Goal: Task Accomplishment & Management: Complete application form

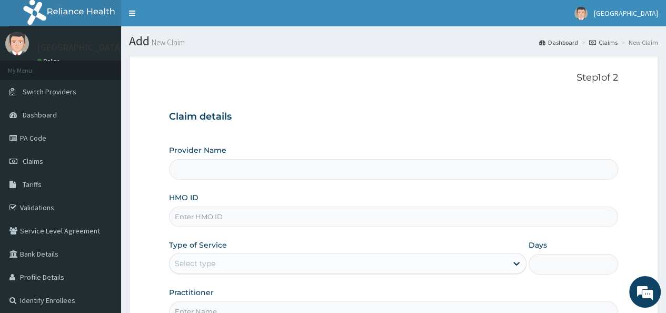
type input "[GEOGRAPHIC_DATA]"
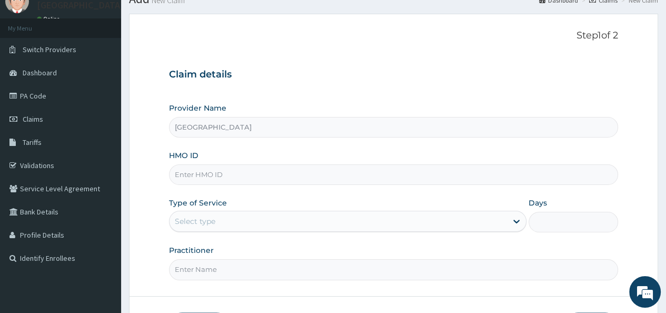
click at [205, 173] on input "HMO ID" at bounding box center [393, 174] width 449 height 21
type input "ygn10007/A"
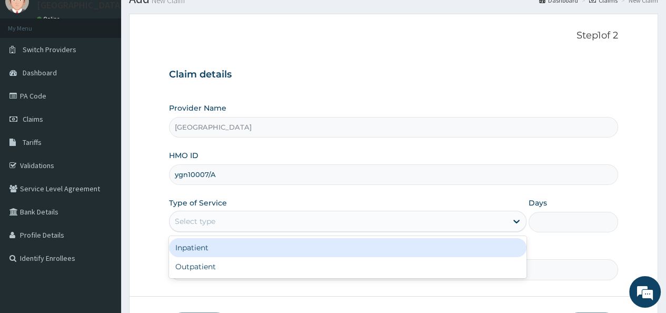
click at [260, 224] on div "Select type" at bounding box center [339, 221] width 338 height 17
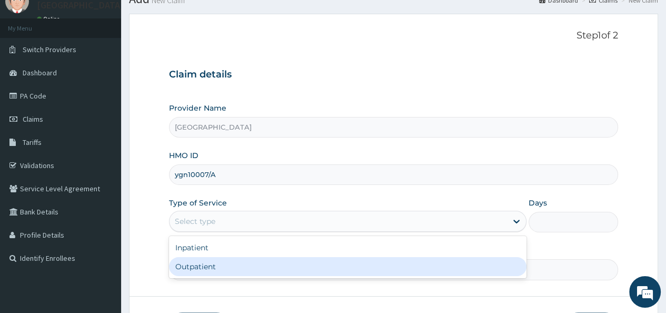
click at [234, 271] on div "Outpatient" at bounding box center [348, 266] width 358 height 19
type input "1"
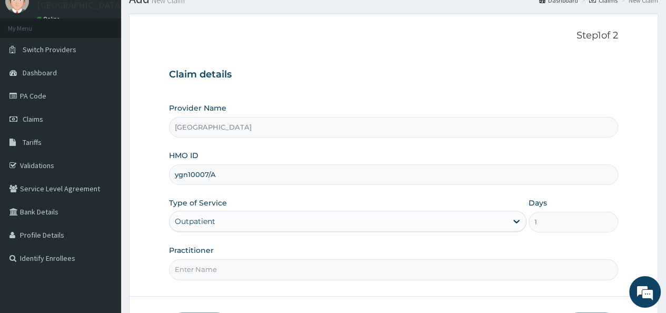
click at [267, 279] on input "Practitioner" at bounding box center [393, 269] width 449 height 21
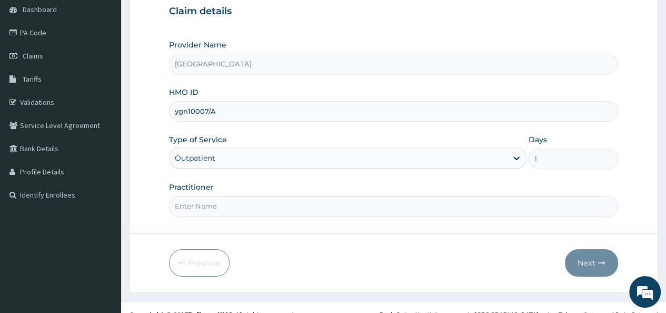
scroll to position [119, 0]
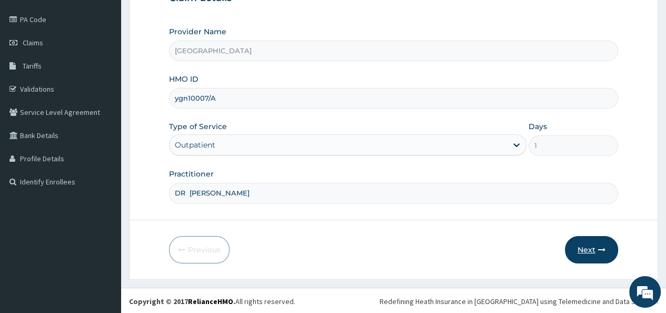
type input "DR Temitope"
click at [582, 253] on button "Next" at bounding box center [591, 249] width 53 height 27
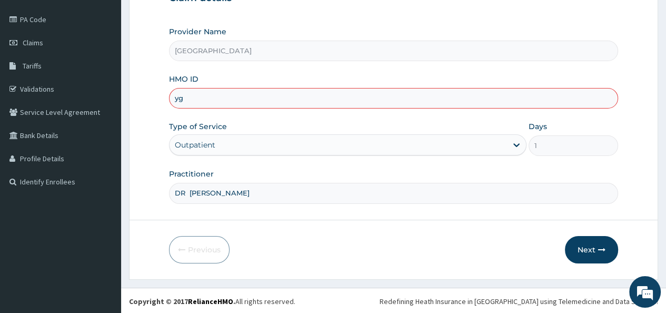
type input "y"
type input "T"
type input "YGN/10007/A"
click at [587, 254] on button "Next" at bounding box center [591, 249] width 53 height 27
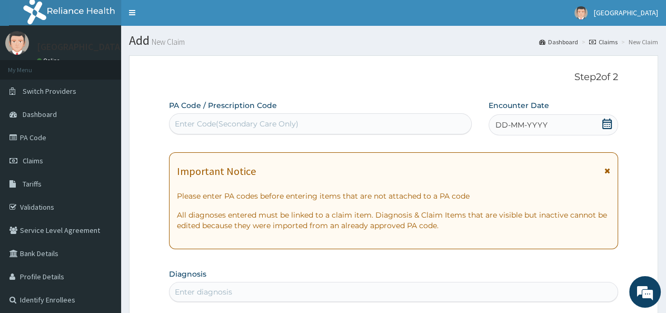
scroll to position [0, 0]
click at [567, 125] on div "DD-MM-YYYY" at bounding box center [554, 125] width 130 height 21
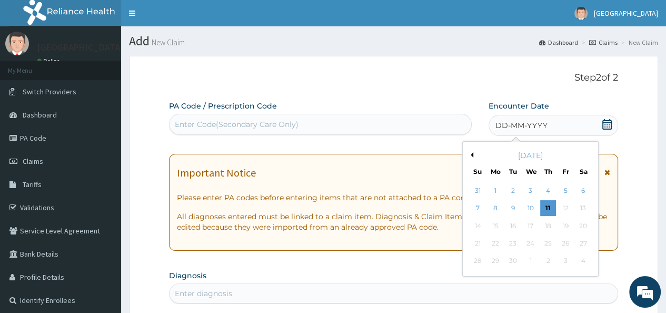
click at [471, 154] on button "Previous Month" at bounding box center [470, 154] width 5 height 5
click at [547, 263] on div "28" at bounding box center [548, 261] width 16 height 16
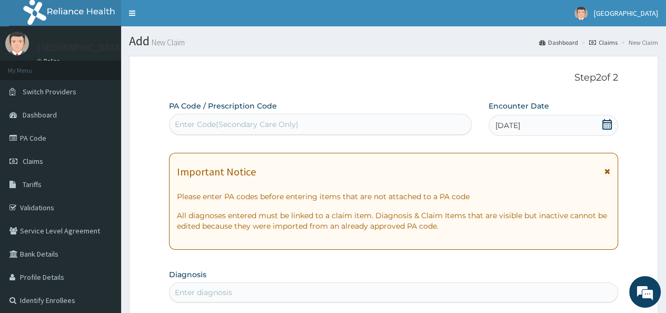
click at [577, 124] on div "[DATE]" at bounding box center [554, 125] width 130 height 21
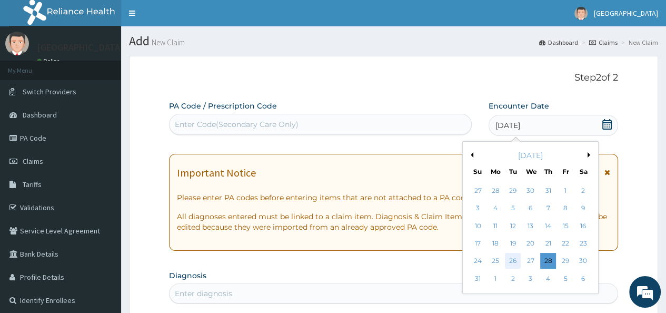
click at [513, 262] on div "26" at bounding box center [513, 261] width 16 height 16
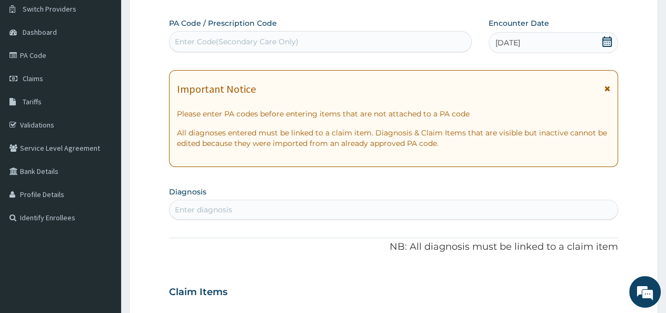
scroll to position [84, 0]
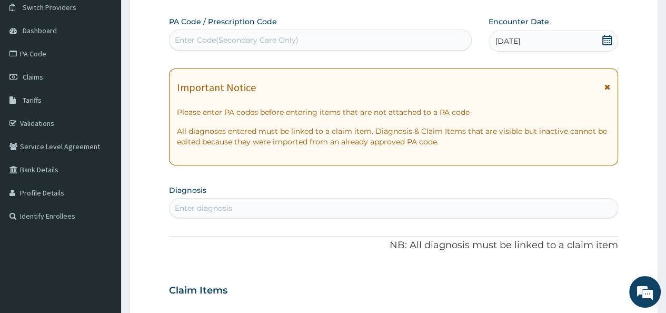
click at [190, 203] on div "Enter diagnosis" at bounding box center [203, 208] width 57 height 11
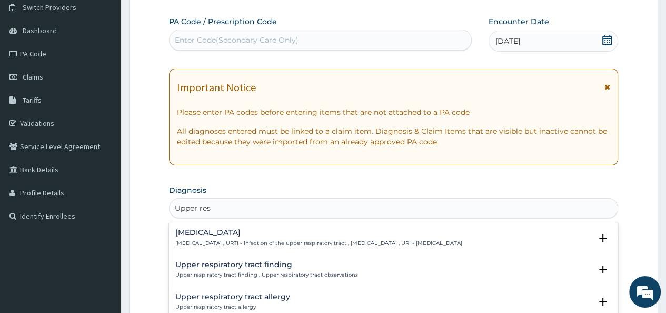
type input "Upper resp"
click at [438, 243] on p "[MEDICAL_DATA] , URTI - Infection of the upper respiratory tract , [MEDICAL_DAT…" at bounding box center [318, 243] width 287 height 7
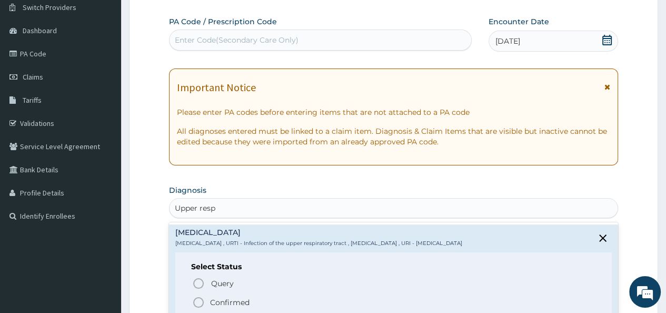
click at [194, 304] on circle "status option filled" at bounding box center [198, 302] width 9 height 9
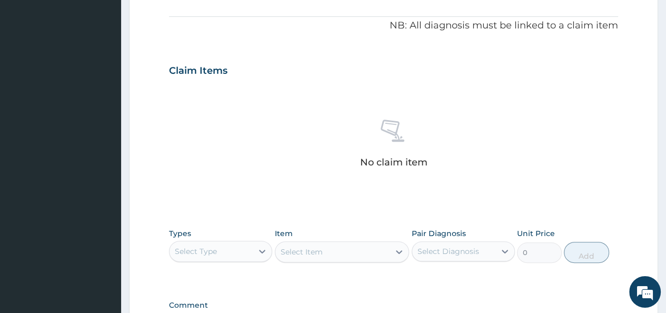
scroll to position [316, 0]
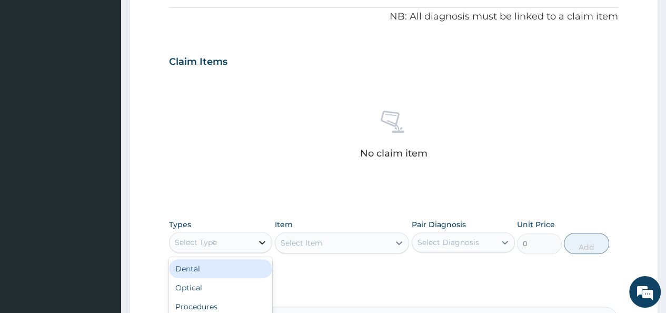
click at [262, 241] on icon at bounding box center [262, 242] width 11 height 11
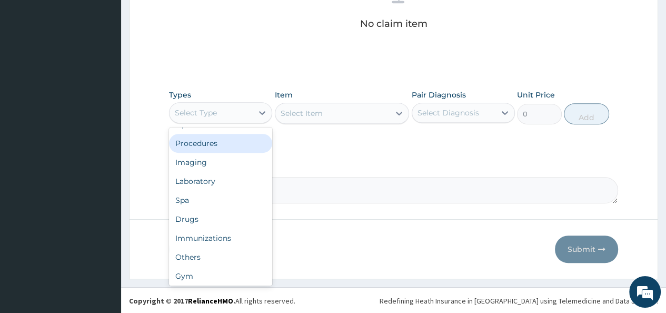
scroll to position [36, 0]
click at [212, 144] on div "Procedures" at bounding box center [220, 141] width 103 height 19
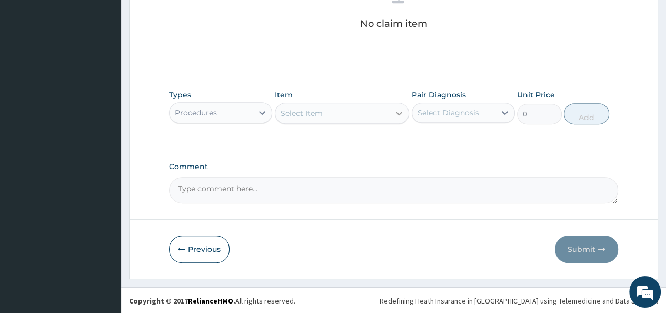
click at [398, 111] on icon at bounding box center [399, 113] width 11 height 11
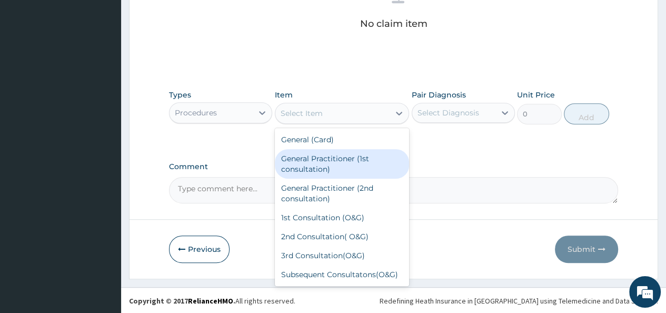
click at [333, 162] on div "General Practitioner (1st consultation)" at bounding box center [342, 163] width 135 height 29
type input "1500"
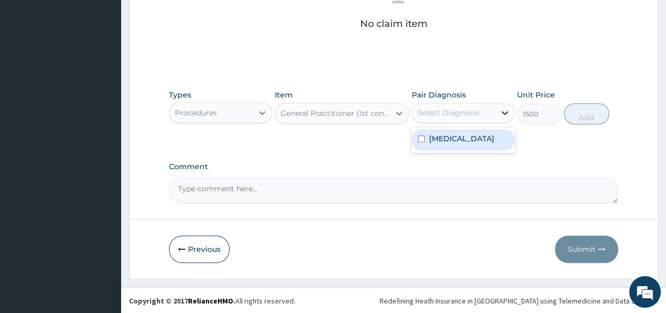
click at [504, 111] on icon at bounding box center [505, 112] width 11 height 11
click at [489, 144] on label "Upper respiratory infection" at bounding box center [461, 138] width 65 height 11
checkbox input "true"
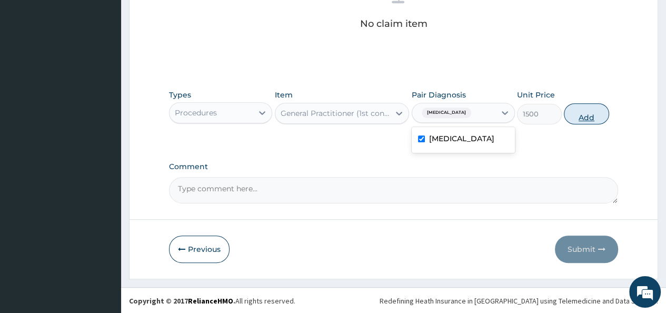
click at [583, 119] on button "Add" at bounding box center [586, 113] width 45 height 21
type input "0"
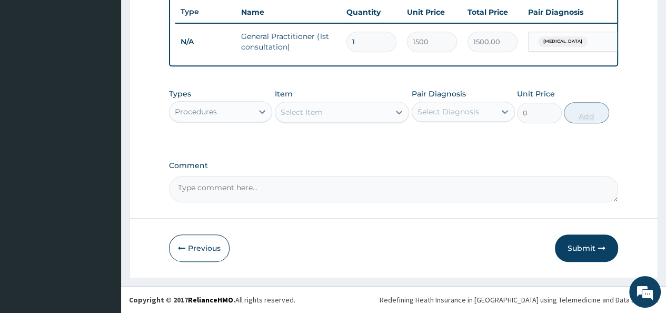
scroll to position [403, 0]
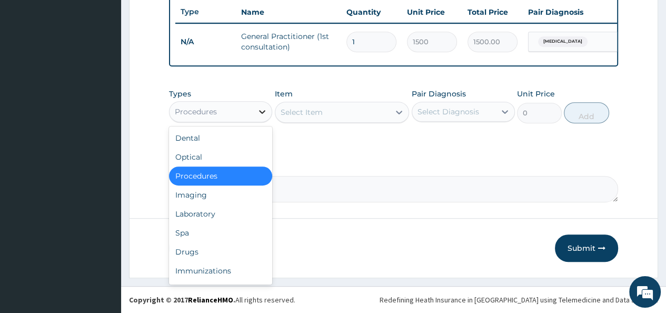
click at [263, 111] on icon at bounding box center [262, 112] width 6 height 4
click at [228, 255] on div "Drugs" at bounding box center [220, 251] width 103 height 19
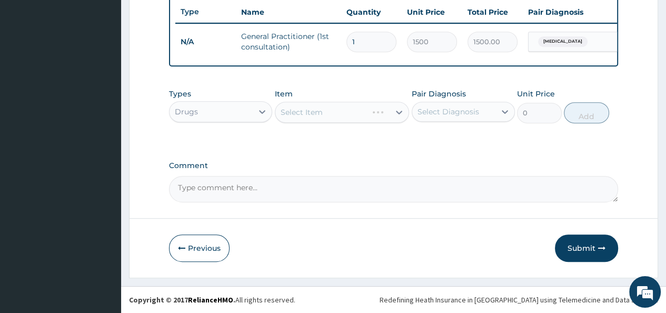
click at [400, 111] on div "Select Item" at bounding box center [342, 112] width 135 height 21
click at [400, 112] on icon at bounding box center [399, 112] width 11 height 11
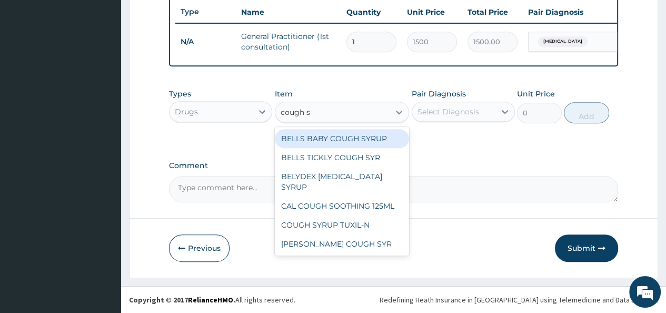
type input "cough sy"
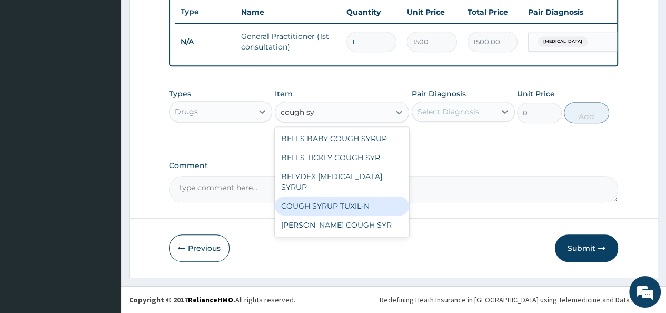
click at [355, 196] on div "COUGH SYRUP TUXIL-N" at bounding box center [342, 205] width 135 height 19
type input "131.25"
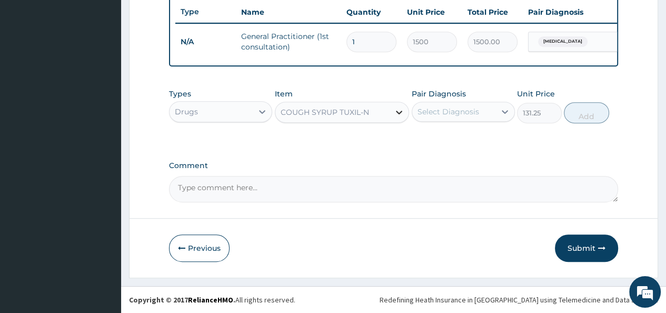
click at [396, 113] on icon at bounding box center [399, 112] width 11 height 11
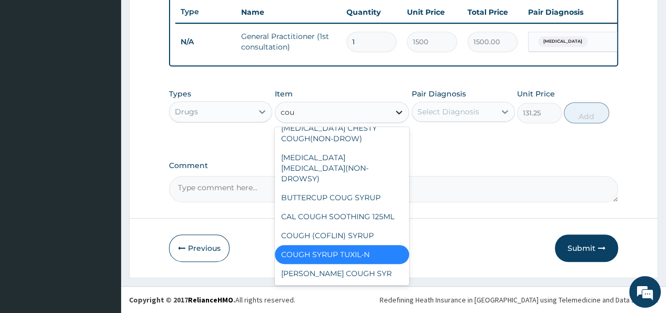
scroll to position [72, 0]
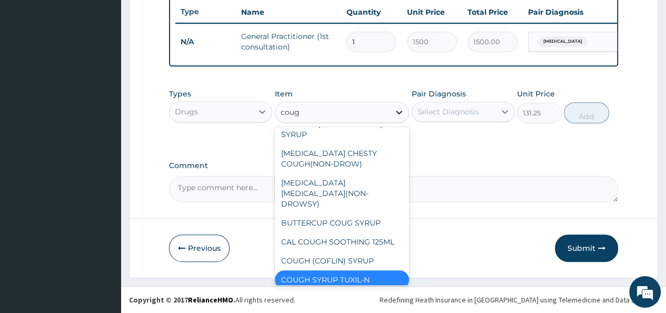
type input "cough"
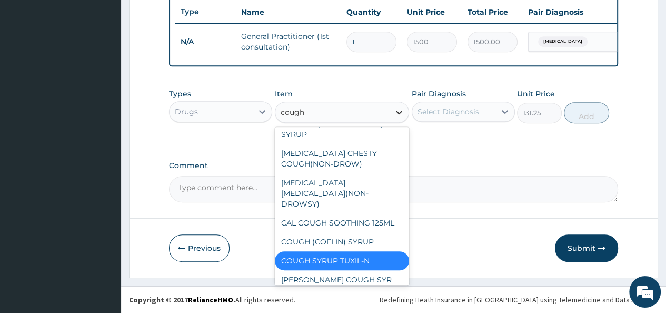
scroll to position [53, 0]
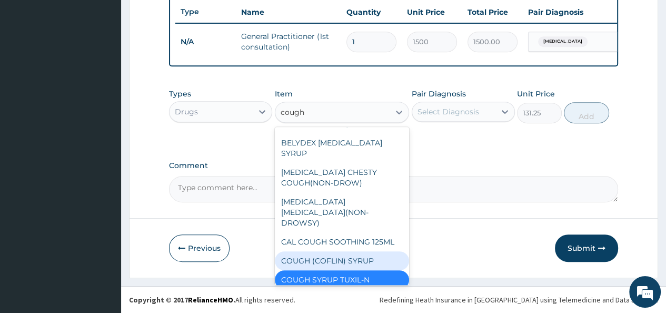
click at [337, 251] on div "COUGH (COFLIN) SYRUP" at bounding box center [342, 260] width 135 height 19
type input "157.5"
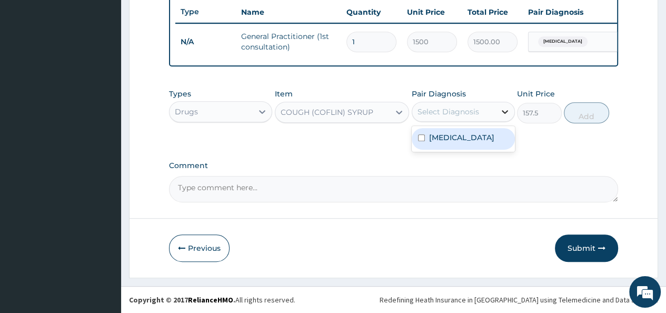
click at [506, 111] on icon at bounding box center [505, 111] width 11 height 11
click at [494, 142] on label "Upper respiratory infection" at bounding box center [461, 137] width 65 height 11
checkbox input "true"
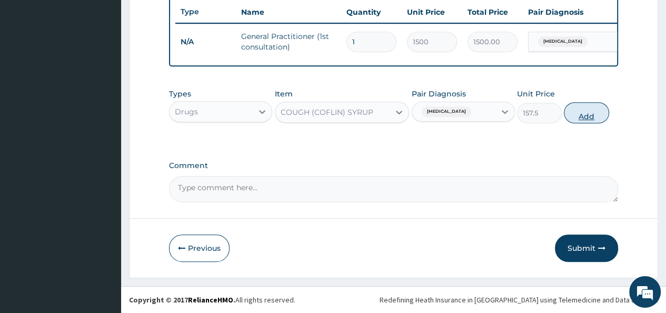
click at [582, 122] on button "Add" at bounding box center [586, 112] width 45 height 21
type input "0"
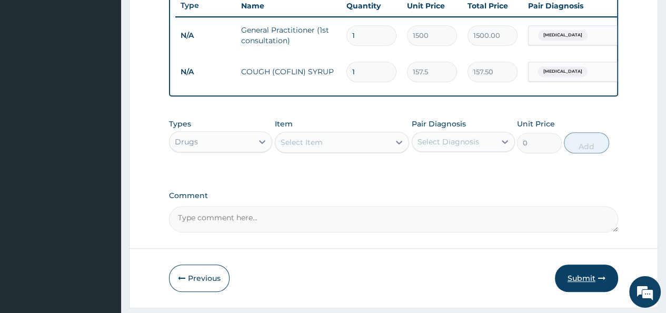
click at [577, 283] on button "Submit" at bounding box center [586, 277] width 63 height 27
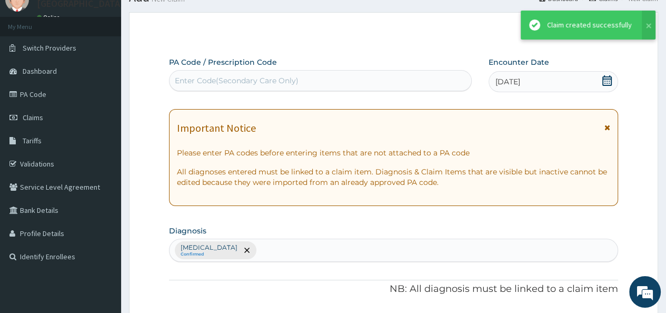
scroll to position [403, 0]
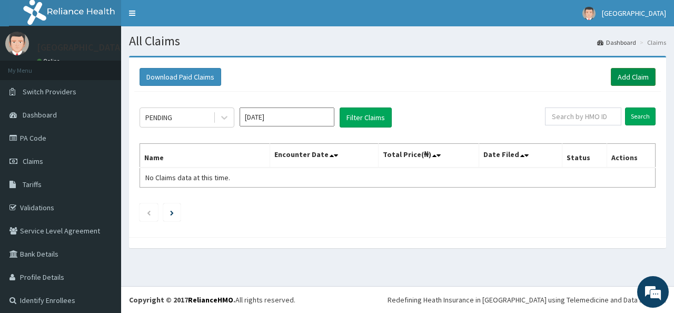
click at [615, 73] on link "Add Claim" at bounding box center [633, 77] width 45 height 18
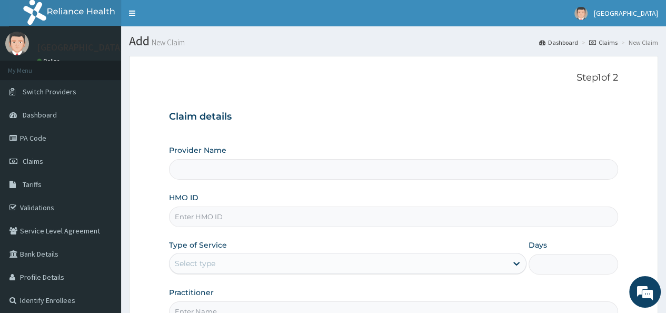
type input "[GEOGRAPHIC_DATA]"
click at [193, 257] on div "Select type" at bounding box center [339, 263] width 338 height 17
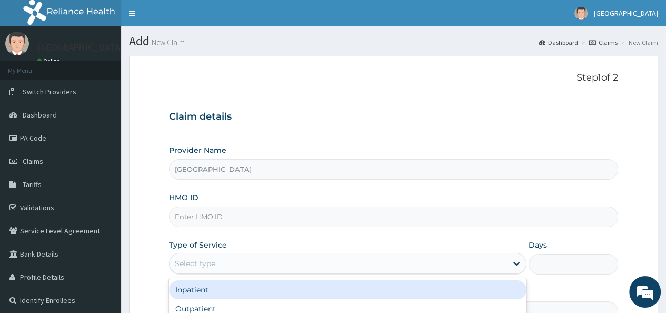
click at [183, 218] on input "HMO ID" at bounding box center [393, 216] width 449 height 21
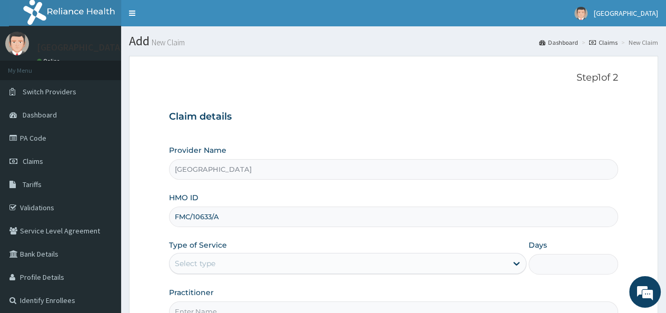
type input "FMC/10633/A"
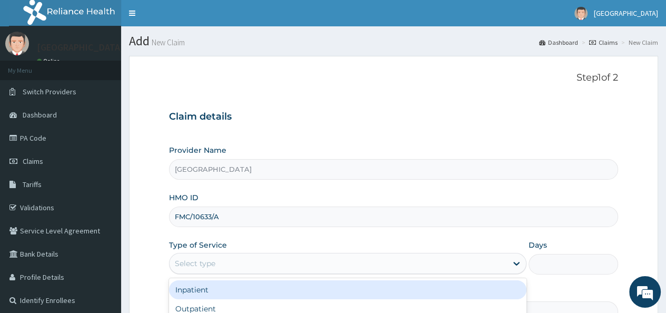
click at [262, 260] on div "Select type" at bounding box center [339, 263] width 338 height 17
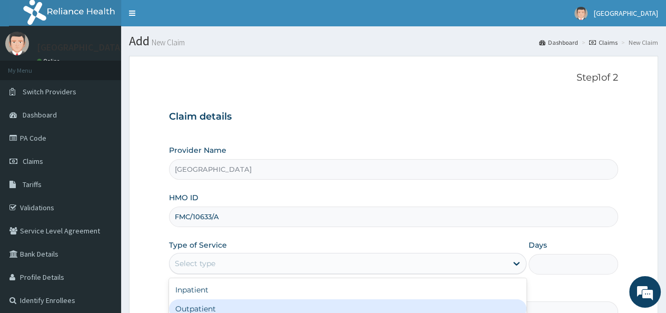
click at [258, 306] on div "Outpatient" at bounding box center [348, 308] width 358 height 19
type input "1"
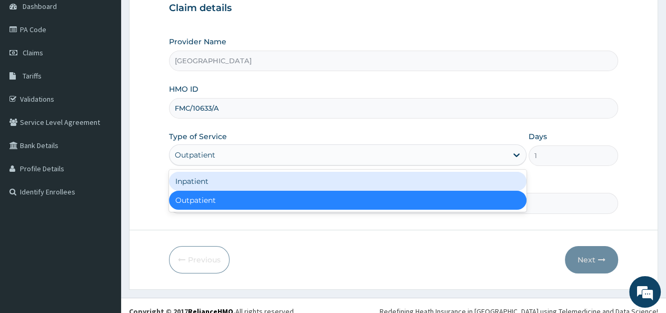
scroll to position [119, 0]
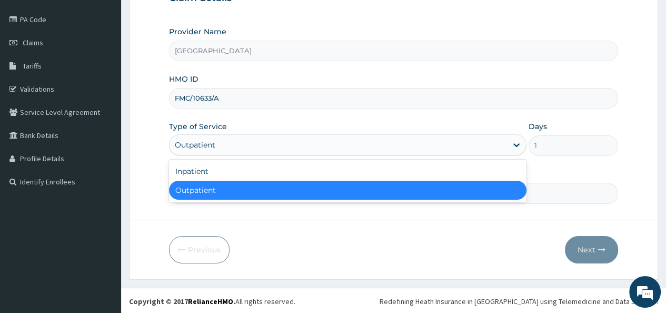
click at [286, 192] on div "Outpatient" at bounding box center [348, 190] width 358 height 19
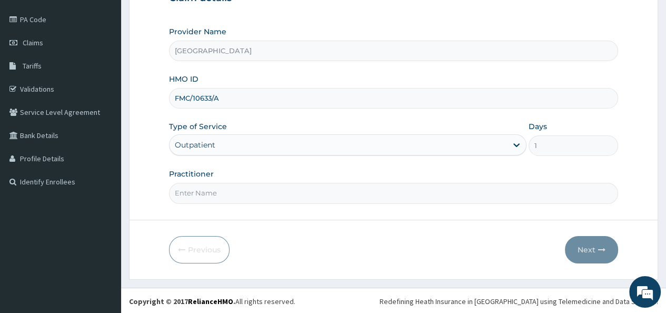
click at [190, 191] on input "Practitioner" at bounding box center [393, 193] width 449 height 21
click at [182, 194] on input "Dr Temitope" at bounding box center [393, 193] width 449 height 21
type input "Dr. Temitope"
click at [583, 253] on button "Next" at bounding box center [591, 249] width 53 height 27
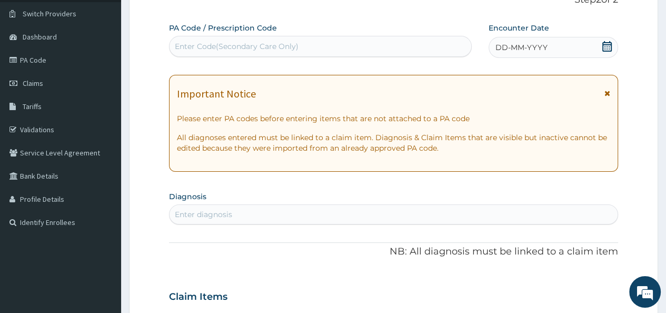
scroll to position [76, 0]
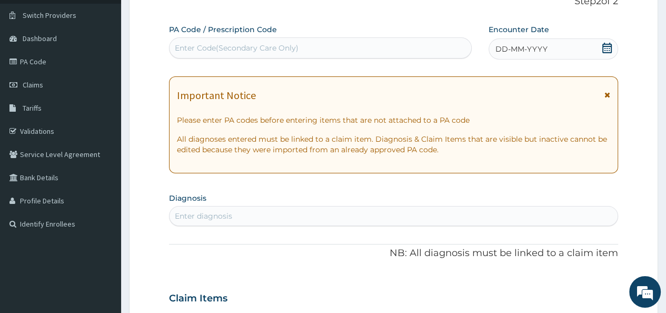
click at [565, 45] on div "DD-MM-YYYY" at bounding box center [554, 48] width 130 height 21
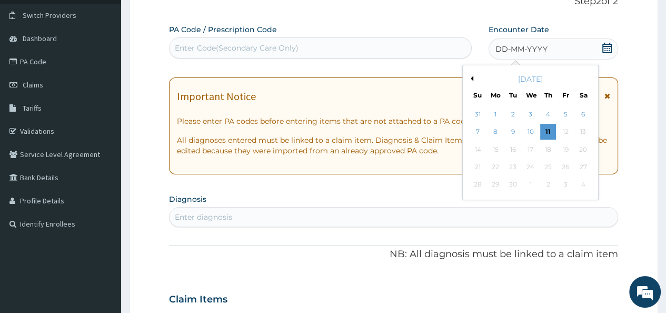
click at [472, 80] on button "Previous Month" at bounding box center [470, 78] width 5 height 5
click at [531, 183] on div "27" at bounding box center [531, 185] width 16 height 16
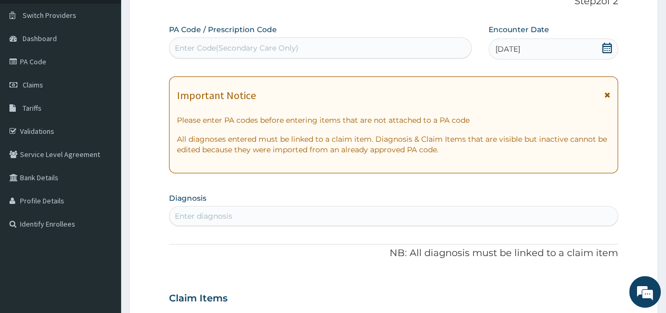
click at [198, 208] on div "Enter diagnosis" at bounding box center [394, 216] width 448 height 17
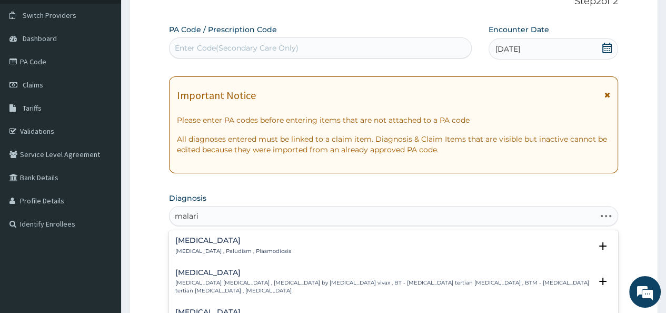
type input "malaria"
click at [609, 294] on div "Vivax malaria Vivax malaria , Benign tertian malaria , Malaria by Plasmodium vi…" at bounding box center [393, 284] width 449 height 40
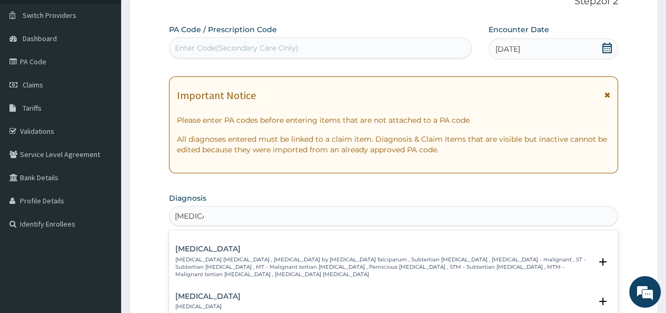
scroll to position [553, 0]
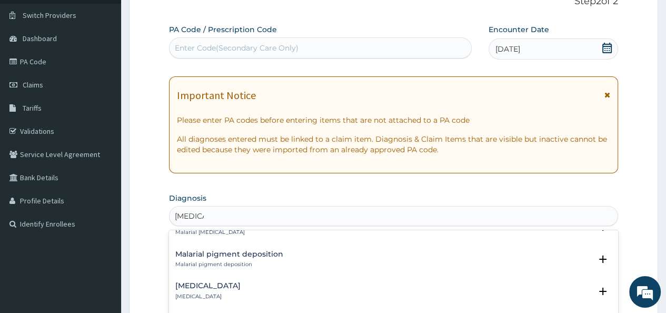
click at [618, 289] on div "Malaria Malaria , Paludism , Plasmodiosis Select Status Query Query covers susp…" at bounding box center [393, 309] width 449 height 158
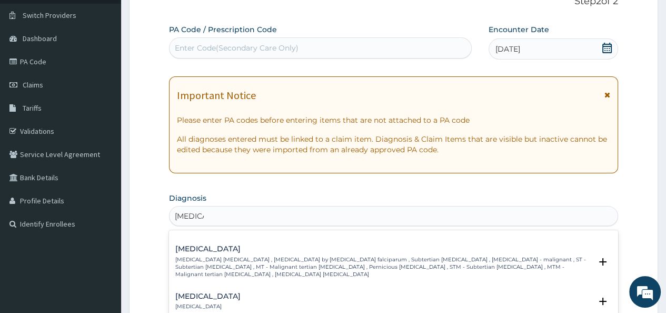
scroll to position [276, 0]
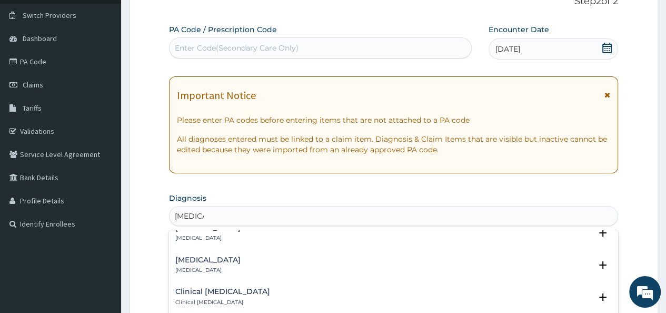
click at [609, 259] on div "Cerebral malaria Cerebral malaria Select Status Query Query covers suspected (?…" at bounding box center [393, 268] width 449 height 32
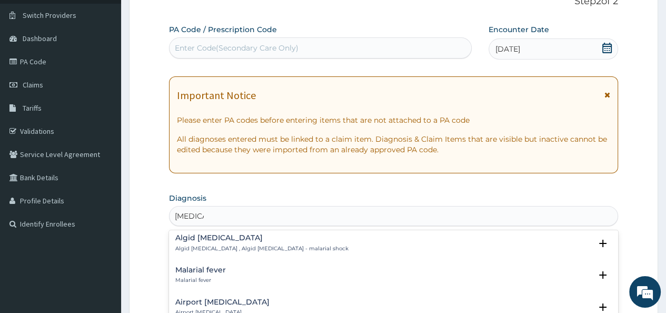
scroll to position [0, 0]
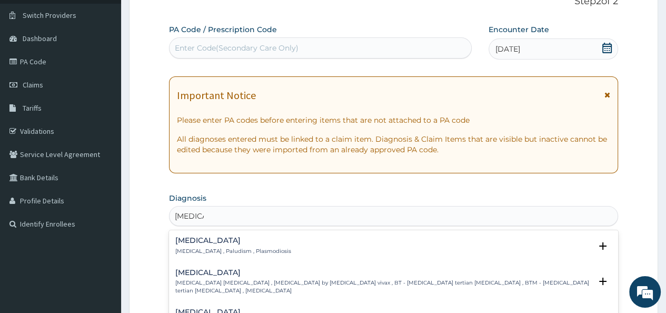
click at [375, 258] on div "Malaria Malaria , Paludism , Plasmodiosis Select Status Query Query covers susp…" at bounding box center [393, 248] width 437 height 24
click at [221, 248] on p "Malaria , Paludism , Plasmodiosis" at bounding box center [233, 251] width 116 height 7
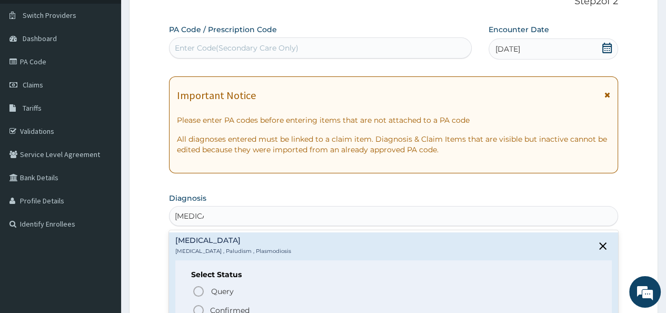
click at [196, 310] on icon "status option filled" at bounding box center [198, 310] width 13 height 13
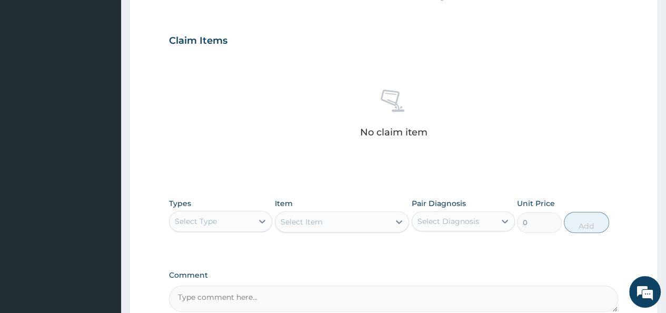
scroll to position [350, 0]
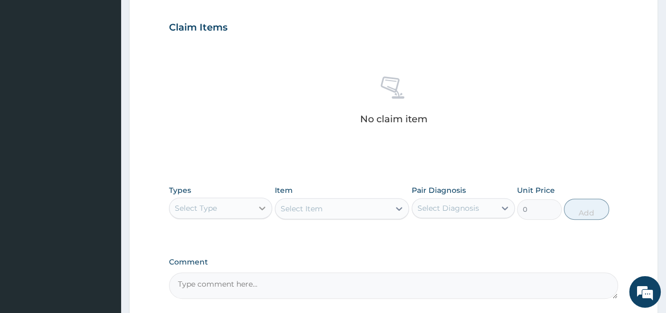
click at [262, 206] on icon at bounding box center [262, 208] width 11 height 11
type input "arte"
click at [262, 206] on icon at bounding box center [262, 208] width 11 height 11
click at [262, 209] on icon at bounding box center [262, 208] width 11 height 11
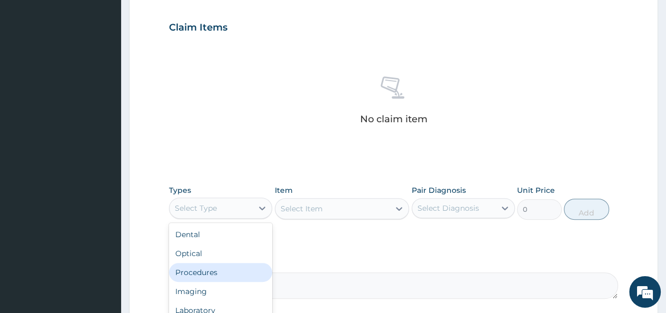
click at [225, 270] on div "Procedures" at bounding box center [220, 272] width 103 height 19
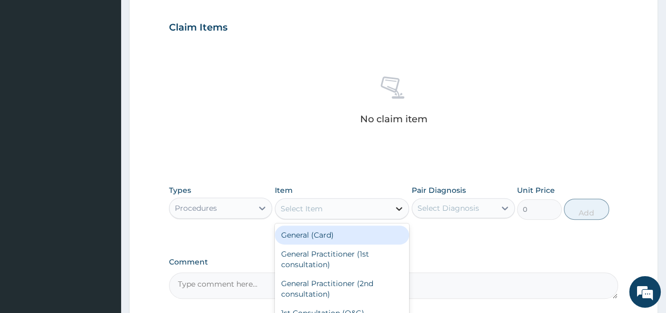
click at [398, 208] on icon at bounding box center [399, 209] width 6 height 4
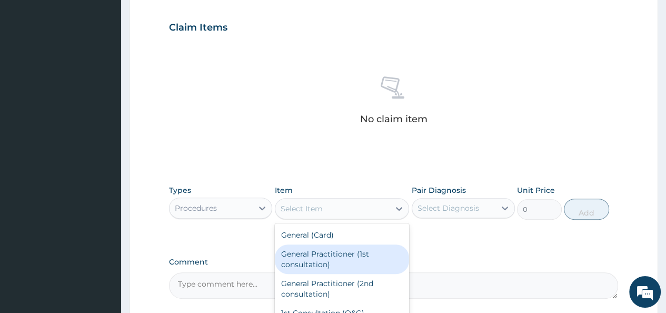
click at [328, 268] on div "General Practitioner (1st consultation)" at bounding box center [342, 258] width 135 height 29
type input "1500"
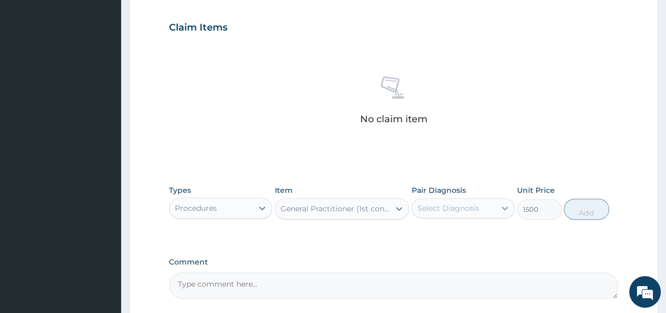
click at [507, 207] on icon at bounding box center [505, 208] width 6 height 4
click at [457, 238] on div "Malaria" at bounding box center [463, 235] width 103 height 22
checkbox input "true"
click at [576, 212] on button "Add" at bounding box center [586, 209] width 45 height 21
type input "0"
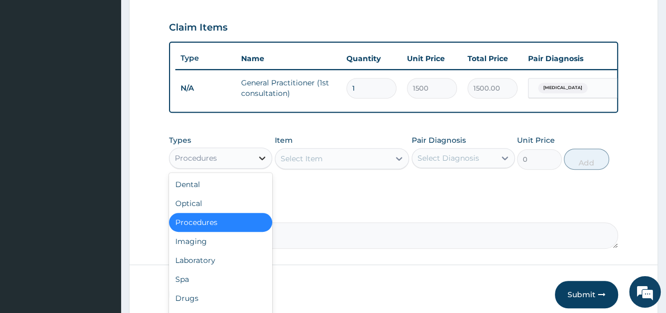
click at [260, 160] on icon at bounding box center [262, 158] width 6 height 4
click at [180, 306] on div "Drugs" at bounding box center [220, 298] width 103 height 19
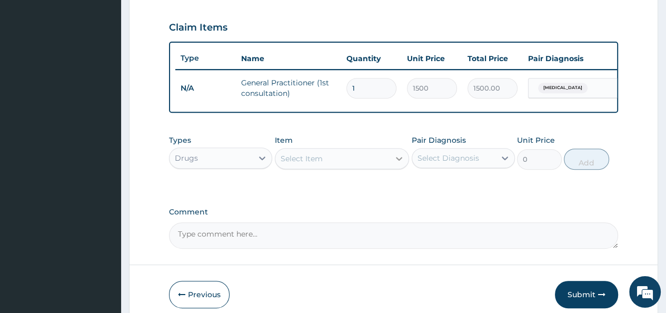
click at [398, 161] on icon at bounding box center [399, 159] width 6 height 4
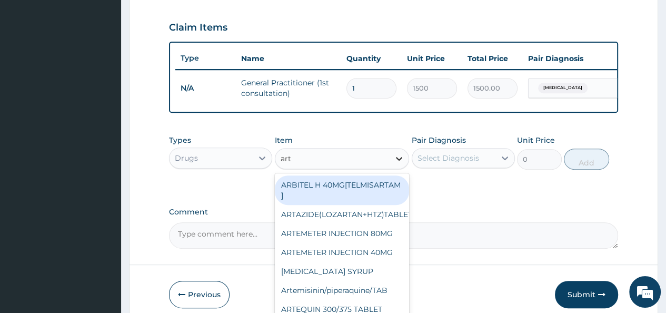
type input "arte"
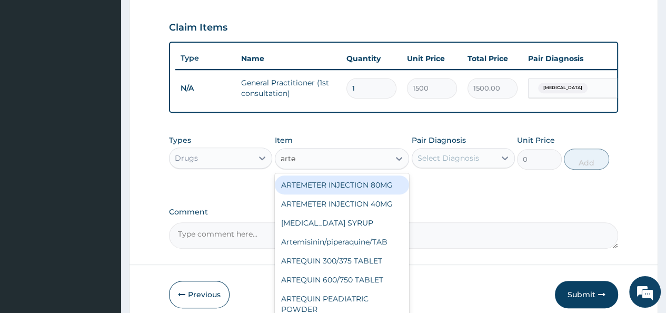
click at [348, 194] on div "ARTEMETER INJECTION 80MG" at bounding box center [342, 184] width 135 height 19
type input "210"
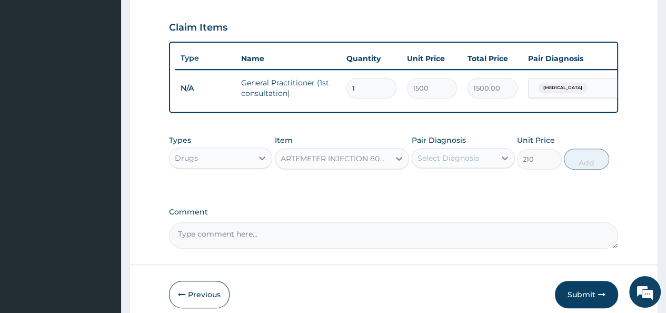
click at [369, 164] on div "ARTEMETER INJECTION 80MG" at bounding box center [336, 158] width 111 height 11
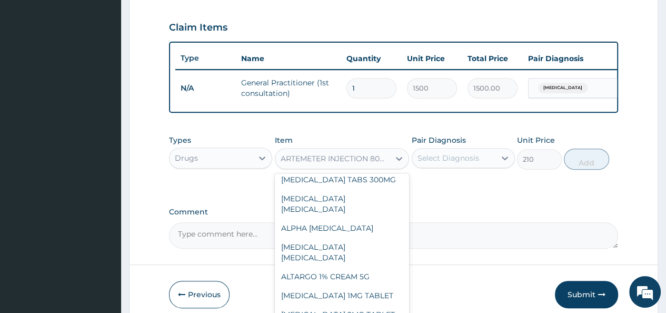
scroll to position [655, 0]
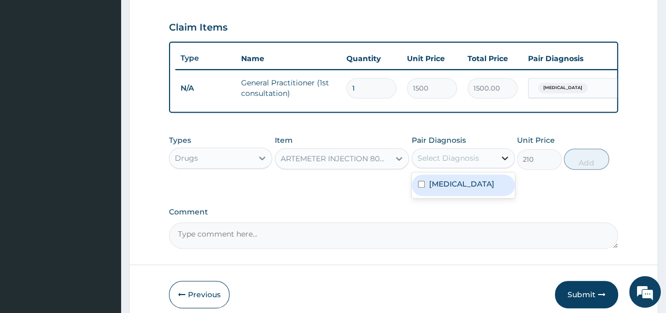
click at [508, 163] on icon at bounding box center [505, 158] width 11 height 11
click at [479, 193] on div "Malaria" at bounding box center [463, 185] width 103 height 22
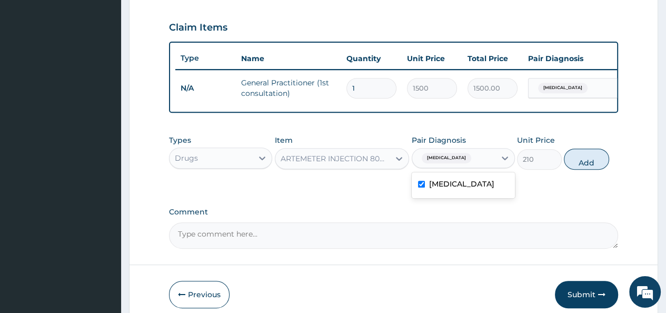
click at [469, 192] on div "Malaria" at bounding box center [463, 185] width 103 height 22
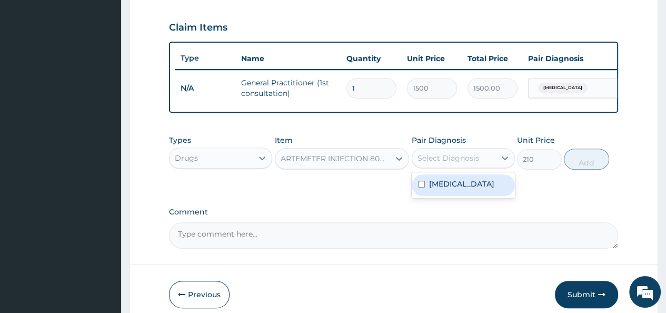
click at [470, 195] on div "Malaria" at bounding box center [463, 185] width 103 height 22
checkbox input "true"
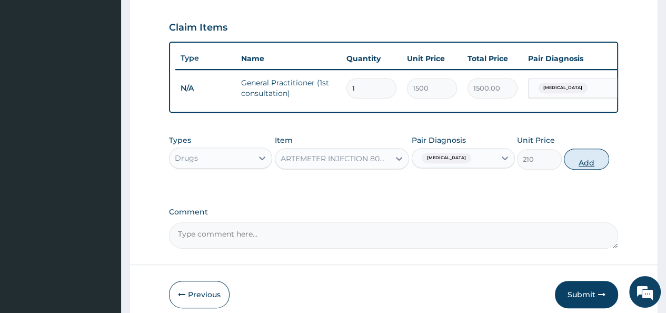
click at [572, 165] on button "Add" at bounding box center [586, 159] width 45 height 21
type input "0"
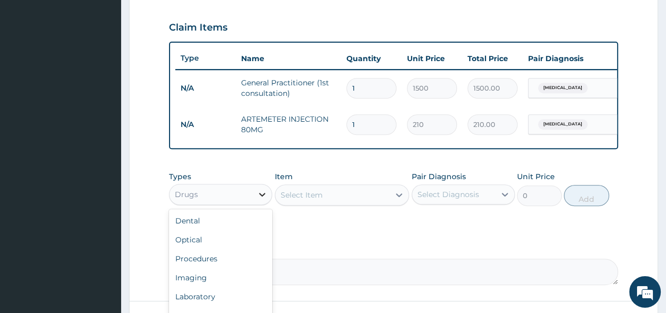
click at [265, 200] on icon at bounding box center [262, 194] width 11 height 11
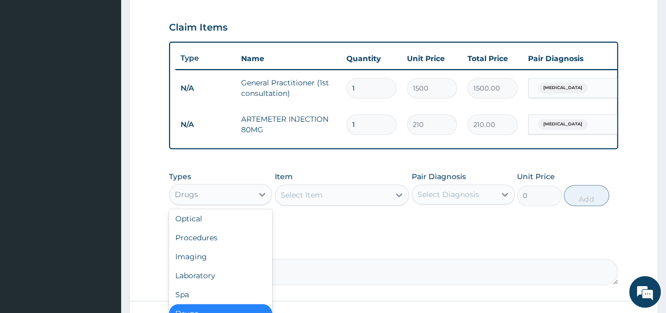
scroll to position [36, 0]
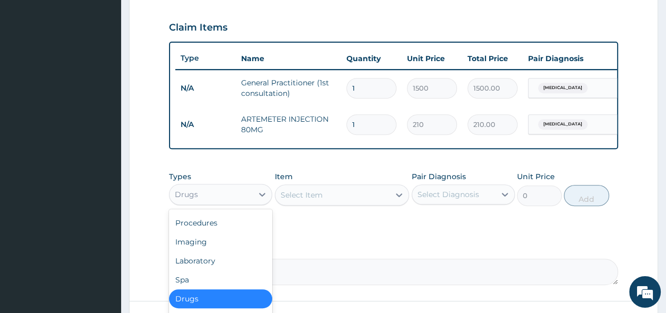
click at [229, 308] on div "Drugs" at bounding box center [220, 298] width 103 height 19
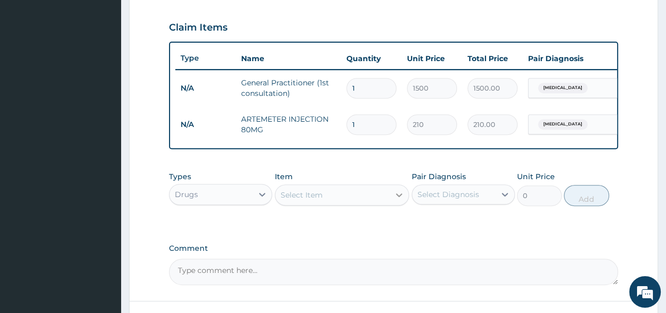
click at [399, 200] on icon at bounding box center [399, 195] width 11 height 11
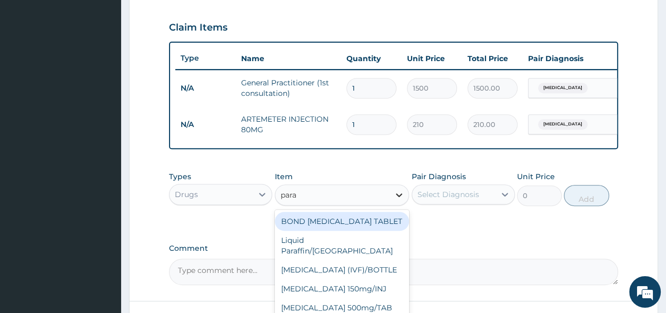
type input "parac"
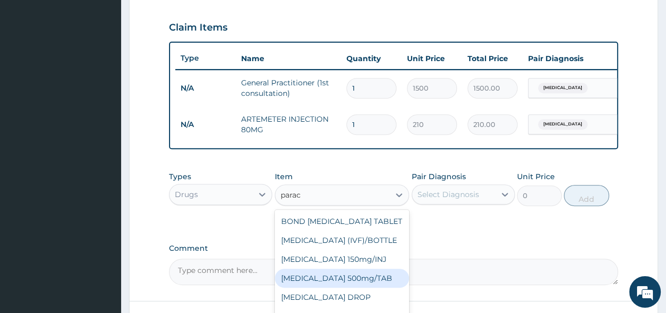
click at [358, 286] on div "PARACETAMOL 500mg/TAB" at bounding box center [342, 278] width 135 height 19
type input "5.25"
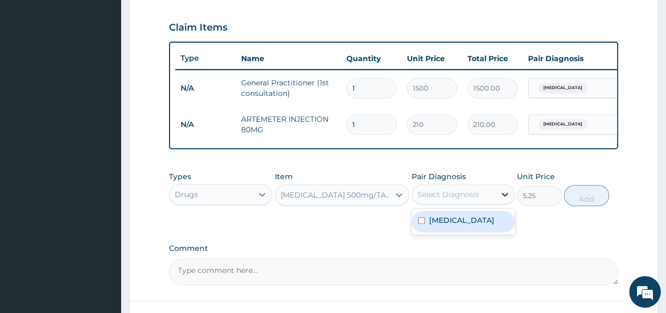
click at [504, 200] on icon at bounding box center [505, 194] width 11 height 11
click at [479, 226] on div "Malaria" at bounding box center [463, 222] width 103 height 22
checkbox input "true"
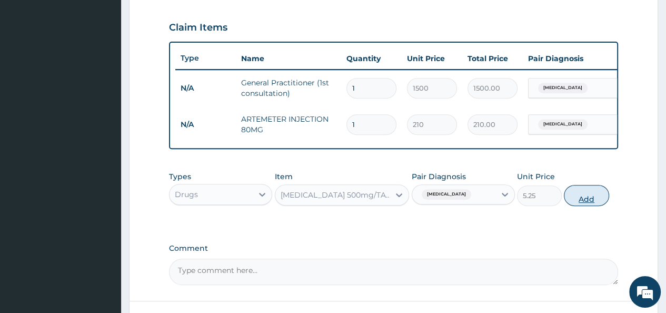
click at [582, 200] on button "Add" at bounding box center [586, 195] width 45 height 21
type input "0"
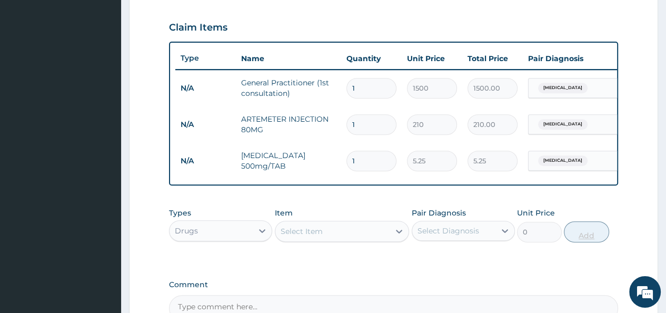
type input "0"
type input "0.00"
type input "0"
type input "0.00"
type input "1"
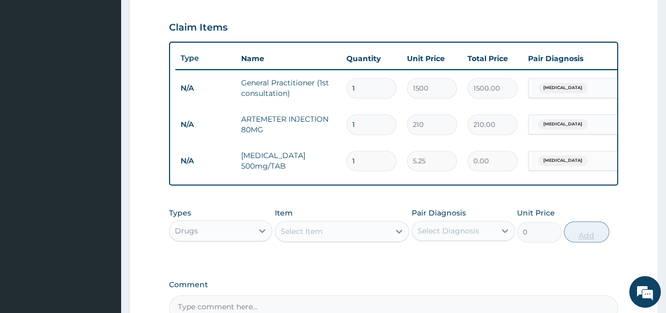
type input "5.25"
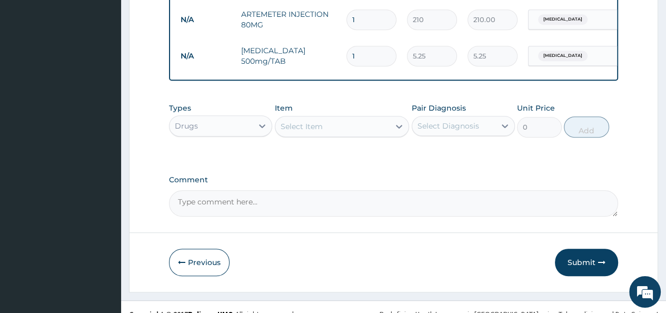
scroll to position [456, 0]
type input "2"
type input "10.50"
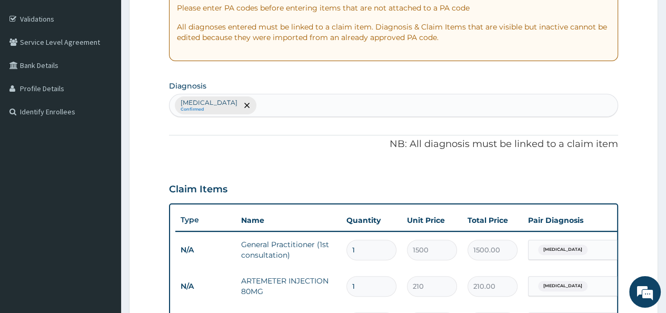
scroll to position [182, 0]
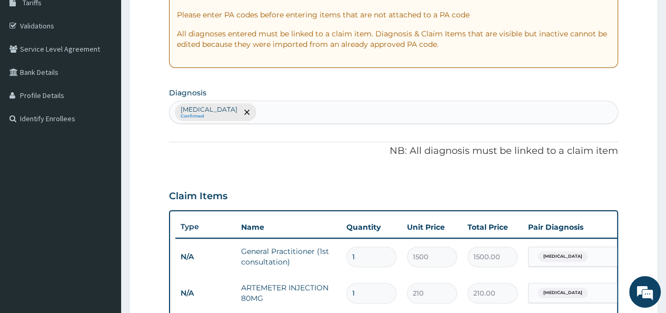
type input "1"
type input "5.25"
type input "0"
type input "0.00"
type input "1"
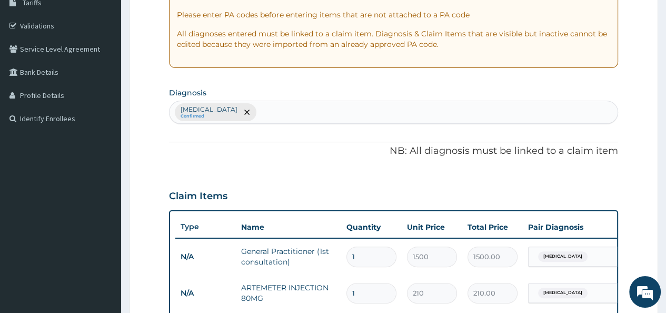
type input "5.25"
type input "0"
type input "0.00"
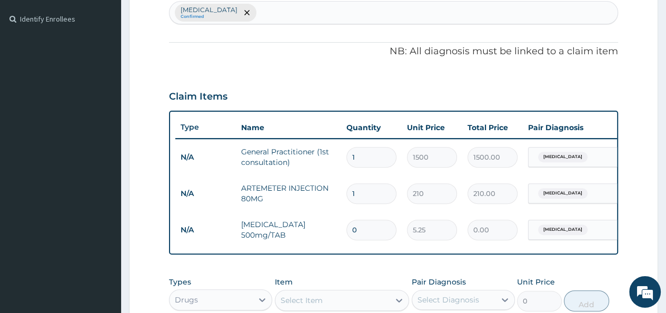
scroll to position [287, 0]
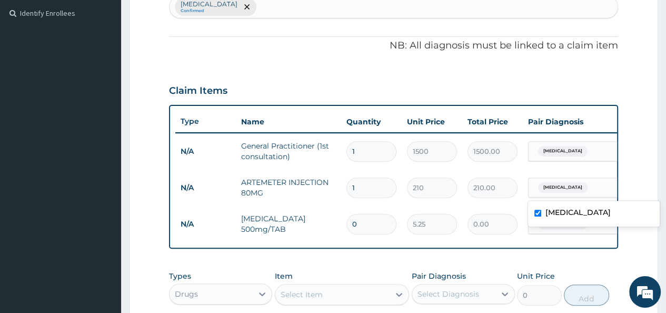
click at [615, 193] on div at bounding box center [623, 187] width 19 height 19
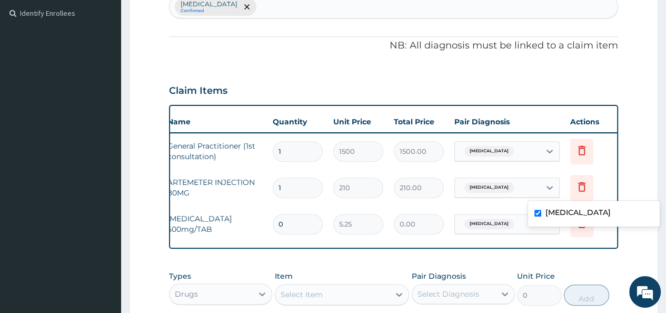
scroll to position [0, 79]
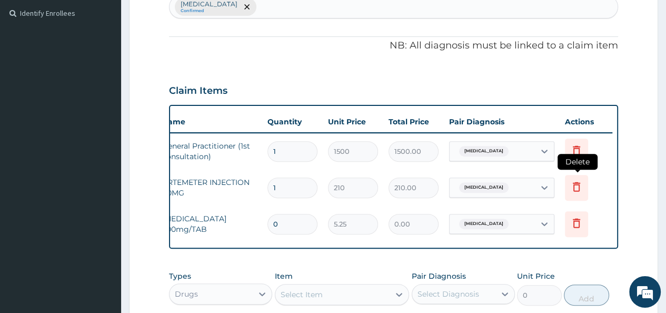
click at [574, 180] on icon at bounding box center [576, 186] width 13 height 13
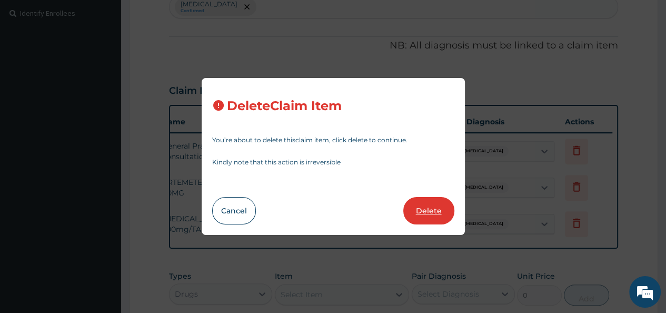
click at [415, 203] on button "Delete" at bounding box center [428, 210] width 51 height 27
type input "0"
type input "5.25"
type input "0.00"
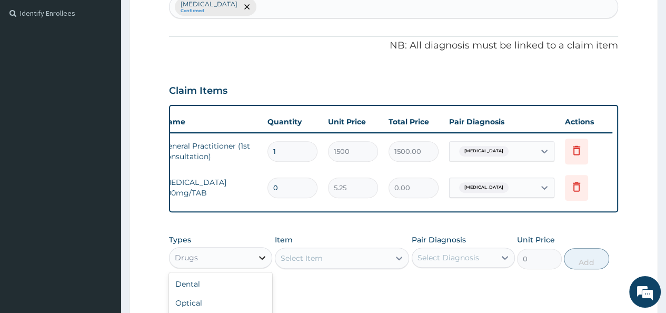
click at [264, 260] on icon at bounding box center [262, 258] width 6 height 4
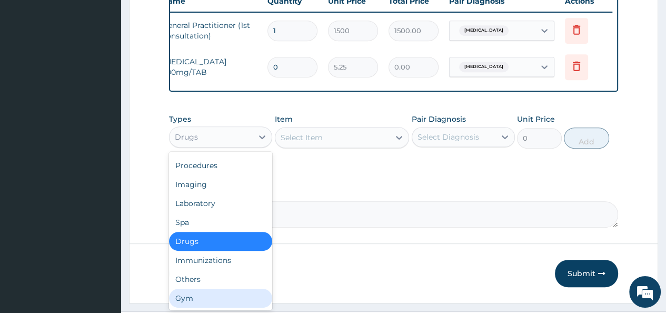
scroll to position [413, 0]
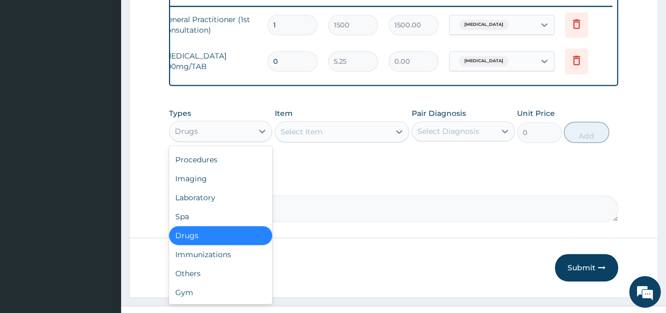
click at [202, 240] on div "Drugs" at bounding box center [220, 235] width 103 height 19
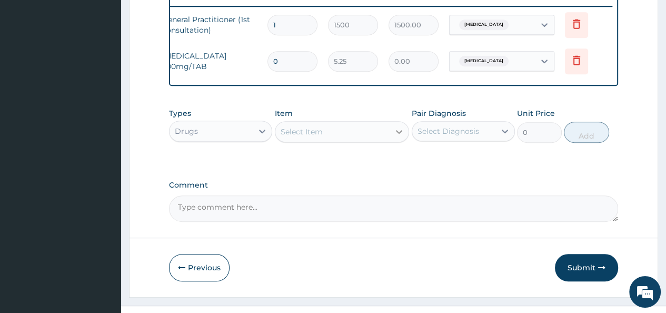
click at [398, 137] on icon at bounding box center [399, 131] width 11 height 11
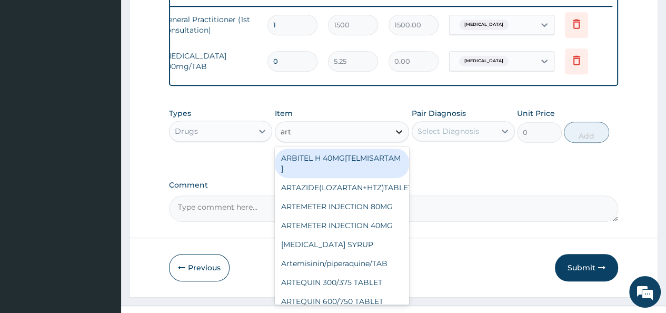
type input "arte"
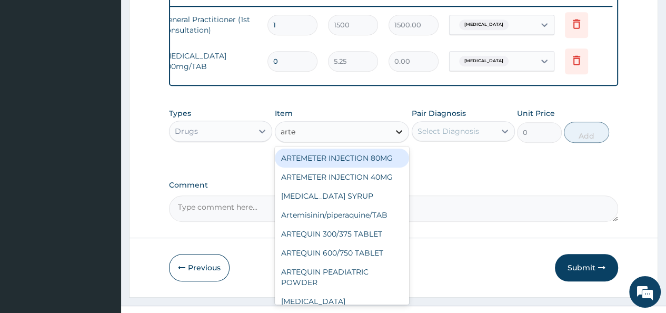
scroll to position [223, 0]
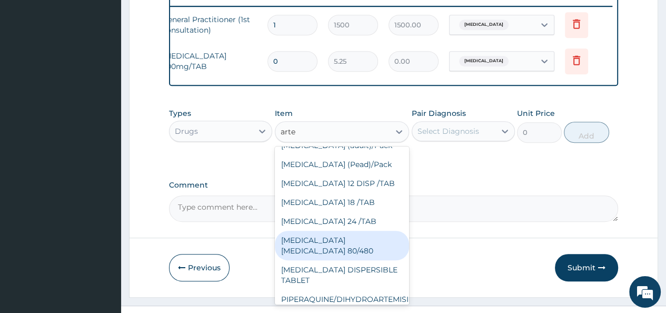
click at [366, 243] on div "COARTEM D TAB 80/480" at bounding box center [342, 245] width 135 height 29
type input "866.25"
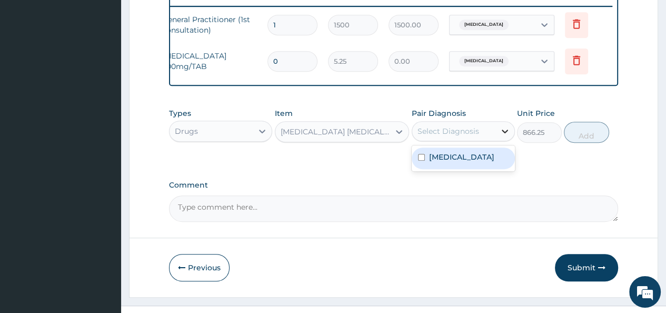
click at [510, 136] on icon at bounding box center [505, 131] width 11 height 11
click at [481, 169] on div "Malaria" at bounding box center [463, 158] width 103 height 22
checkbox input "true"
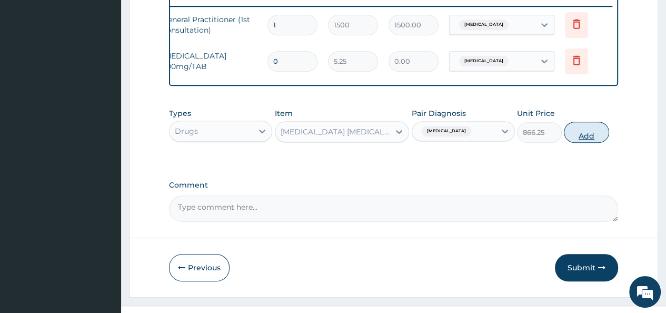
click at [584, 141] on button "Add" at bounding box center [586, 132] width 45 height 21
type input "0"
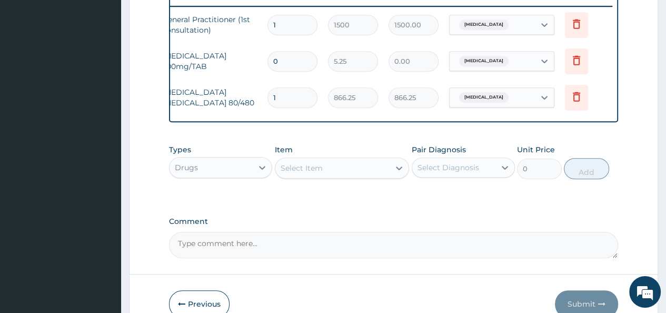
click at [298, 62] on input "0" at bounding box center [293, 61] width 50 height 21
type input "2"
type input "10.50"
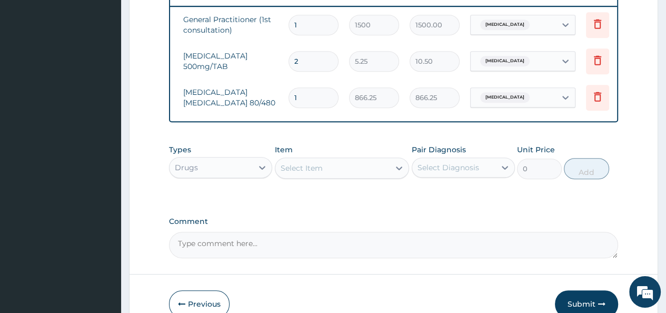
scroll to position [0, 37]
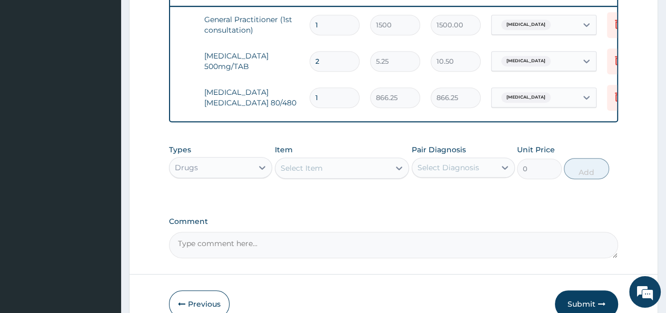
type input "0.00"
type input "1"
type input "5.25"
type input "18"
type input "94.50"
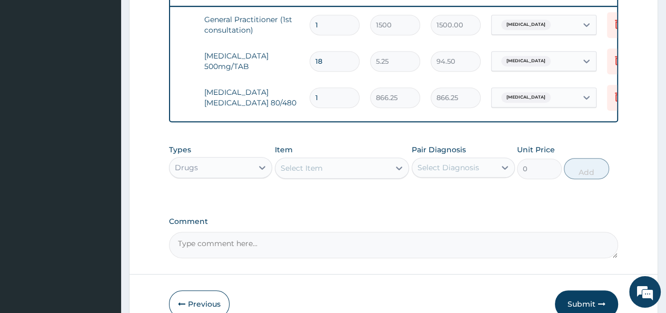
scroll to position [435, 0]
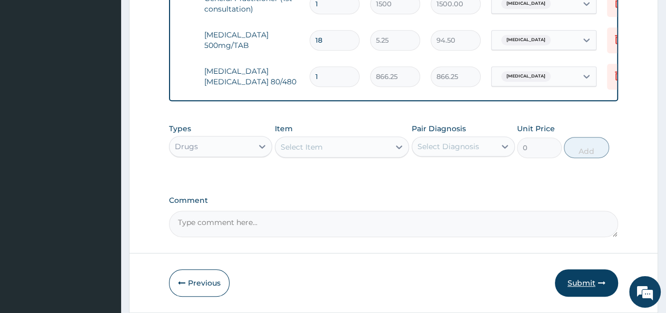
type input "18"
click at [573, 292] on button "Submit" at bounding box center [586, 282] width 63 height 27
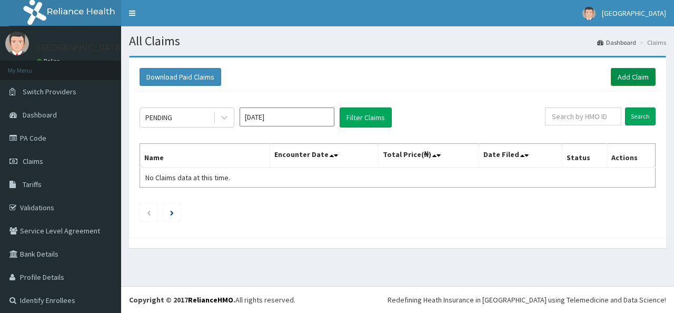
click at [630, 74] on link "Add Claim" at bounding box center [633, 77] width 45 height 18
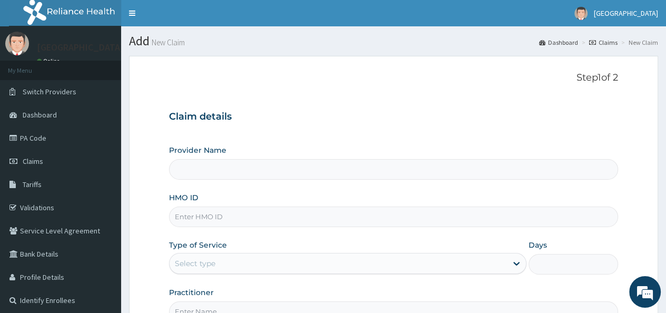
type input "[GEOGRAPHIC_DATA]"
click at [203, 217] on input "HMO ID" at bounding box center [393, 216] width 449 height 21
type input "DPT/10020/A"
click at [197, 264] on div "Select type" at bounding box center [195, 263] width 41 height 11
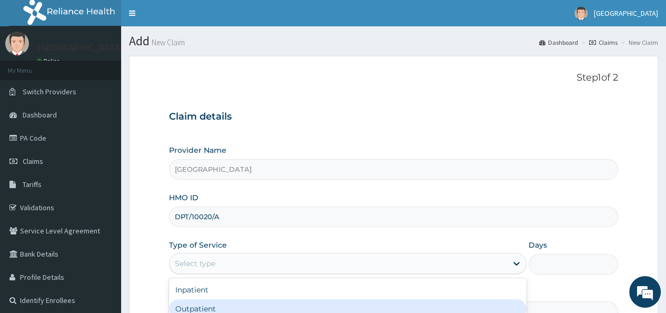
click at [192, 312] on div "Outpatient" at bounding box center [348, 308] width 358 height 19
type input "1"
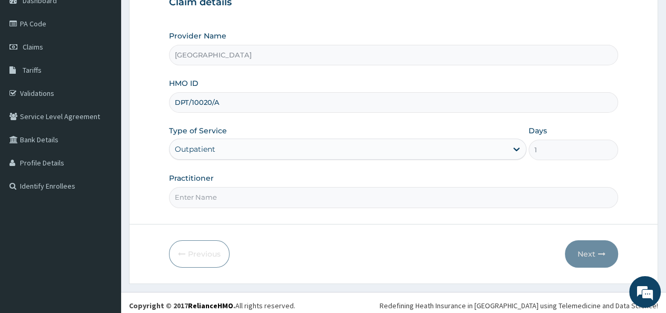
scroll to position [119, 0]
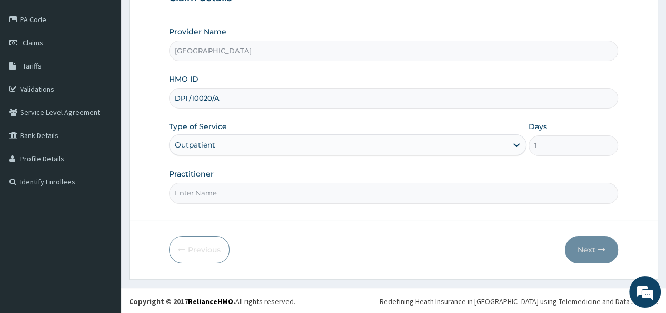
click at [208, 191] on input "Practitioner" at bounding box center [393, 193] width 449 height 21
type input "[PERSON_NAME]"
click at [586, 253] on button "Next" at bounding box center [591, 249] width 53 height 27
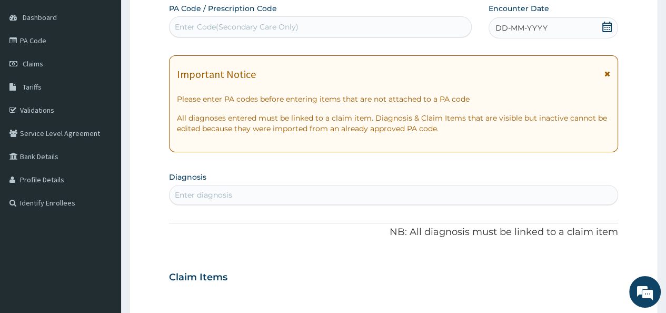
scroll to position [76, 0]
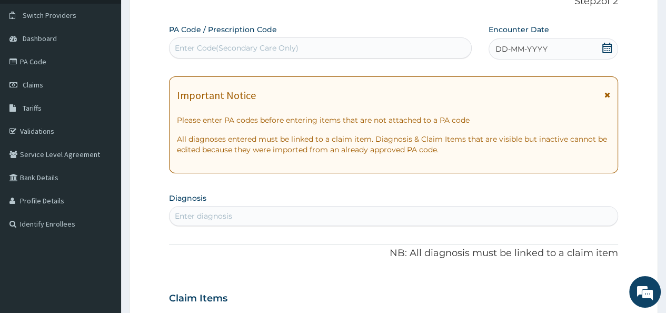
click at [610, 46] on icon at bounding box center [607, 48] width 11 height 11
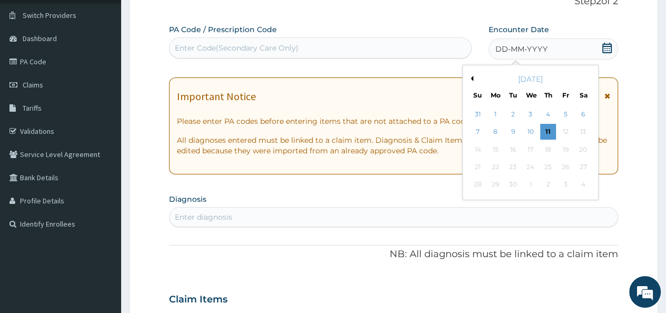
click at [472, 76] on button "Previous Month" at bounding box center [470, 78] width 5 height 5
click at [549, 185] on div "28" at bounding box center [548, 185] width 16 height 16
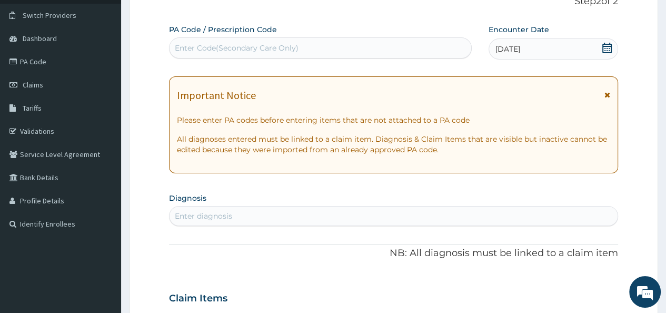
click at [210, 215] on div "Enter diagnosis" at bounding box center [203, 216] width 57 height 11
type input "mala"
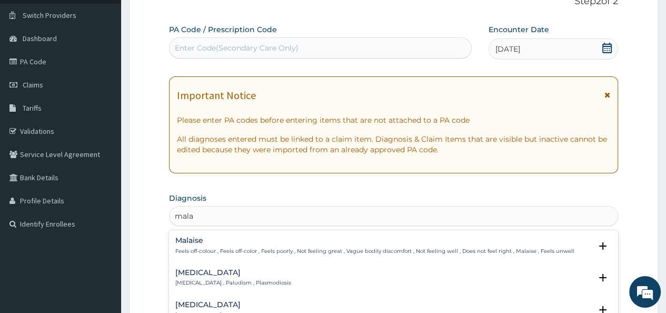
click at [203, 283] on p "Malaria , Paludism , Plasmodiosis" at bounding box center [233, 282] width 116 height 7
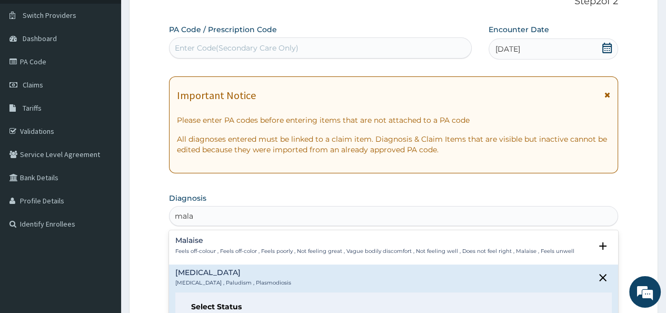
click at [203, 283] on p "Malaria , Paludism , Plasmodiosis" at bounding box center [233, 282] width 116 height 7
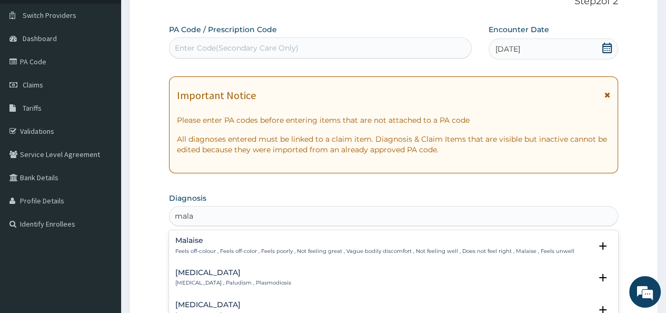
click at [196, 278] on div "Malaria Malaria , Paludism , Plasmodiosis" at bounding box center [233, 278] width 116 height 18
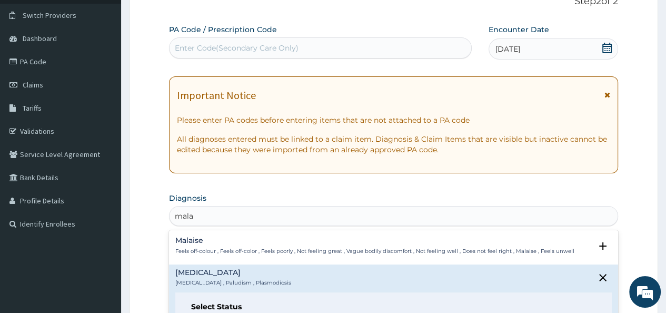
click at [212, 275] on h4 "Malaria" at bounding box center [233, 273] width 116 height 8
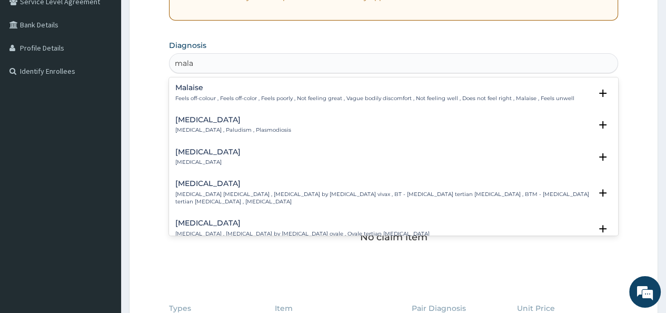
scroll to position [245, 0]
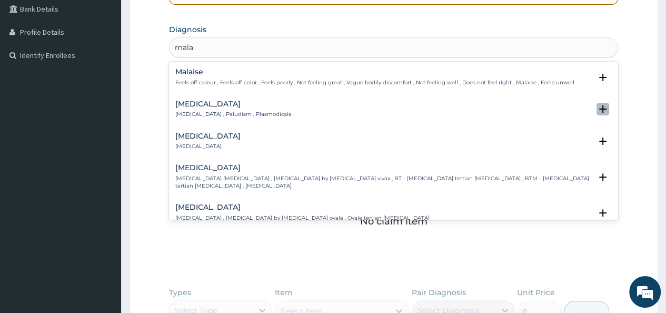
click at [599, 110] on icon "open select status" at bounding box center [602, 108] width 7 height 7
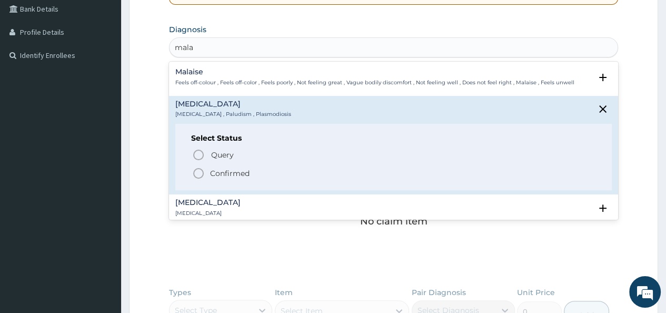
click at [198, 172] on icon "status option filled" at bounding box center [198, 173] width 13 height 13
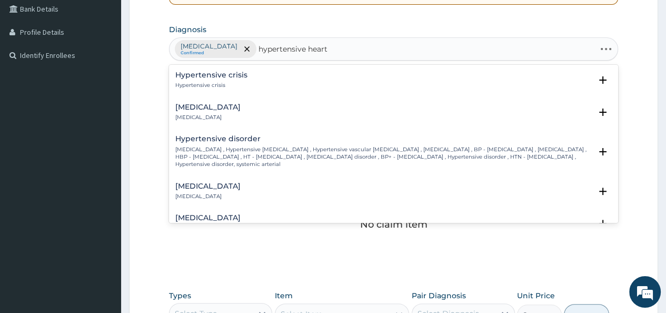
type input "hypertensive heart"
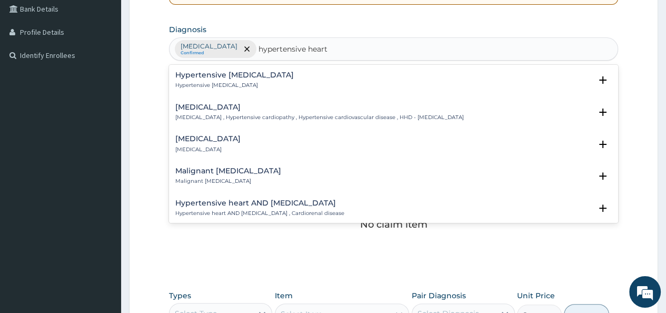
click at [264, 117] on p "Hypertensive heart disease , Hypertensive cardiopathy , Hypertensive cardiovasc…" at bounding box center [319, 117] width 289 height 7
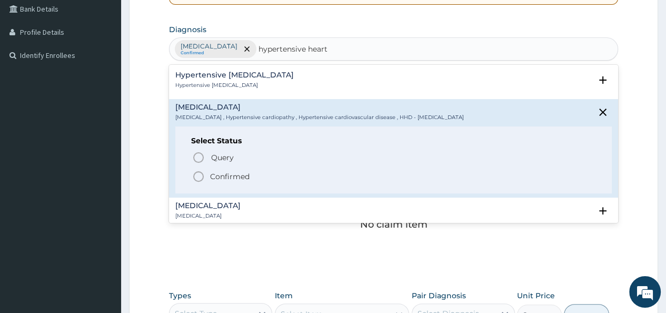
click at [196, 175] on icon "status option filled" at bounding box center [198, 176] width 13 height 13
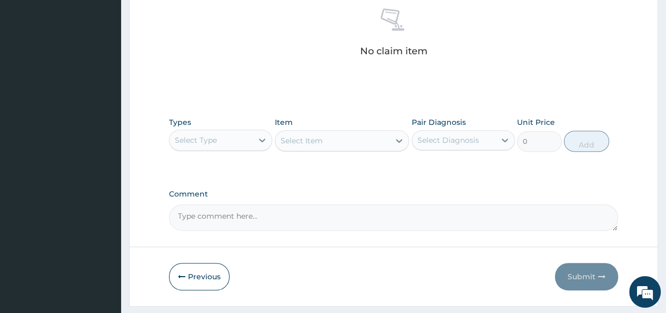
scroll to position [435, 0]
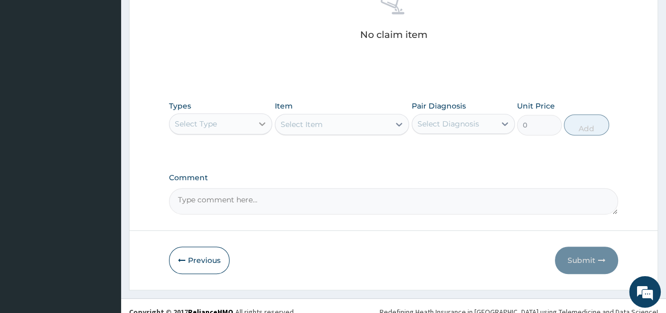
click at [263, 120] on icon at bounding box center [262, 124] width 11 height 11
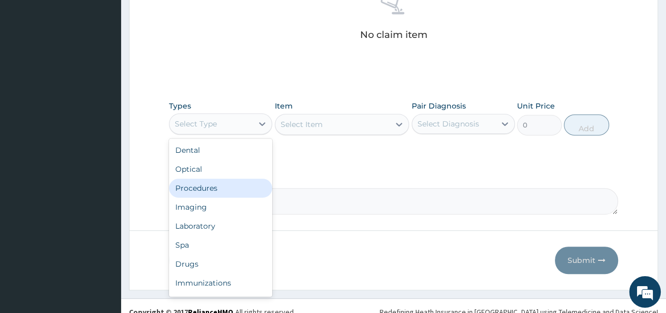
click at [219, 184] on div "Procedures" at bounding box center [220, 188] width 103 height 19
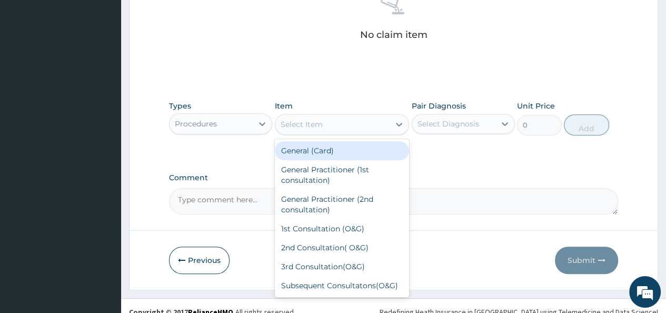
click at [398, 121] on icon at bounding box center [399, 124] width 11 height 11
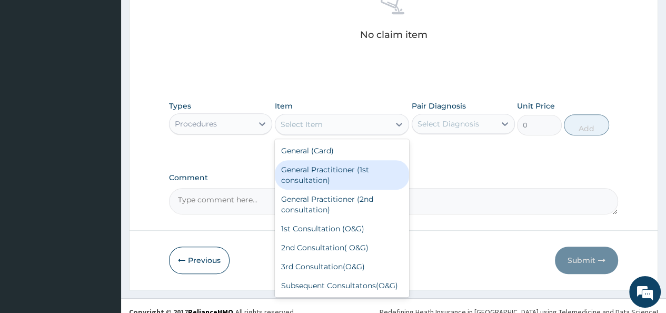
click at [361, 163] on div "General Practitioner (1st consultation)" at bounding box center [342, 174] width 135 height 29
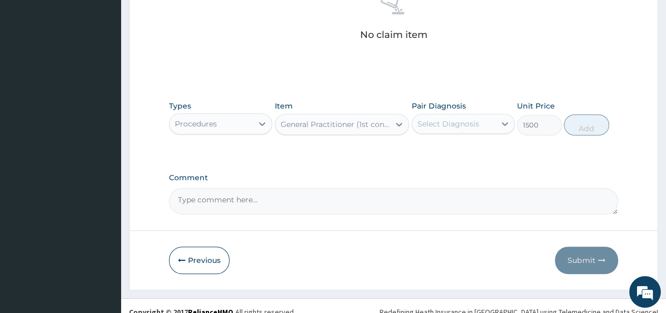
type input "1500"
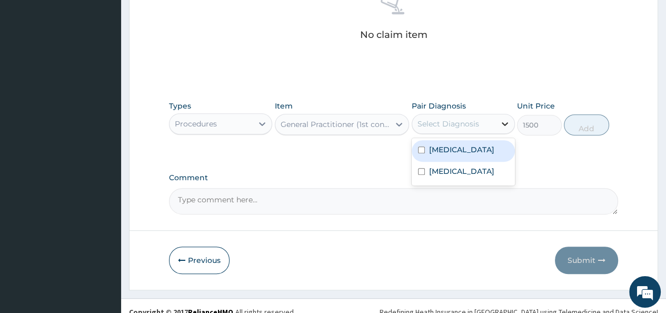
click at [501, 120] on icon at bounding box center [505, 124] width 11 height 11
click at [485, 150] on div "Malaria" at bounding box center [463, 151] width 103 height 22
checkbox input "true"
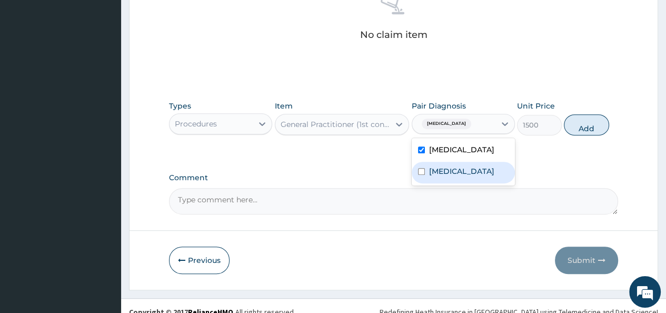
click at [468, 166] on label "Hypertensive heart disease" at bounding box center [461, 171] width 65 height 11
checkbox input "true"
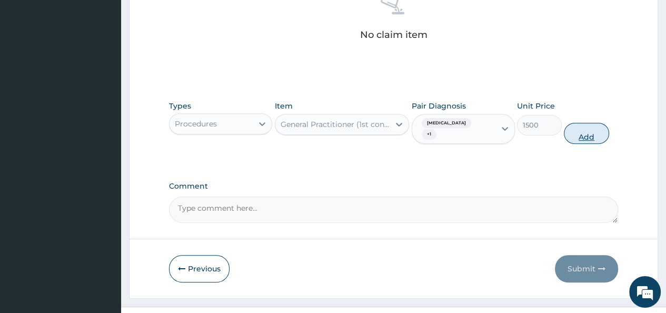
click at [573, 127] on button "Add" at bounding box center [586, 133] width 45 height 21
type input "0"
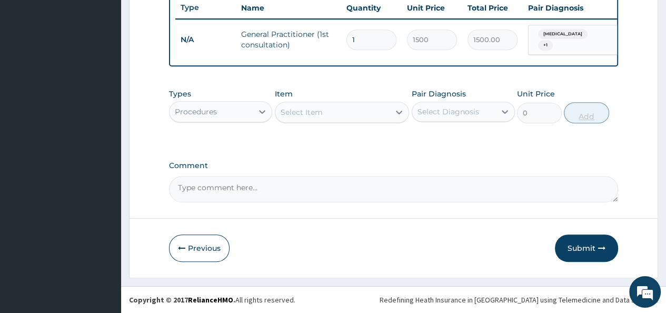
scroll to position [403, 0]
click at [262, 111] on icon at bounding box center [262, 111] width 11 height 11
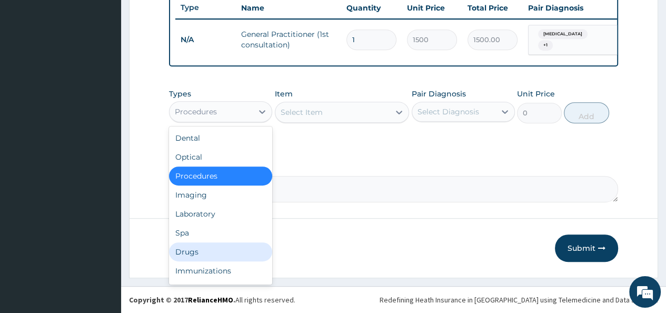
click at [198, 247] on div "Drugs" at bounding box center [220, 251] width 103 height 19
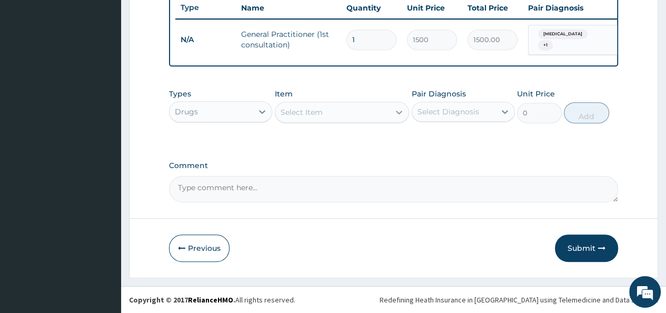
click at [397, 112] on icon at bounding box center [399, 113] width 6 height 4
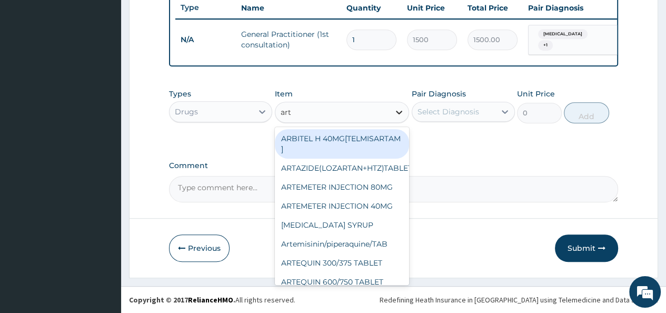
type input "arte"
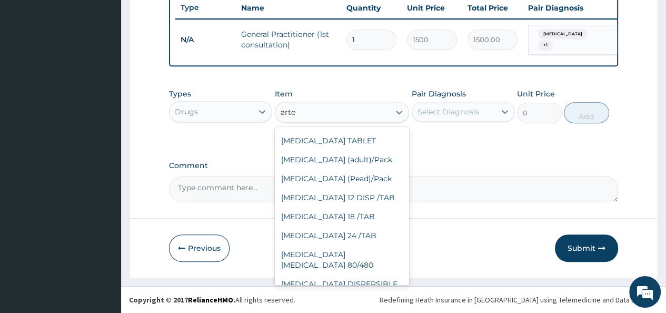
scroll to position [211, 0]
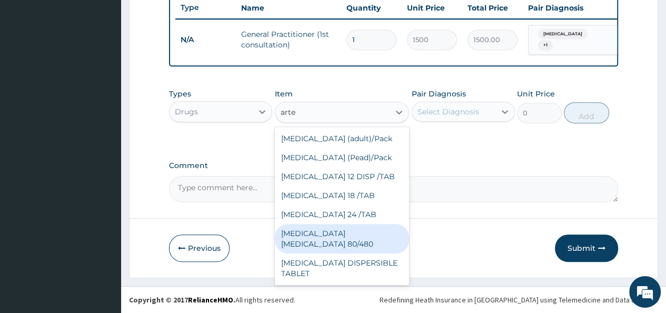
click at [352, 234] on div "COARTEM D TAB 80/480" at bounding box center [342, 238] width 135 height 29
type input "866.25"
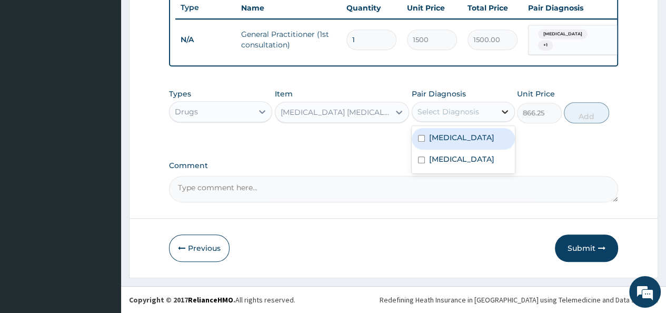
click at [502, 110] on icon at bounding box center [505, 112] width 6 height 4
click at [422, 139] on input "checkbox" at bounding box center [421, 138] width 7 height 7
checkbox input "true"
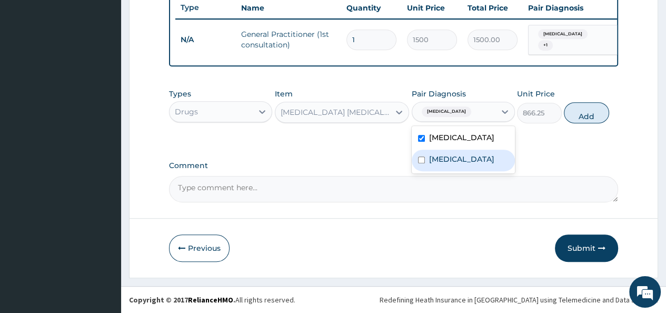
click at [418, 163] on input "checkbox" at bounding box center [421, 159] width 7 height 7
checkbox input "true"
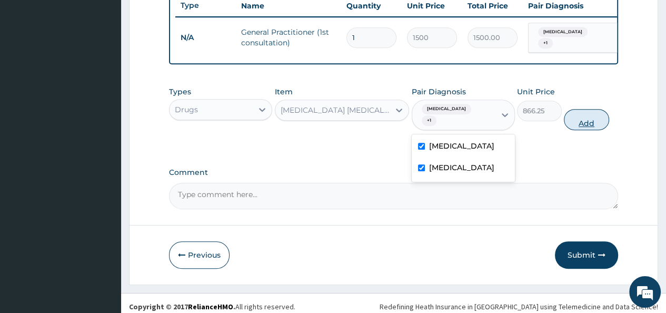
click at [587, 110] on button "Add" at bounding box center [586, 119] width 45 height 21
type input "0"
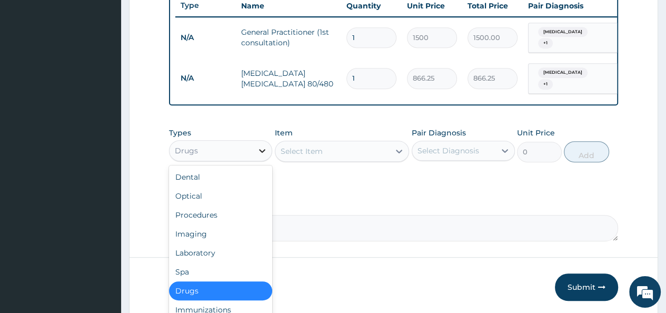
click at [258, 152] on icon at bounding box center [262, 150] width 11 height 11
click at [323, 141] on div "Select Item" at bounding box center [342, 151] width 135 height 21
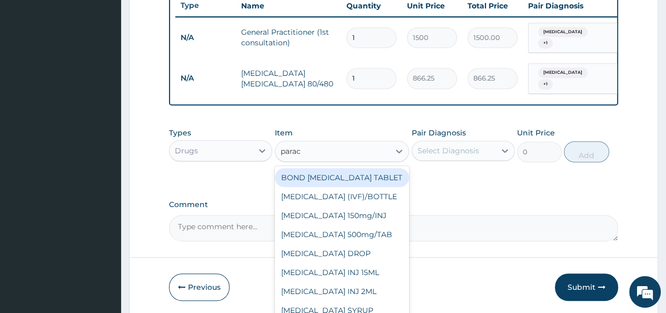
type input "parace"
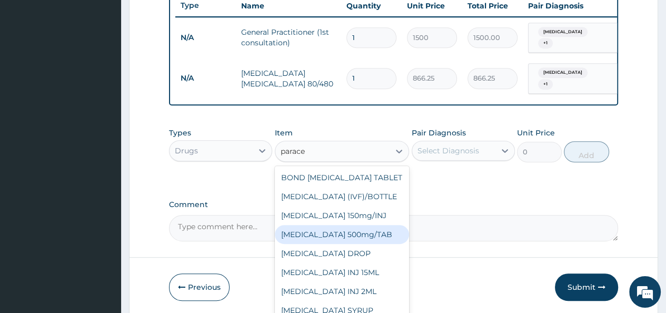
click at [343, 233] on div "PARACETAMOL 500mg/TAB" at bounding box center [342, 234] width 135 height 19
type input "5.25"
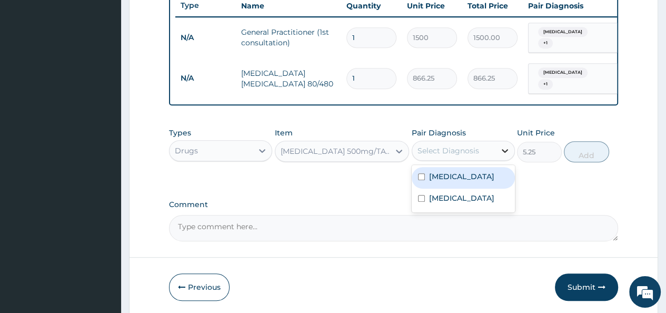
click at [504, 151] on icon at bounding box center [505, 150] width 11 height 11
click at [482, 176] on div "Malaria" at bounding box center [463, 178] width 103 height 22
checkbox input "true"
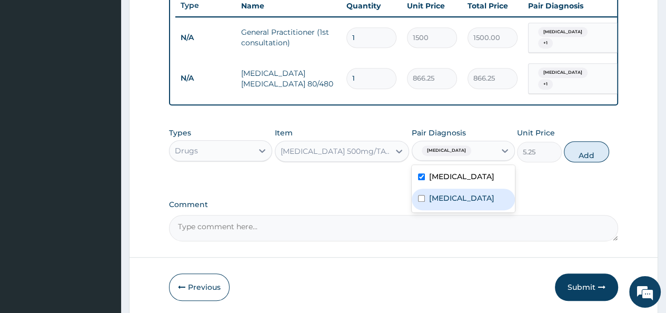
click at [477, 203] on label "Hypertensive heart disease" at bounding box center [461, 198] width 65 height 11
checkbox input "true"
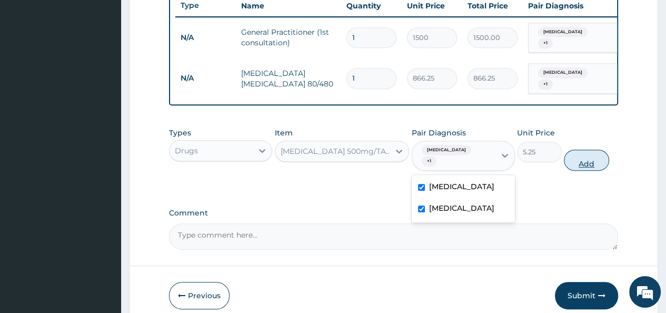
click at [580, 152] on button "Add" at bounding box center [586, 160] width 45 height 21
type input "0"
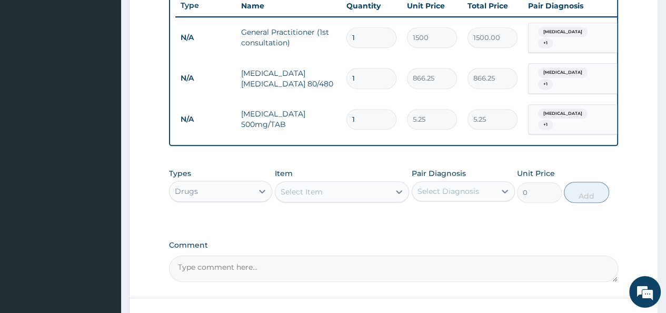
type input "0.00"
type input "1"
type input "5.25"
type input "18"
type input "94.50"
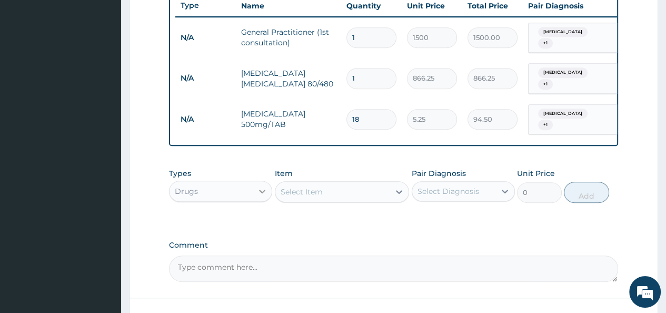
type input "18"
click at [261, 186] on icon at bounding box center [262, 191] width 11 height 11
click at [398, 186] on icon at bounding box center [399, 191] width 11 height 11
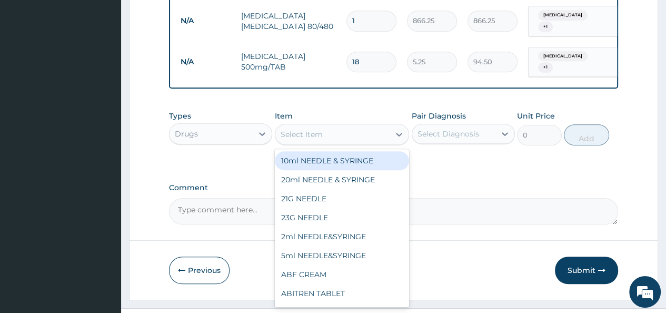
scroll to position [466, 0]
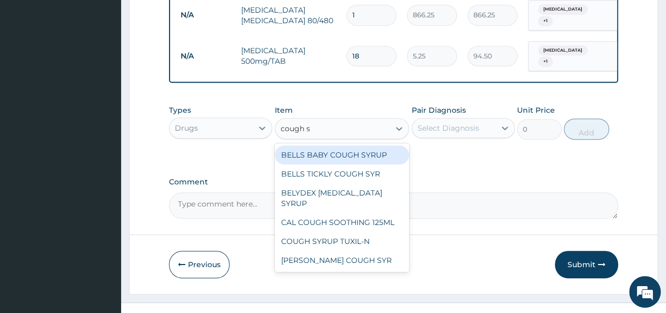
type input "cough"
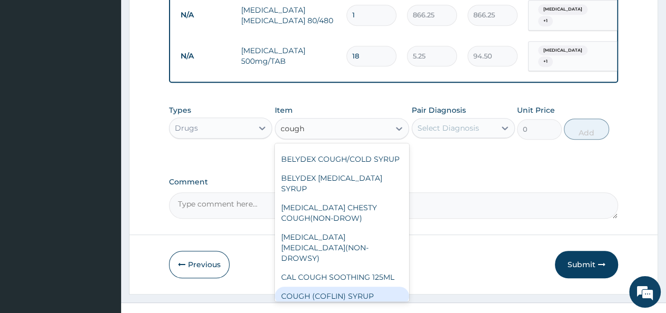
scroll to position [53, 0]
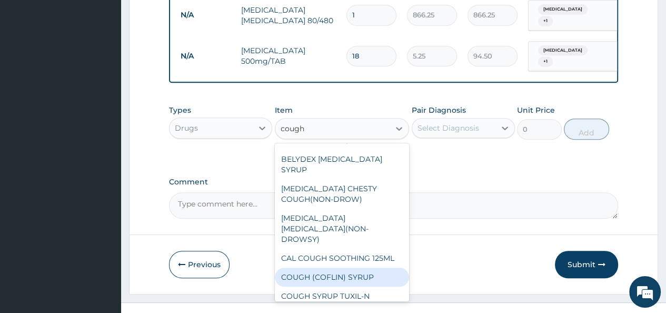
click at [365, 268] on div "COUGH (COFLIN) SYRUP" at bounding box center [342, 277] width 135 height 19
type input "157.5"
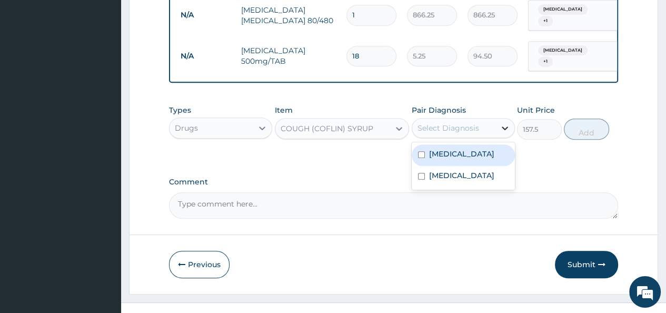
click at [504, 125] on icon at bounding box center [505, 128] width 11 height 11
click at [482, 157] on div "Malaria" at bounding box center [463, 155] width 103 height 22
checkbox input "true"
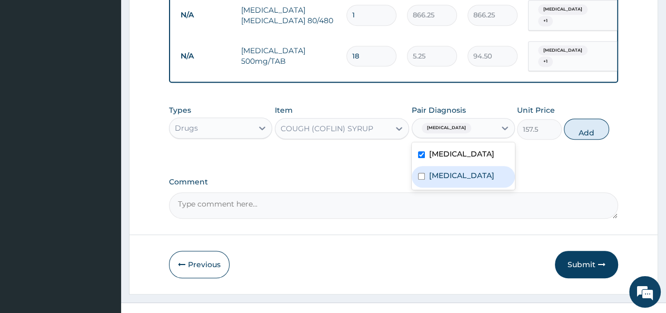
click at [474, 181] on label "Hypertensive heart disease" at bounding box center [461, 175] width 65 height 11
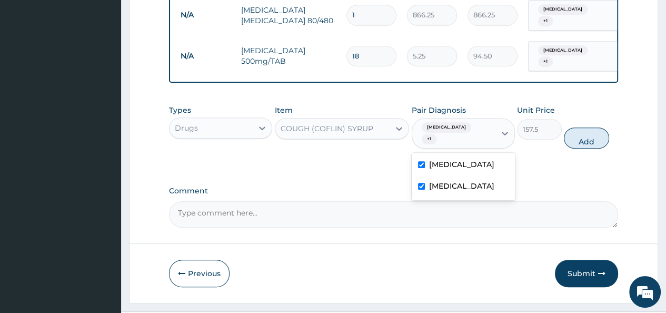
click at [419, 183] on input "checkbox" at bounding box center [421, 186] width 7 height 7
checkbox input "false"
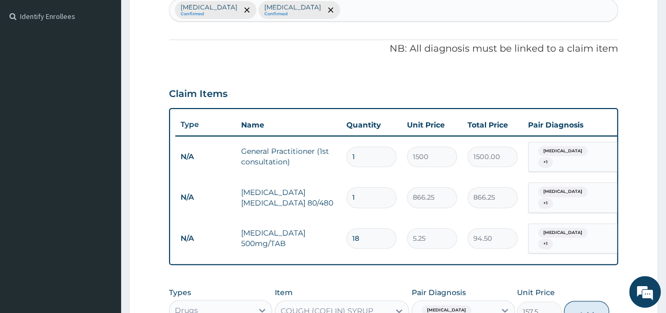
scroll to position [255, 0]
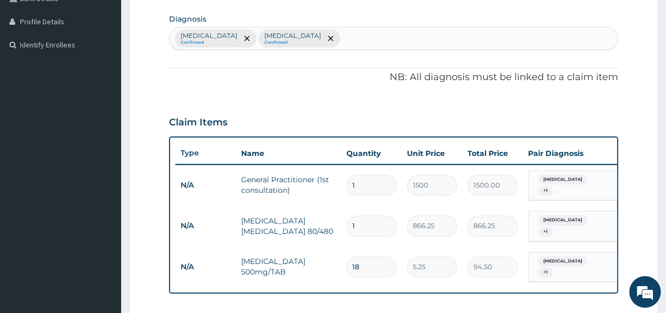
click at [335, 38] on div "Malaria Confirmed Hypertensive heart disease Confirmed" at bounding box center [394, 38] width 448 height 22
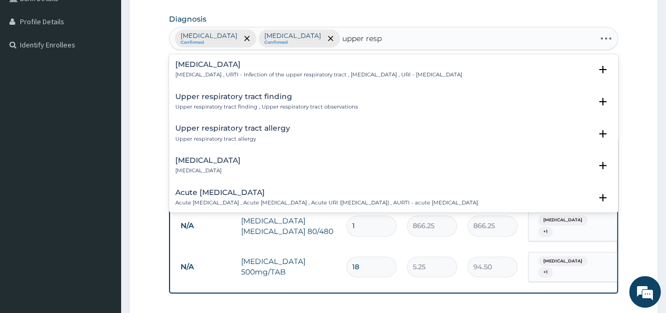
type input "upper respi"
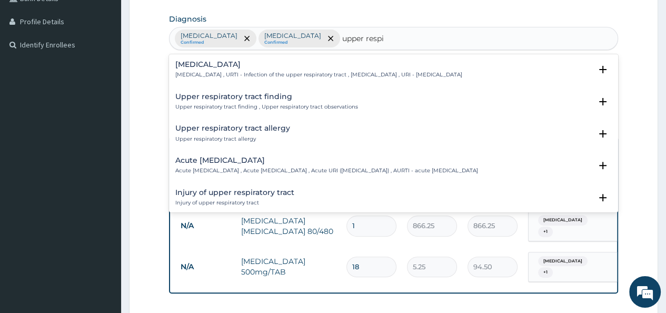
click at [270, 70] on div "Upper respiratory infection Upper respiratory infection , URTI - Infection of t…" at bounding box center [318, 70] width 287 height 18
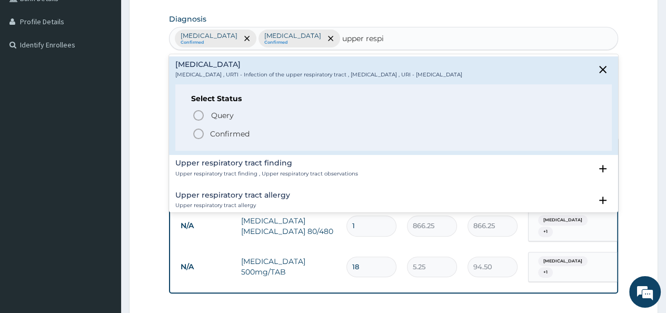
click at [195, 135] on icon "status option filled" at bounding box center [198, 133] width 13 height 13
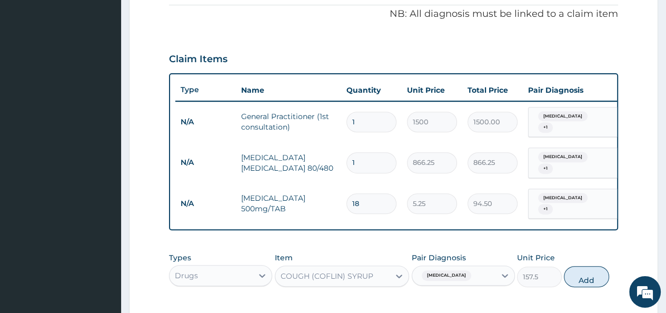
scroll to position [340, 0]
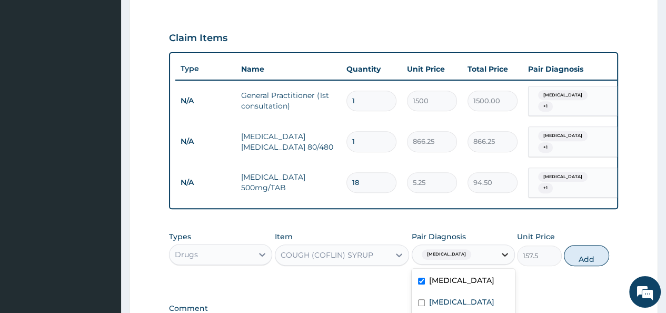
click at [504, 253] on icon at bounding box center [505, 255] width 6 height 4
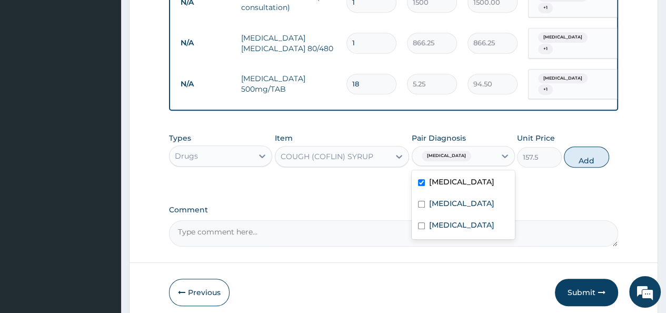
scroll to position [476, 0]
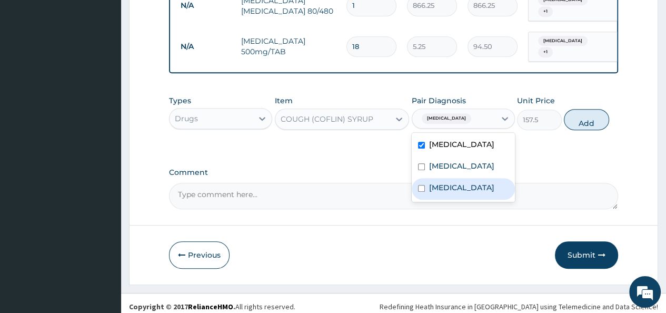
click at [419, 192] on input "checkbox" at bounding box center [421, 188] width 7 height 7
checkbox input "true"
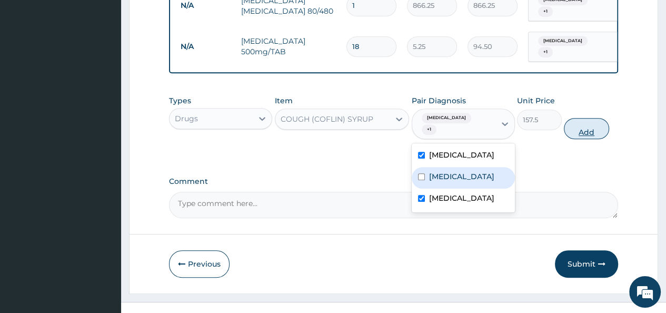
click at [580, 118] on button "Add" at bounding box center [586, 128] width 45 height 21
type input "0"
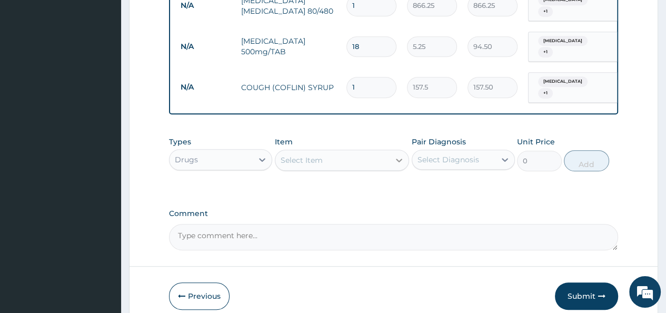
click at [402, 155] on icon at bounding box center [399, 160] width 11 height 11
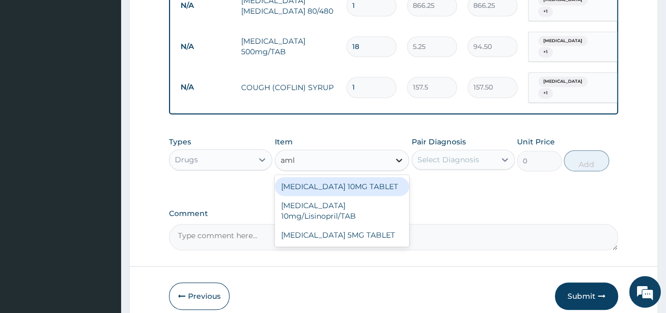
type input "amlo"
click at [381, 177] on div "AMLODIPINE 10MG TABLET" at bounding box center [342, 186] width 135 height 19
type input "14.7"
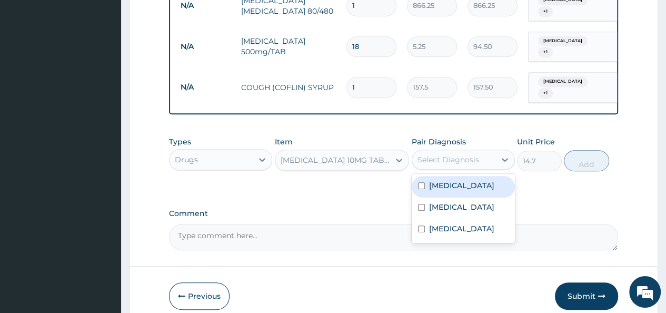
click at [436, 154] on div "Select Diagnosis" at bounding box center [449, 159] width 62 height 11
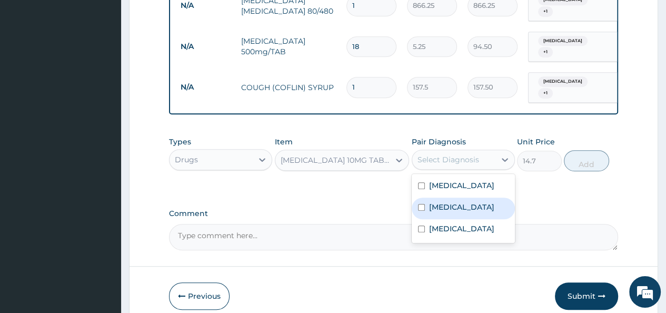
click at [420, 204] on input "checkbox" at bounding box center [421, 207] width 7 height 7
checkbox input "true"
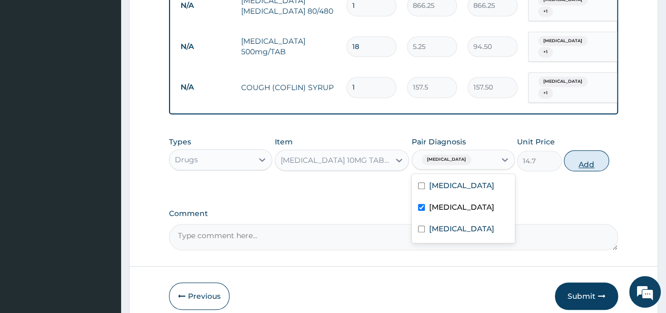
click at [592, 154] on button "Add" at bounding box center [586, 160] width 45 height 21
type input "0"
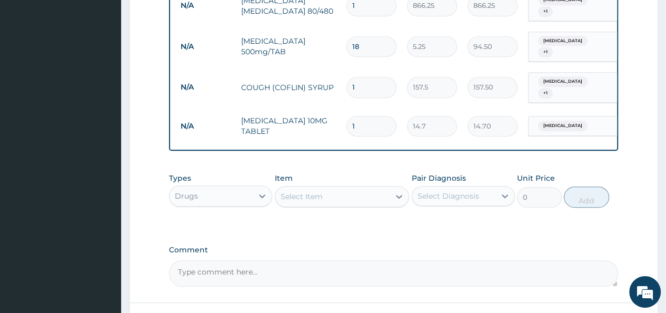
type input "11"
type input "161.70"
type input "114"
type input "1675.80"
type input "11"
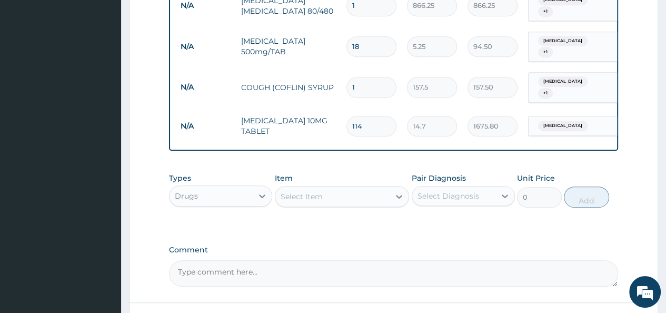
type input "161.70"
type input "1"
type input "14.70"
type input "14"
type input "205.80"
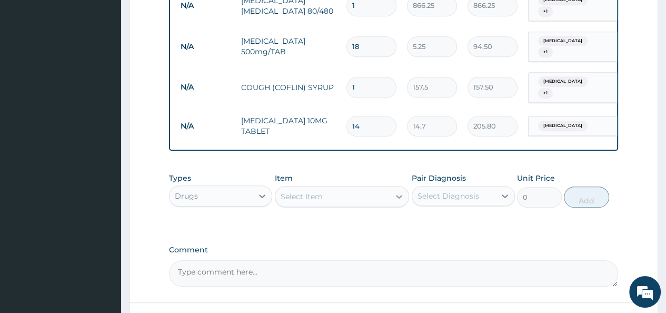
type input "14"
click at [399, 195] on icon at bounding box center [399, 197] width 6 height 4
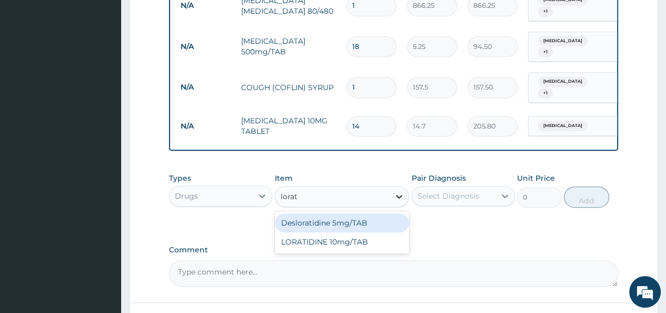
type input "lorati"
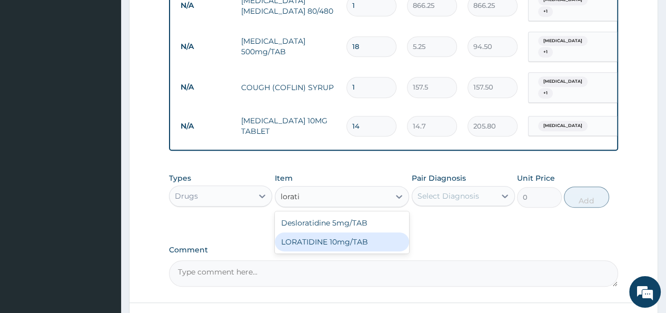
click at [335, 232] on div "LORATIDINE 10mg/TAB" at bounding box center [342, 241] width 135 height 19
type input "11.55"
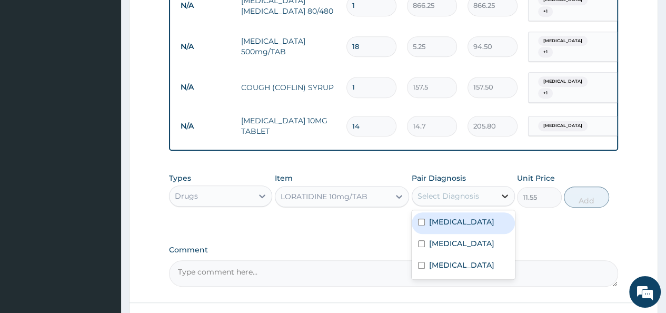
click at [503, 194] on icon at bounding box center [505, 196] width 6 height 4
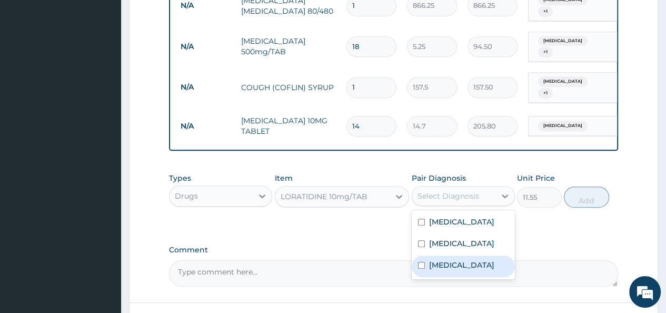
click at [419, 269] on input "checkbox" at bounding box center [421, 265] width 7 height 7
checkbox input "true"
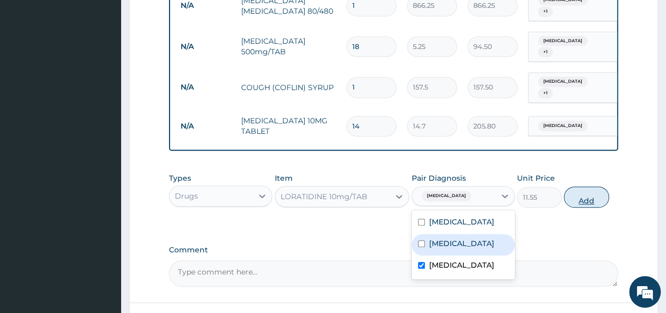
click at [577, 190] on button "Add" at bounding box center [586, 196] width 45 height 21
type input "0"
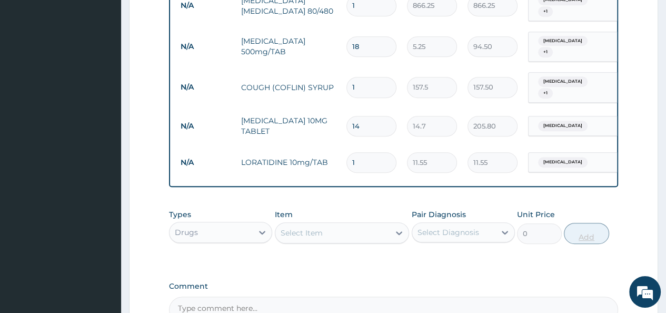
type input "0.00"
type input "5"
type input "57.75"
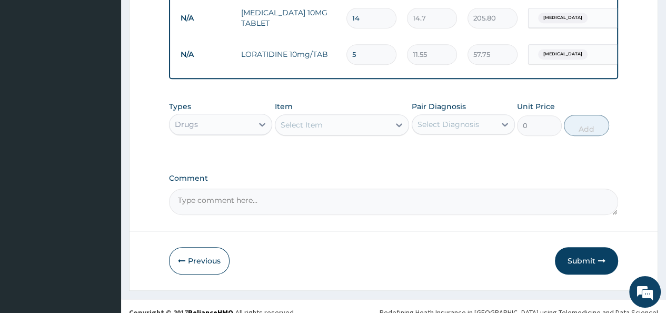
scroll to position [584, 0]
type input "5"
click at [594, 247] on button "Submit" at bounding box center [586, 260] width 63 height 27
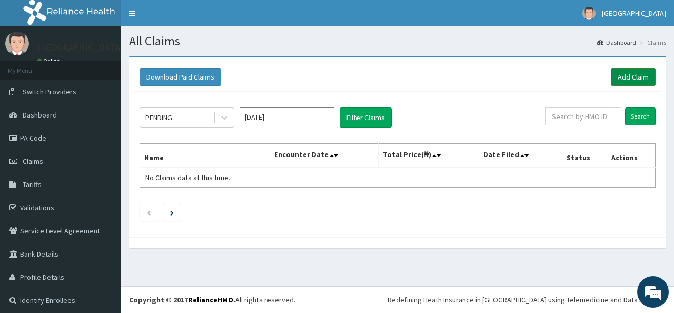
click at [628, 74] on link "Add Claim" at bounding box center [633, 77] width 45 height 18
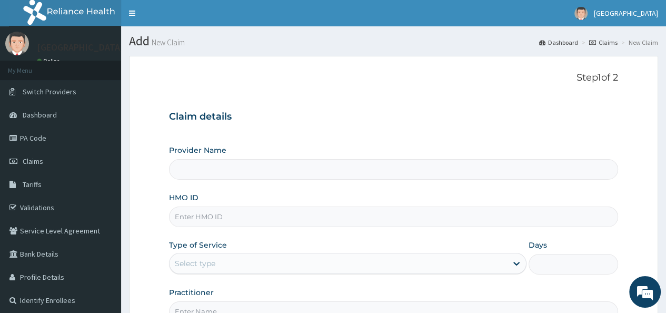
type input "[GEOGRAPHIC_DATA]"
click at [179, 220] on input "HMO ID" at bounding box center [393, 216] width 449 height 21
type input "g"
type input "rgi/10026/"
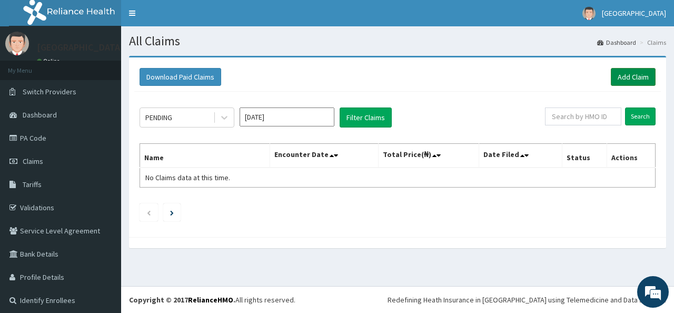
click at [627, 74] on link "Add Claim" at bounding box center [633, 77] width 45 height 18
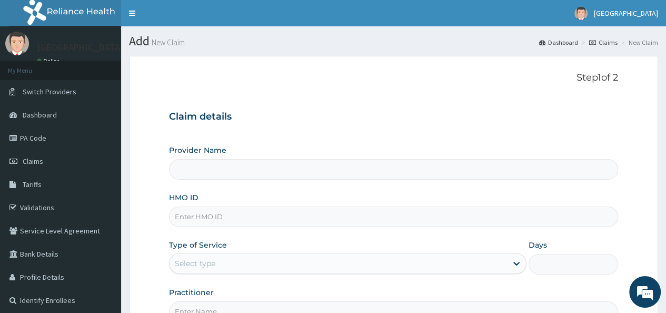
click at [183, 216] on input "HMO ID" at bounding box center [393, 216] width 449 height 21
type input "[GEOGRAPHIC_DATA]"
type input "RGI/10026/B"
click at [312, 265] on div "Select type" at bounding box center [339, 263] width 338 height 17
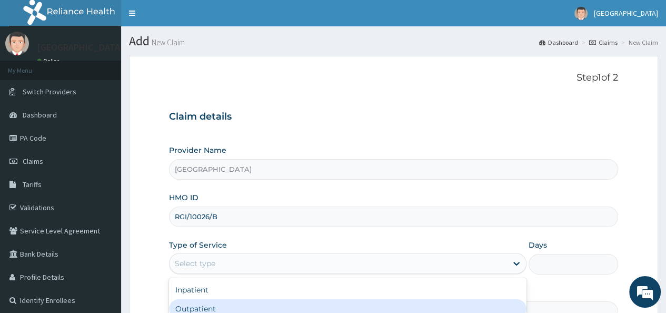
click at [259, 312] on div "Outpatient" at bounding box center [348, 308] width 358 height 19
type input "1"
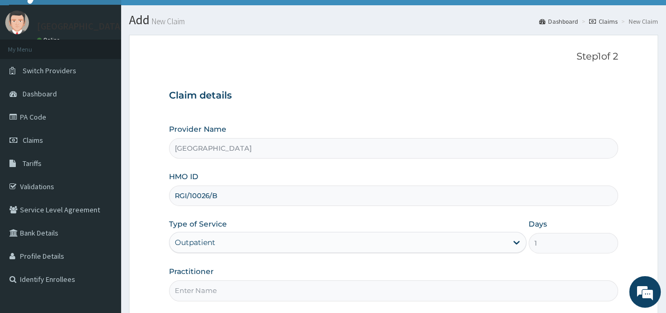
scroll to position [119, 0]
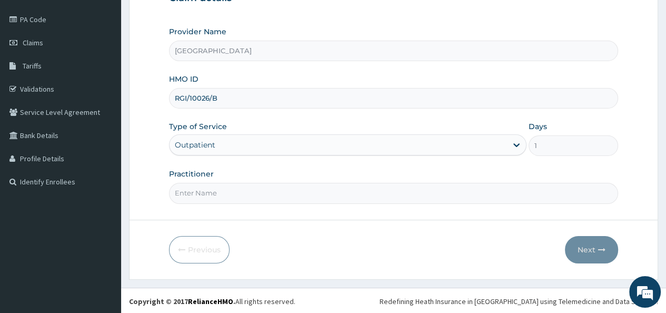
click at [200, 187] on input "Practitioner" at bounding box center [393, 193] width 449 height 21
type input "d"
type input "DR. Lewis"
click at [597, 249] on button "Next" at bounding box center [591, 249] width 53 height 27
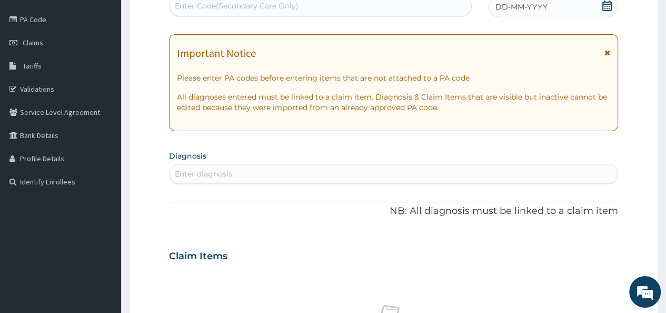
click at [604, 8] on icon at bounding box center [607, 6] width 11 height 11
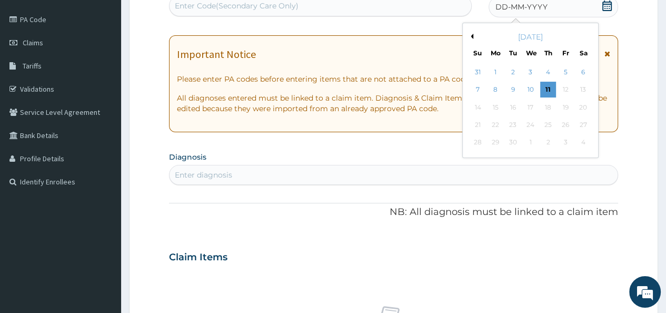
click at [471, 34] on button "Previous Month" at bounding box center [470, 36] width 5 height 5
click at [550, 143] on div "28" at bounding box center [548, 143] width 16 height 16
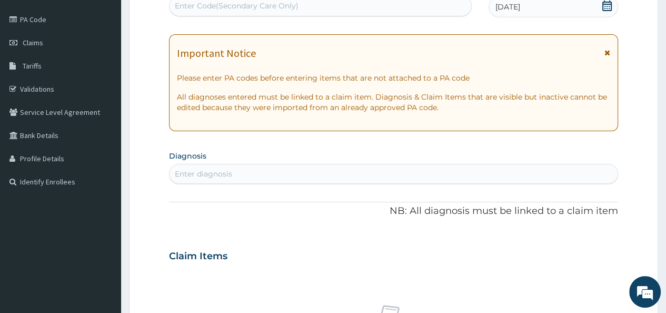
click at [220, 175] on div "Enter diagnosis" at bounding box center [203, 174] width 57 height 11
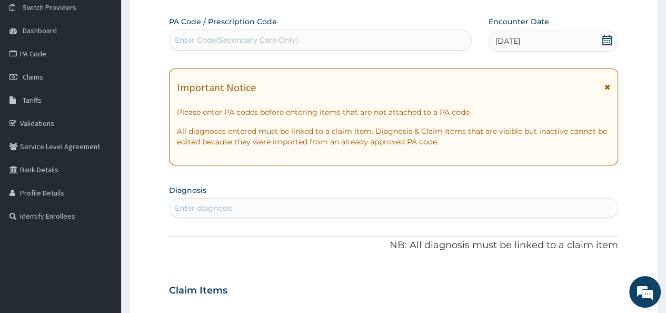
scroll to position [76, 0]
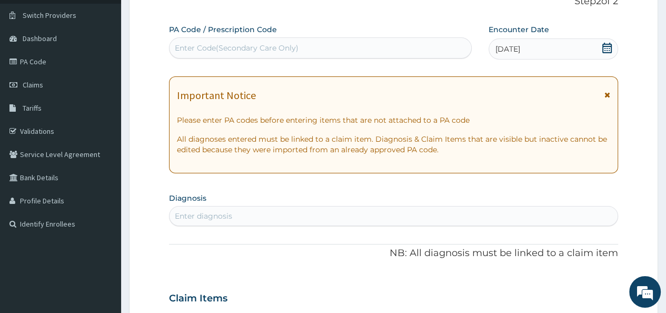
click at [330, 45] on div "Enter Code(Secondary Care Only)" at bounding box center [320, 48] width 301 height 17
paste input "PA/EB1FC6"
type input "PA/EB1FC6"
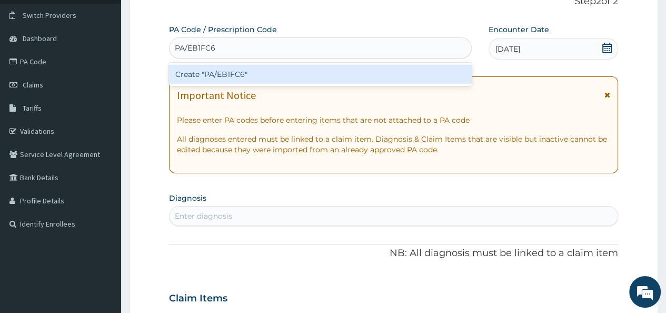
click at [289, 81] on div "Create "PA/EB1FC6"" at bounding box center [320, 74] width 302 height 19
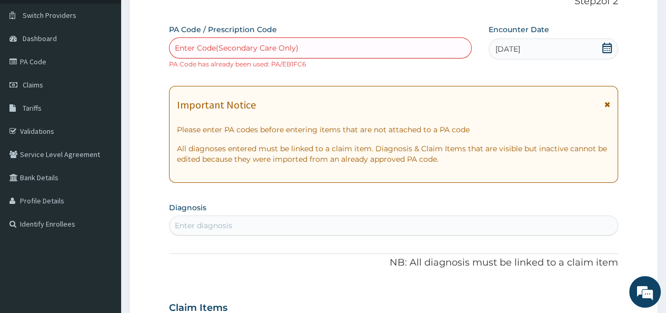
click at [262, 49] on div "Enter Code(Secondary Care Only)" at bounding box center [237, 48] width 124 height 11
paste input "PA/EB1FC6"
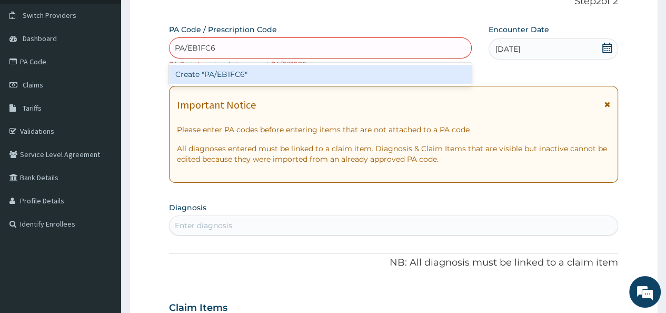
type input "PA/EB1FC6"
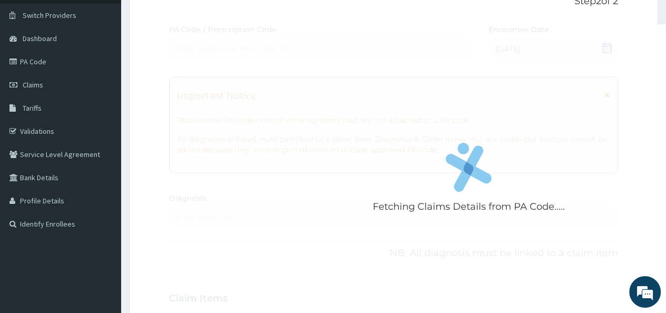
click at [213, 222] on div "Fetching Claims Details from PA Code..... PA Code / Prescription Code Enter Cod…" at bounding box center [393, 296] width 449 height 545
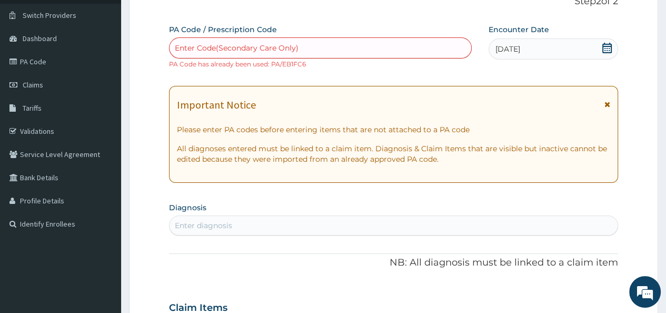
click at [175, 46] on div "Enter Code(Secondary Care Only)" at bounding box center [237, 48] width 124 height 11
paste input "PA/EB1FC6"
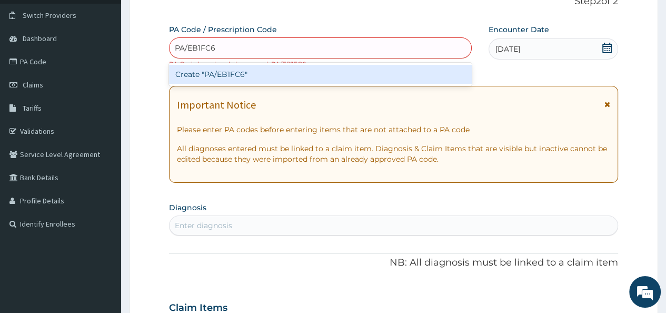
type input "PA/EB1FC6"
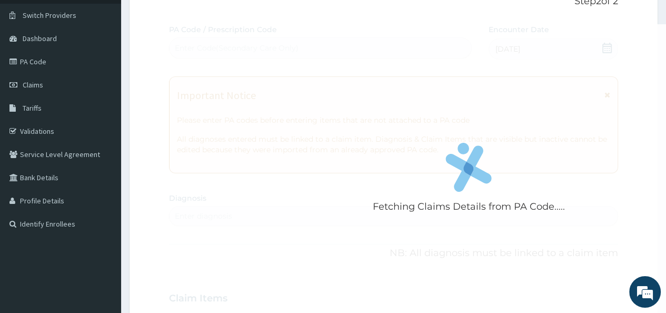
click at [139, 152] on form "Step 2 of 2 Fetching Claims Details from PA Code..... PA Code / Prescription Co…" at bounding box center [393, 312] width 529 height 666
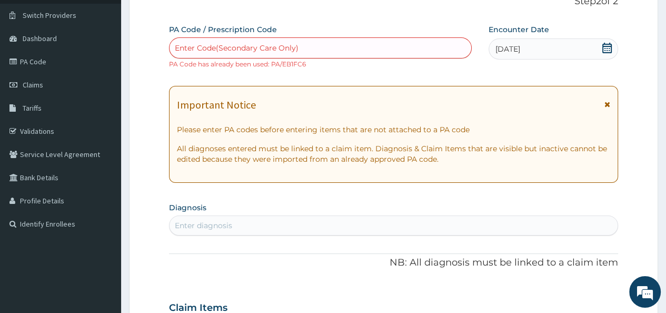
scroll to position [0, 0]
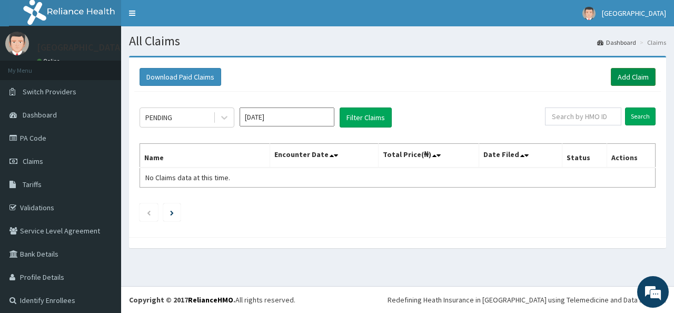
click at [628, 74] on link "Add Claim" at bounding box center [633, 77] width 45 height 18
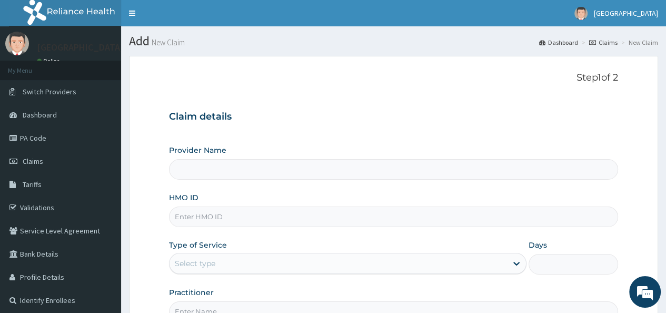
type input "[GEOGRAPHIC_DATA]"
click at [186, 214] on input "HMO ID" at bounding box center [393, 216] width 449 height 21
type input "RGI/10026/B"
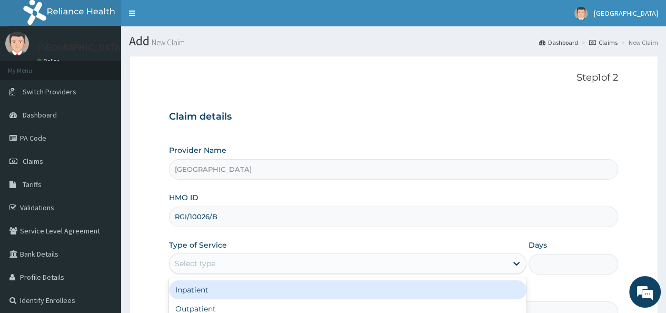
click at [369, 266] on div "Select type" at bounding box center [339, 263] width 338 height 17
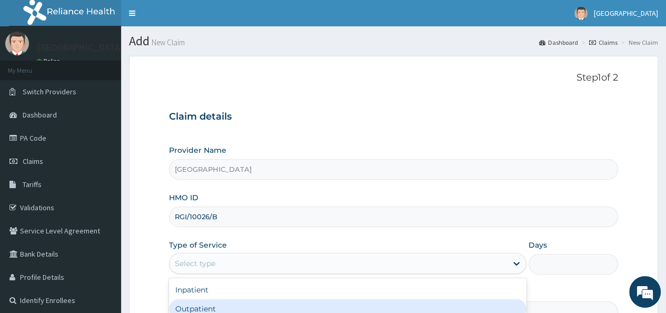
click at [358, 301] on div "Outpatient" at bounding box center [348, 308] width 358 height 19
type input "1"
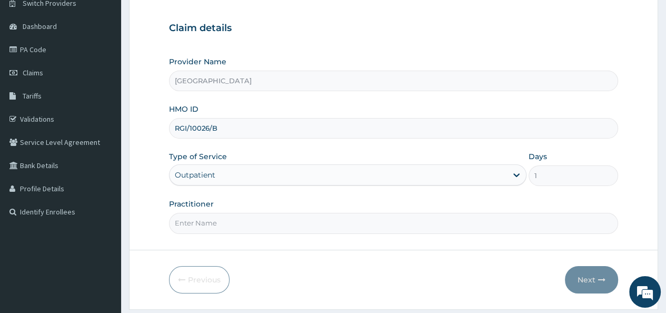
scroll to position [105, 0]
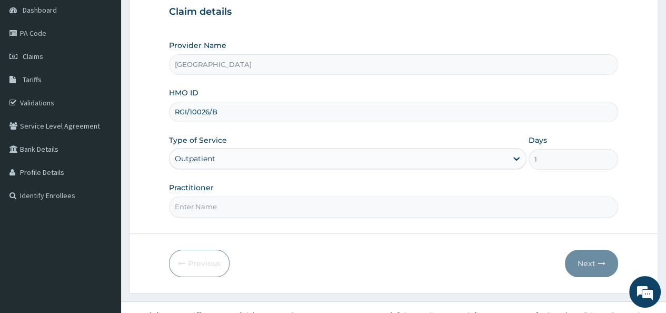
click at [373, 214] on input "Practitioner" at bounding box center [393, 206] width 449 height 21
type input "Dr Meyeyin"
click at [605, 255] on button "Next" at bounding box center [591, 263] width 53 height 27
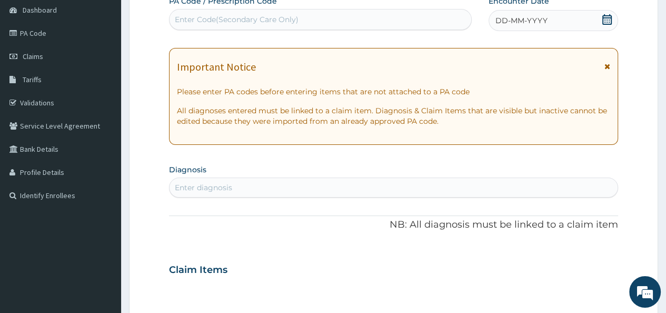
click at [223, 20] on div "Enter Code(Secondary Care Only)" at bounding box center [237, 19] width 124 height 11
paste input "PA/EB1FC6"
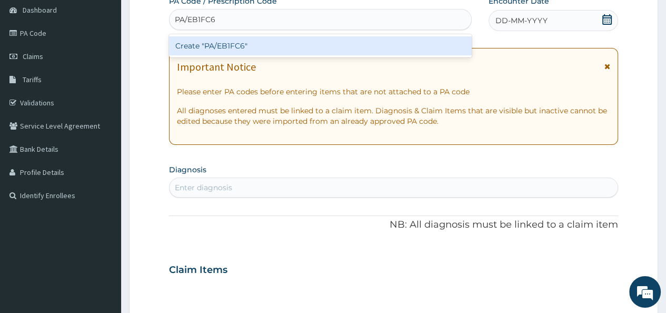
type input "PA/EB1FC6"
click at [186, 153] on div "PA Code / Prescription Code option Create "PA/EB1FC6" focused, 1 of 1. 1 result…" at bounding box center [393, 268] width 449 height 545
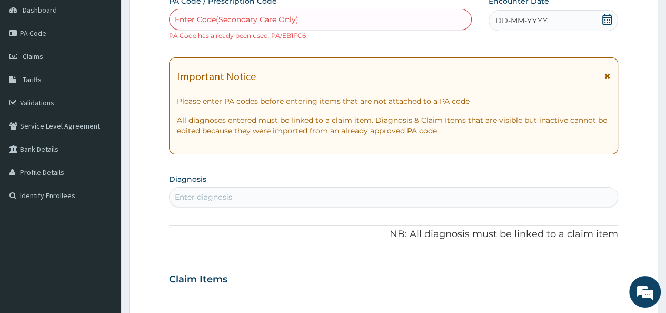
click at [196, 196] on div "Enter diagnosis" at bounding box center [203, 197] width 57 height 11
type input "a"
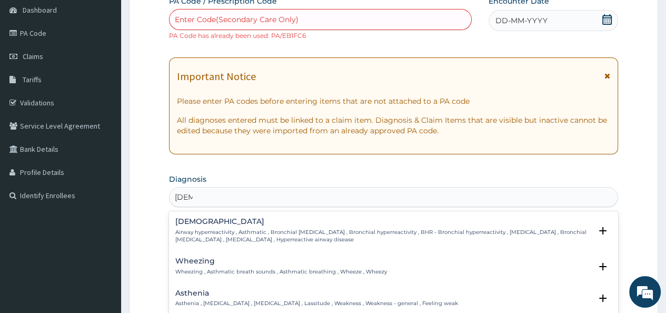
type input "Asthm"
click at [195, 224] on h4 "Asthma" at bounding box center [383, 222] width 416 height 8
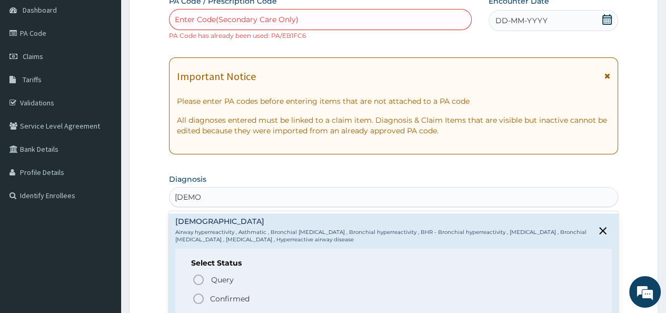
click at [196, 294] on circle "status option filled" at bounding box center [198, 298] width 9 height 9
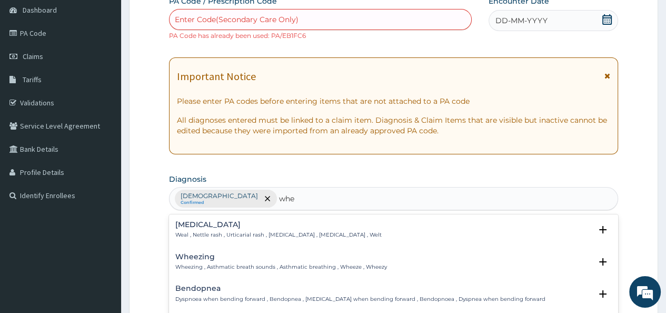
type input "whee"
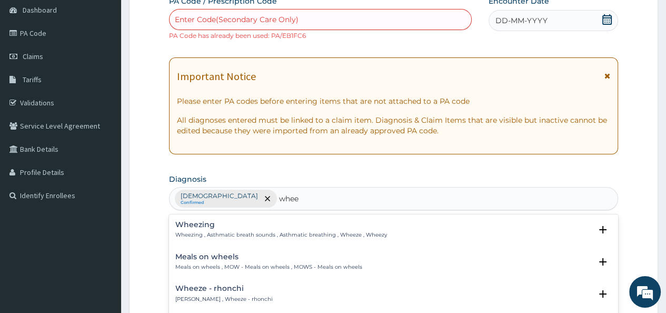
click at [213, 232] on p "Wheezing , Asthmatic breath sounds , Asthmatic breathing , Wheeze , Wheezy" at bounding box center [281, 234] width 212 height 7
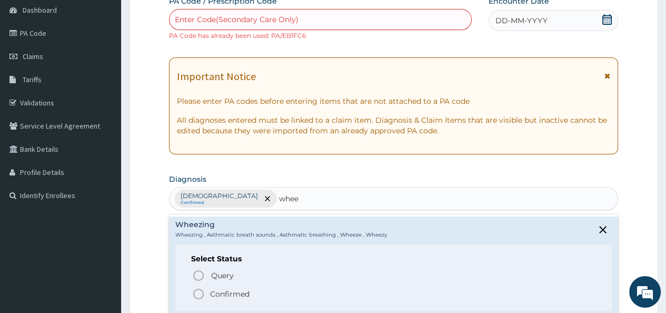
click at [195, 292] on icon "status option filled" at bounding box center [198, 294] width 13 height 13
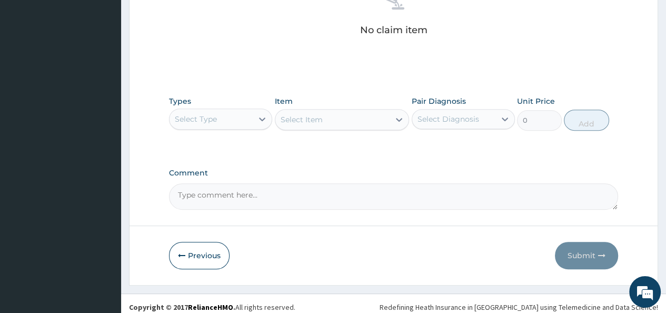
scroll to position [455, 0]
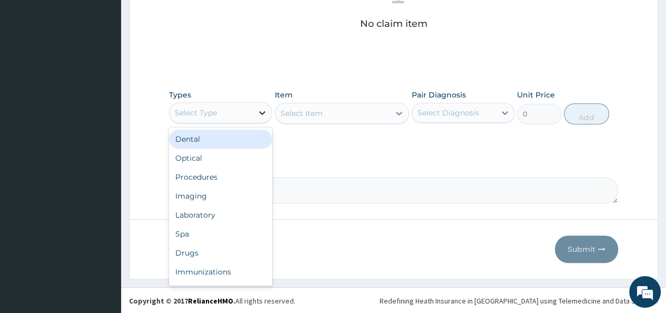
click at [262, 113] on icon at bounding box center [262, 113] width 6 height 4
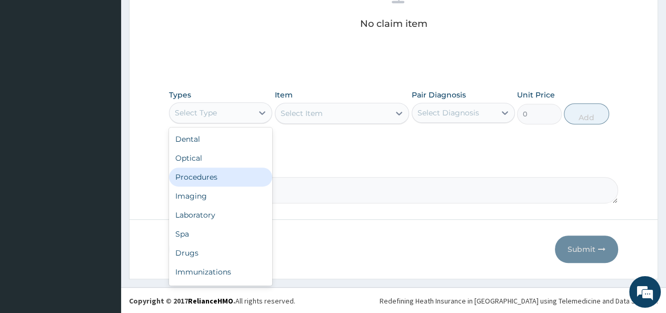
click at [226, 176] on div "Procedures" at bounding box center [220, 176] width 103 height 19
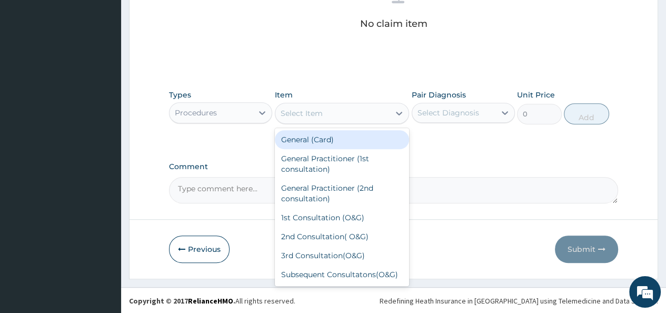
click at [400, 111] on icon at bounding box center [399, 113] width 11 height 11
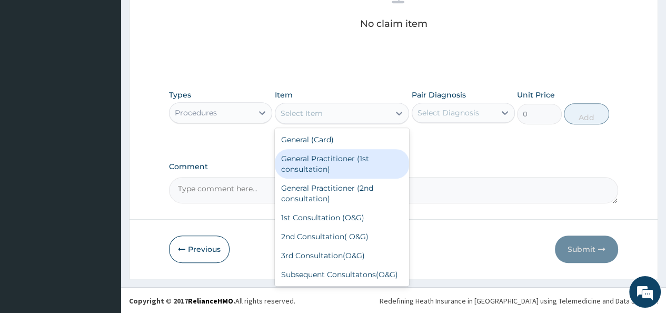
click at [377, 154] on div "General Practitioner (1st consultation)" at bounding box center [342, 163] width 135 height 29
type input "1500"
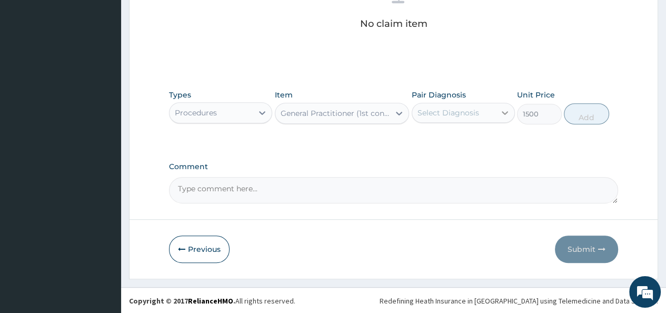
click at [504, 111] on icon at bounding box center [505, 113] width 6 height 4
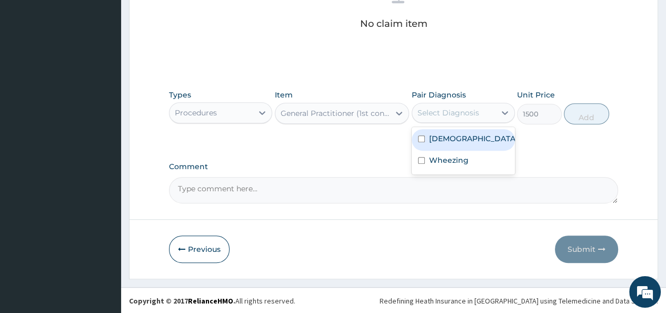
click at [422, 139] on input "checkbox" at bounding box center [421, 138] width 7 height 7
checkbox input "true"
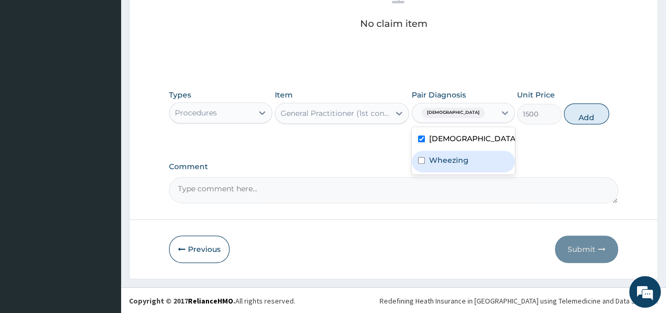
click at [421, 159] on input "checkbox" at bounding box center [421, 160] width 7 height 7
checkbox input "true"
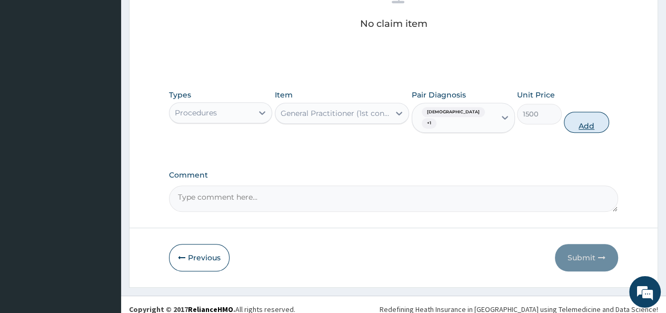
click at [579, 112] on button "Add" at bounding box center [586, 122] width 45 height 21
type input "0"
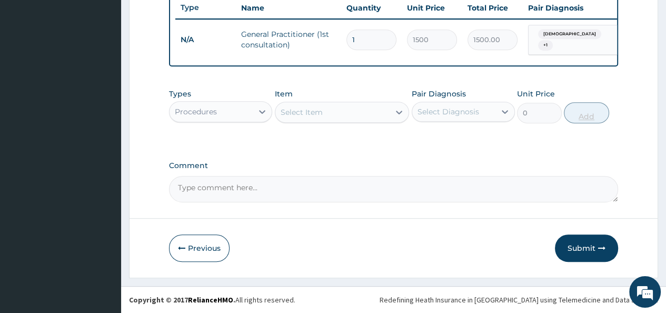
scroll to position [412, 0]
click at [261, 107] on icon at bounding box center [262, 111] width 11 height 11
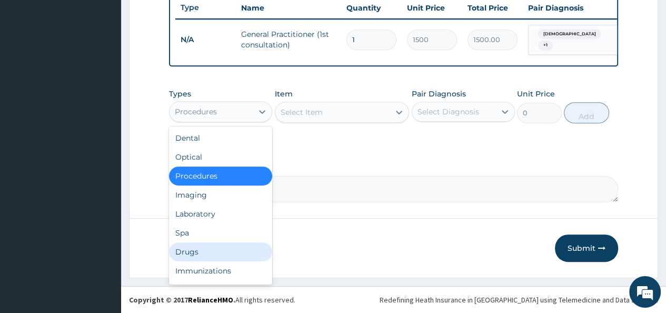
click at [182, 249] on div "Drugs" at bounding box center [220, 251] width 103 height 19
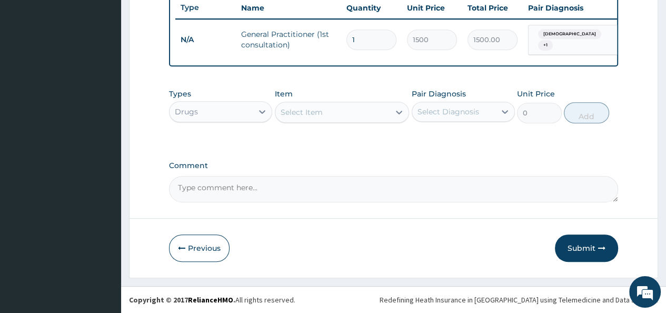
type input "s"
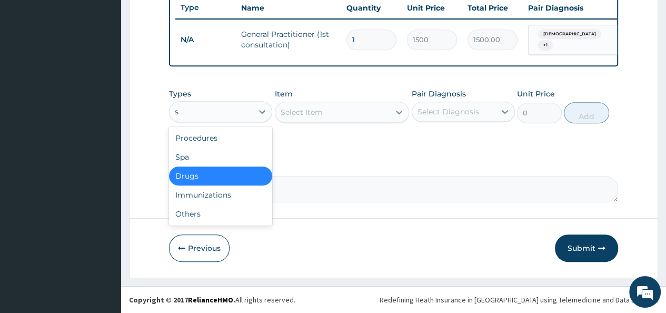
click at [234, 180] on div "Drugs" at bounding box center [220, 175] width 103 height 19
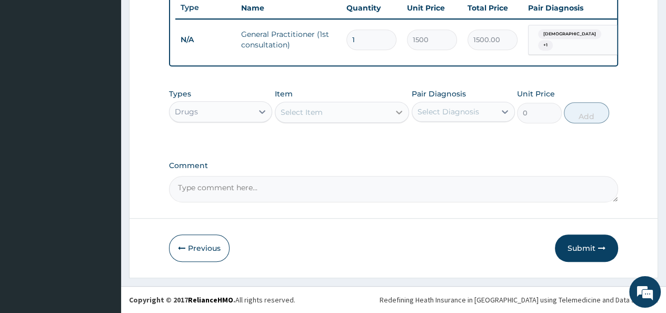
click at [401, 111] on icon at bounding box center [399, 113] width 6 height 4
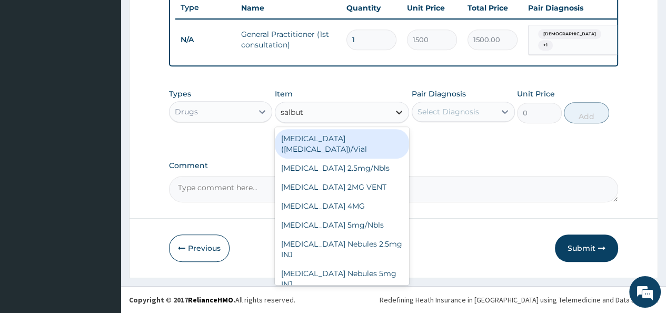
type input "salbuta"
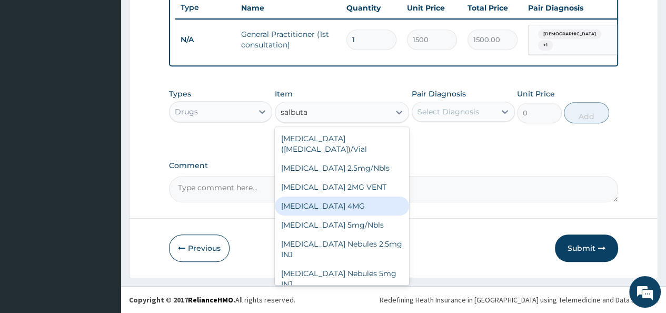
click at [336, 196] on div "SALBUTAMOL 4MG" at bounding box center [342, 205] width 135 height 19
type input "1.57"
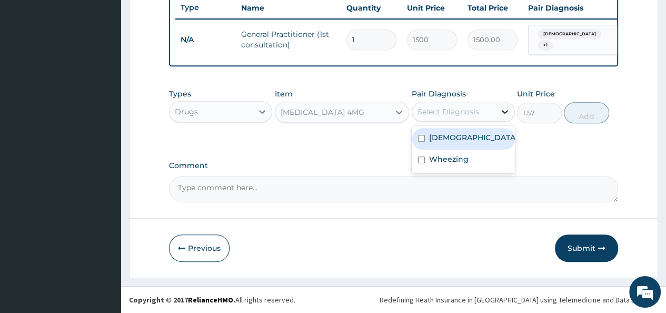
click at [508, 112] on icon at bounding box center [505, 111] width 11 height 11
click at [422, 135] on input "checkbox" at bounding box center [421, 138] width 7 height 7
checkbox input "true"
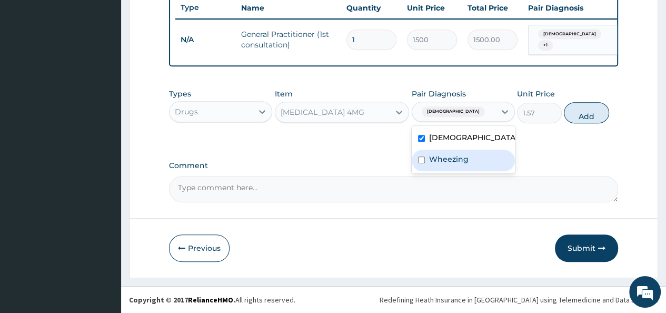
click at [420, 162] on input "checkbox" at bounding box center [421, 159] width 7 height 7
checkbox input "true"
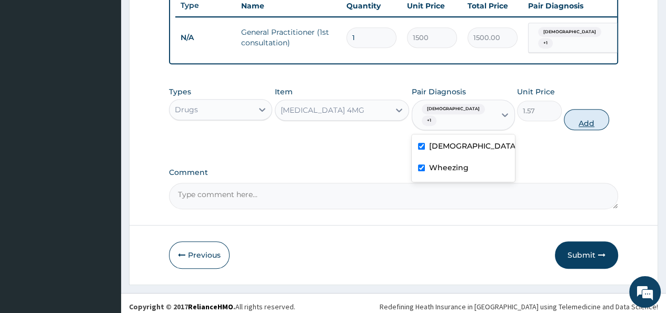
click at [592, 109] on button "Add" at bounding box center [586, 119] width 45 height 21
type input "0"
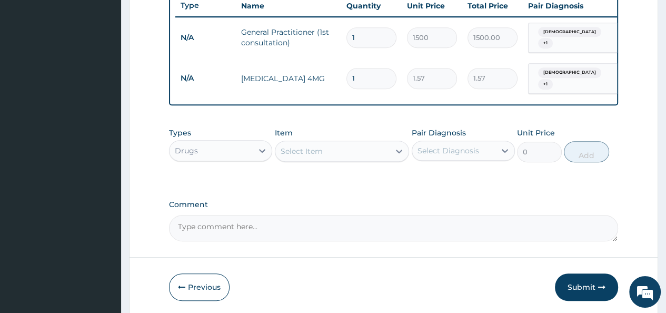
type input "0.00"
type input "3"
type input "4.71"
type input "30"
type input "47.10"
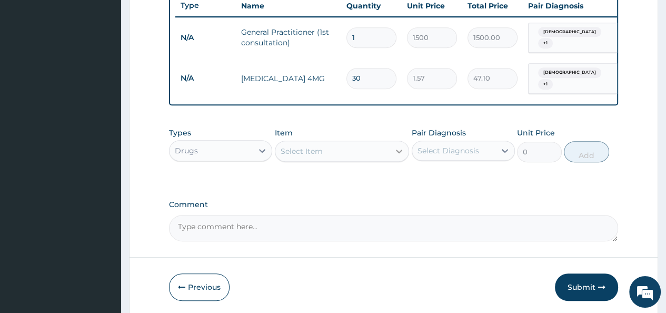
type input "30"
click at [400, 148] on icon at bounding box center [399, 151] width 11 height 11
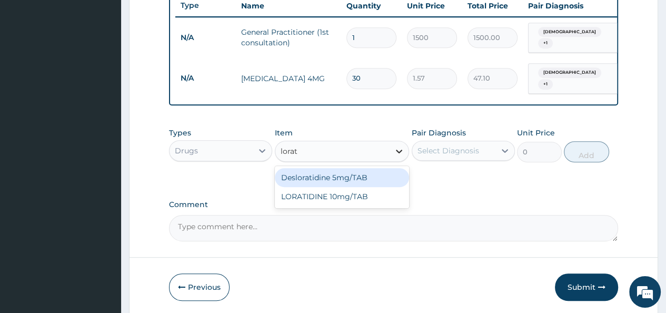
type input "lorati"
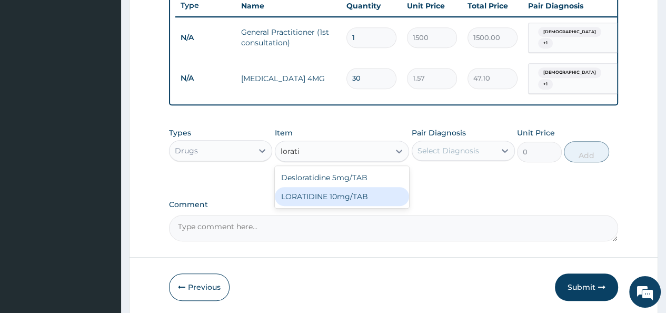
click at [377, 199] on div "LORATIDINE 10mg/TAB" at bounding box center [342, 196] width 135 height 19
type input "11.55"
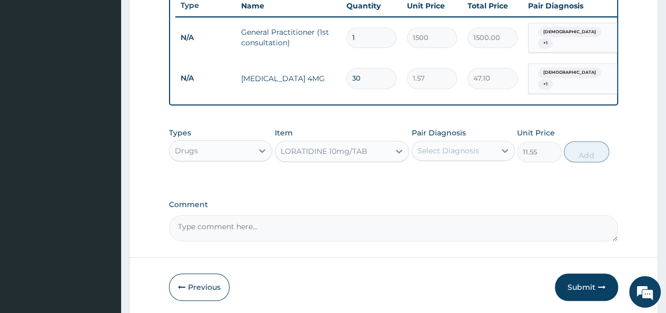
click at [485, 153] on div "Select Diagnosis" at bounding box center [453, 150] width 83 height 17
click at [422, 174] on input "checkbox" at bounding box center [421, 176] width 7 height 7
checkbox input "true"
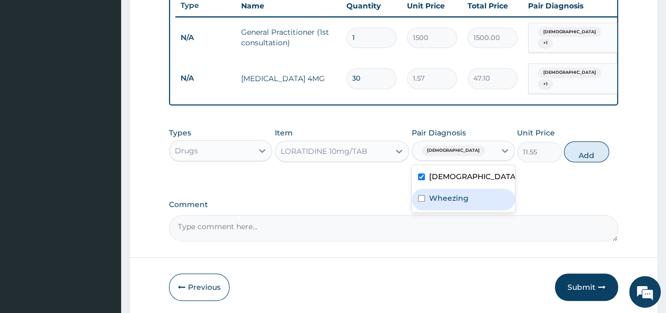
click at [420, 196] on input "checkbox" at bounding box center [421, 198] width 7 height 7
checkbox input "true"
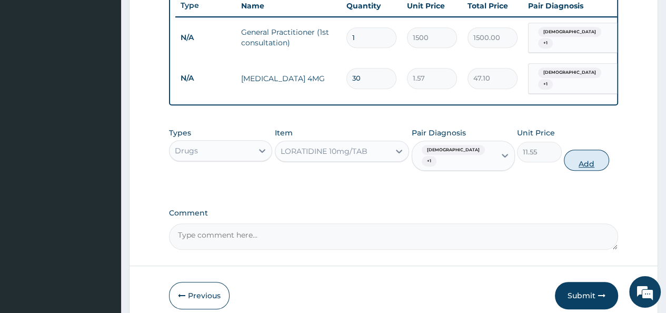
click at [580, 150] on button "Add" at bounding box center [586, 160] width 45 height 21
type input "0"
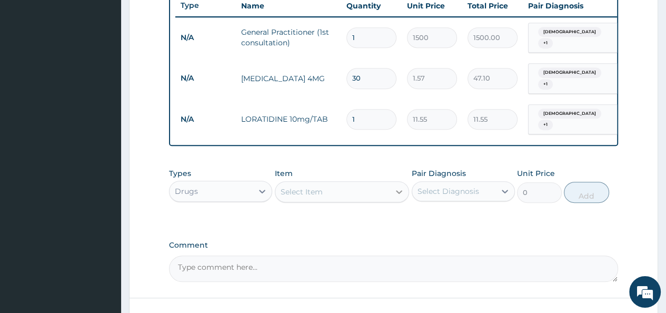
click at [400, 186] on icon at bounding box center [399, 191] width 11 height 11
click at [358, 109] on input "1" at bounding box center [372, 119] width 50 height 21
type input "0.00"
type input "5"
type input "57.75"
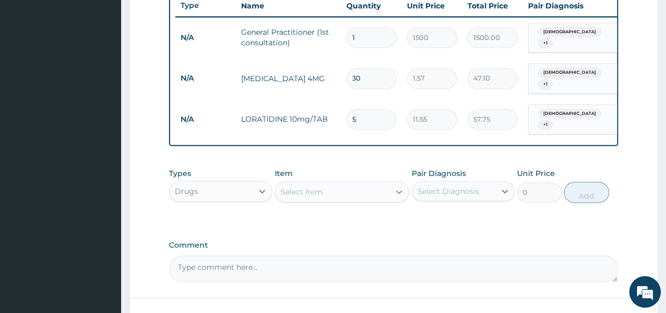
type input "5"
click at [400, 190] on icon at bounding box center [399, 192] width 6 height 4
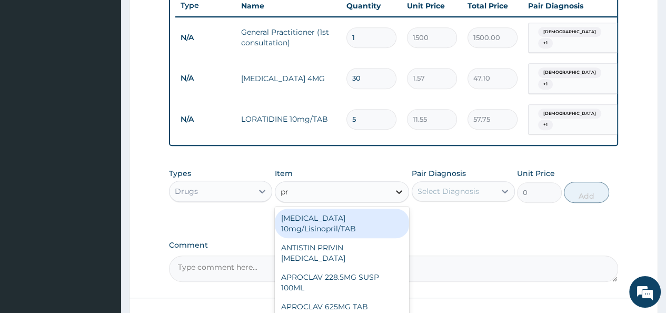
type input "pre"
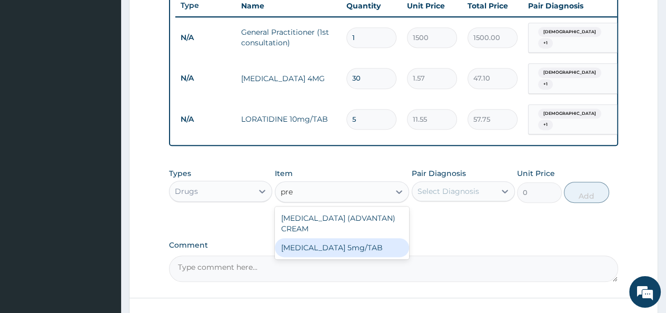
click at [370, 238] on div "PREDNISOLONE 5mg/TAB" at bounding box center [342, 247] width 135 height 19
type input "3.15"
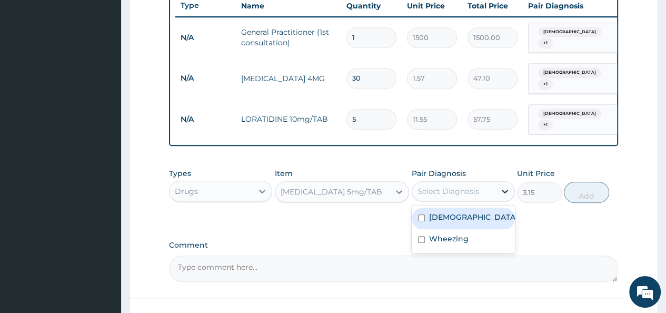
click at [504, 186] on icon at bounding box center [505, 191] width 11 height 11
click at [424, 214] on input "checkbox" at bounding box center [421, 217] width 7 height 7
checkbox input "true"
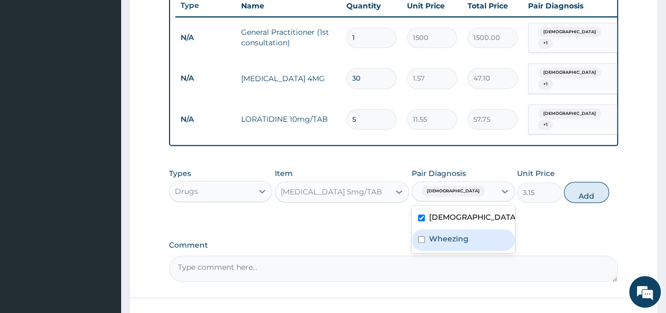
click at [419, 236] on input "checkbox" at bounding box center [421, 239] width 7 height 7
checkbox input "true"
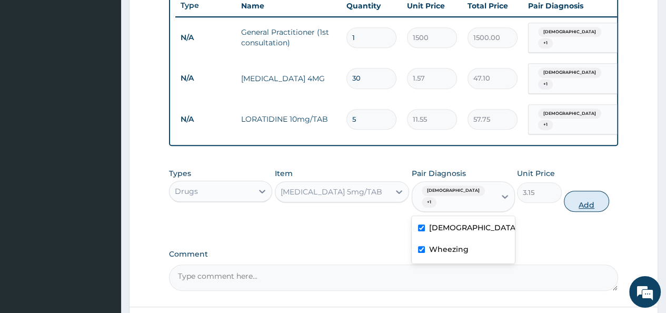
click at [583, 191] on button "Add" at bounding box center [586, 201] width 45 height 21
type input "0"
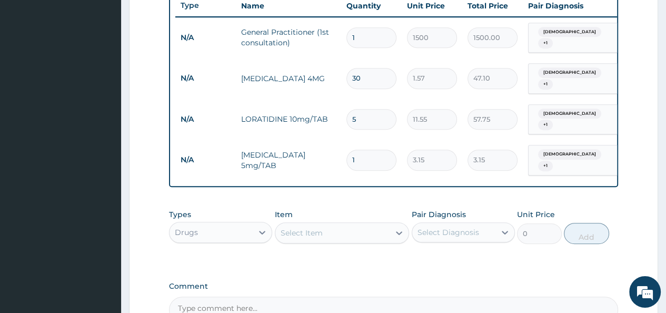
type input "10"
type input "31.50"
type input "10"
click at [401, 228] on icon at bounding box center [399, 233] width 11 height 11
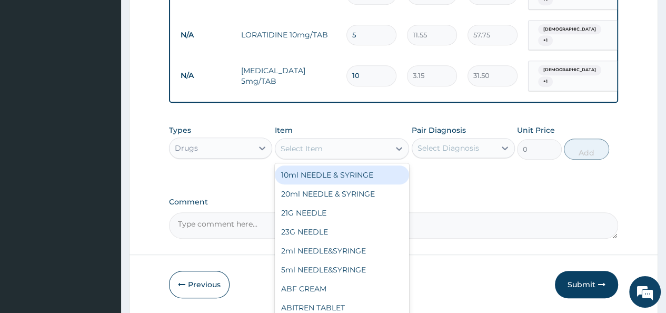
scroll to position [518, 0]
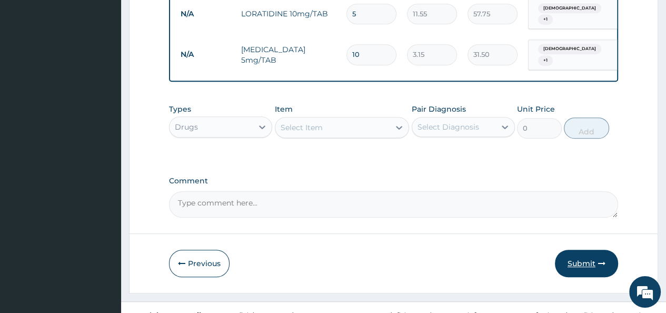
click at [586, 252] on button "Submit" at bounding box center [586, 263] width 63 height 27
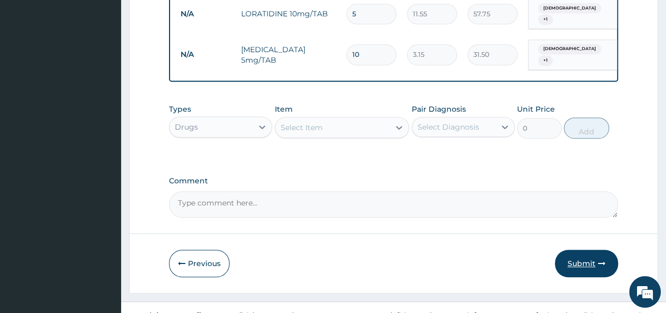
click at [582, 250] on button "Submit" at bounding box center [586, 263] width 63 height 27
click at [568, 250] on button "Submit" at bounding box center [586, 263] width 63 height 27
click at [577, 250] on button "Submit" at bounding box center [586, 263] width 63 height 27
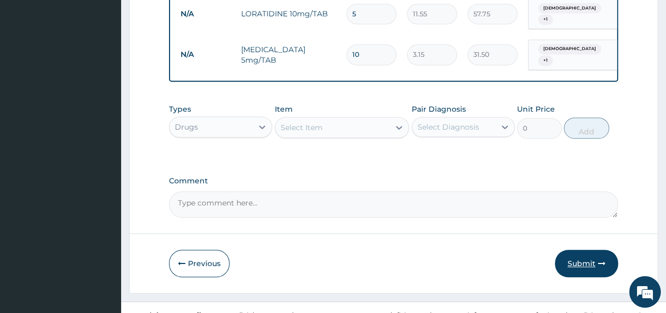
click at [577, 250] on button "Submit" at bounding box center [586, 263] width 63 height 27
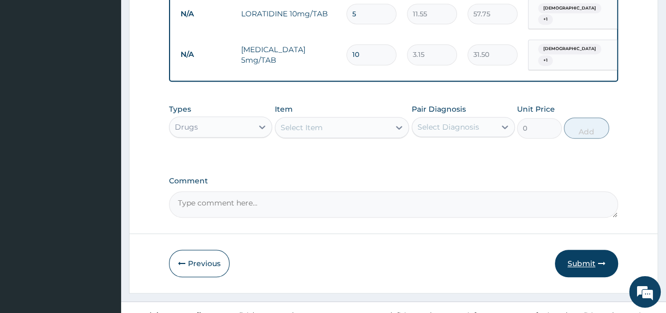
click at [577, 250] on button "Submit" at bounding box center [586, 263] width 63 height 27
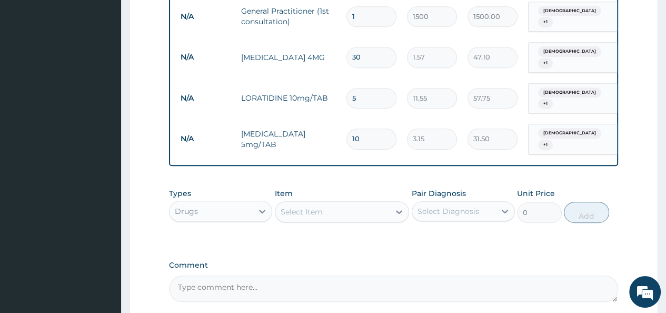
scroll to position [0, 0]
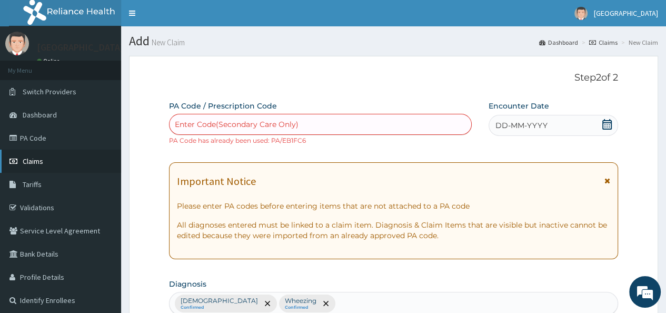
click at [30, 160] on span "Claims" at bounding box center [33, 160] width 21 height 9
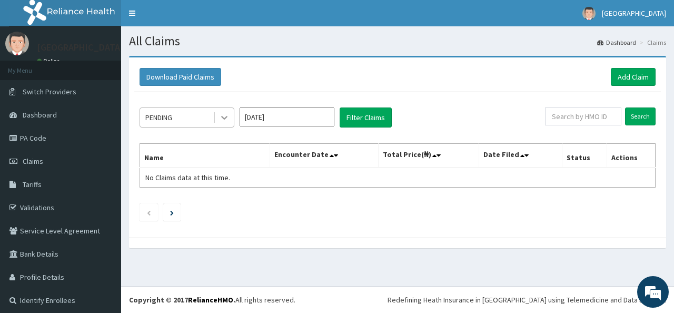
click at [222, 119] on icon at bounding box center [224, 117] width 11 height 11
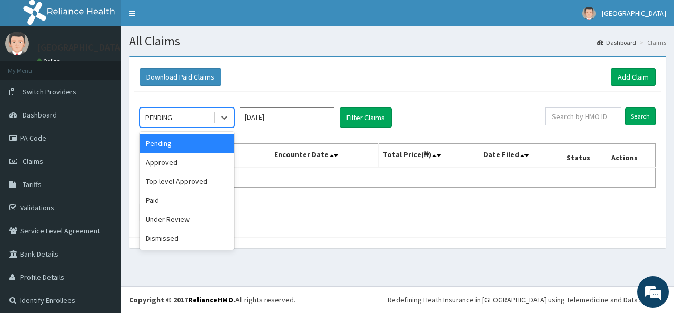
click at [191, 143] on div "Pending" at bounding box center [187, 143] width 95 height 19
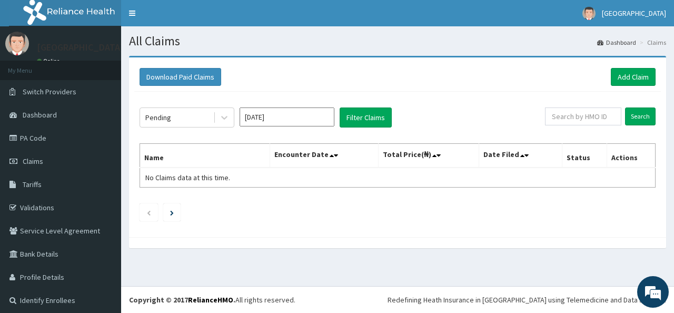
click at [191, 144] on th "Name" at bounding box center [205, 156] width 130 height 24
click at [568, 121] on input "text" at bounding box center [583, 116] width 76 height 18
type input "RGI/10026/B"
click at [635, 121] on input "Search" at bounding box center [640, 116] width 31 height 18
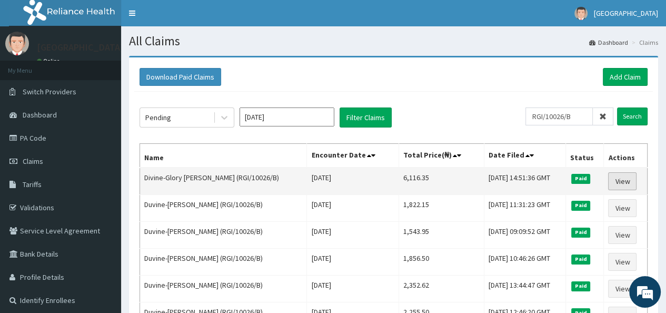
click at [613, 180] on link "View" at bounding box center [622, 181] width 28 height 18
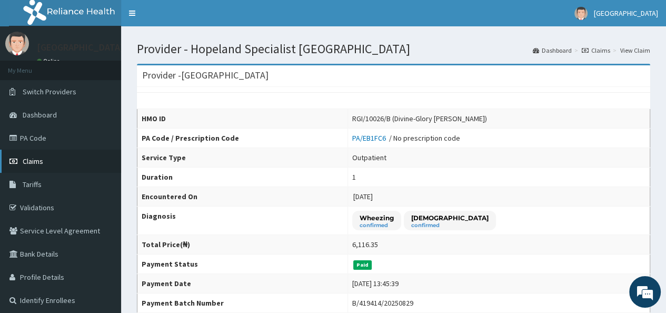
click at [34, 159] on span "Claims" at bounding box center [33, 160] width 21 height 9
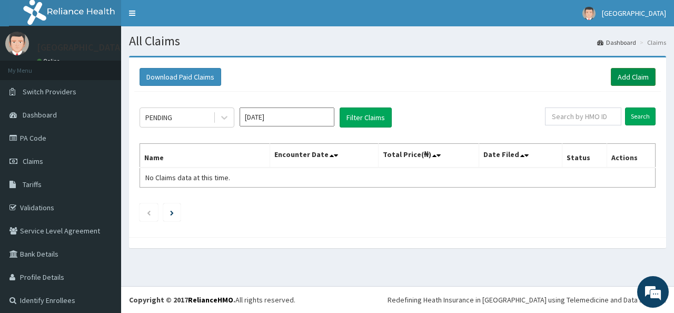
click at [612, 81] on link "Add Claim" at bounding box center [633, 77] width 45 height 18
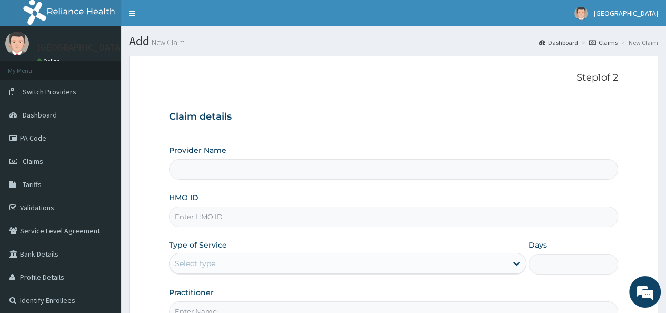
type input "[GEOGRAPHIC_DATA]"
click at [193, 215] on input "HMO ID" at bounding box center [393, 216] width 449 height 21
type input "RGI/10026/B"
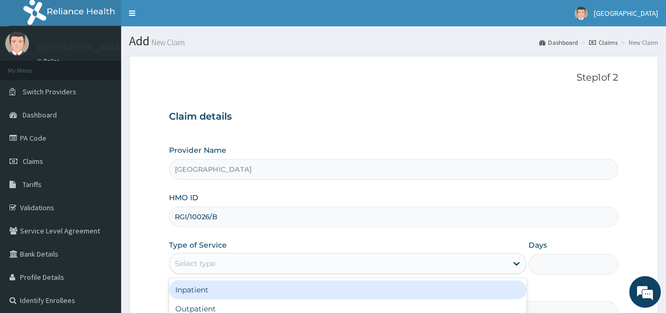
click at [234, 266] on div "Select type" at bounding box center [339, 263] width 338 height 17
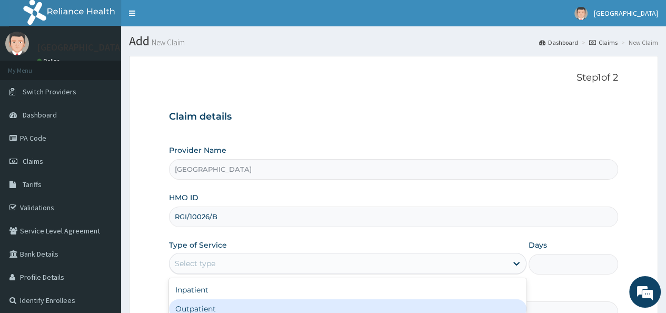
click at [215, 304] on div "Outpatient" at bounding box center [348, 308] width 358 height 19
type input "1"
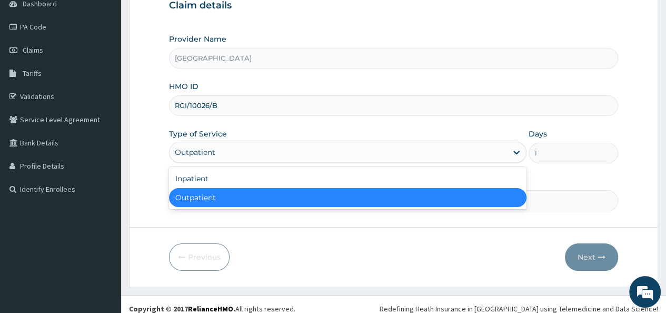
scroll to position [119, 0]
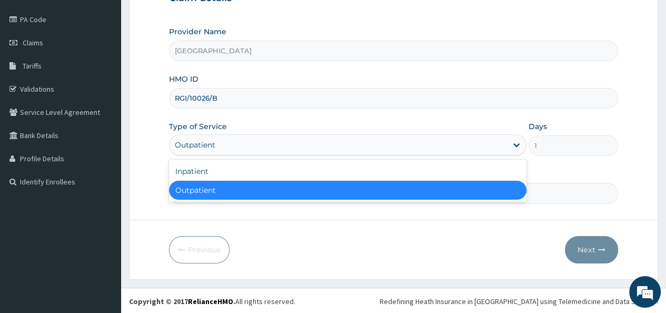
click at [446, 191] on div "Outpatient" at bounding box center [348, 190] width 358 height 19
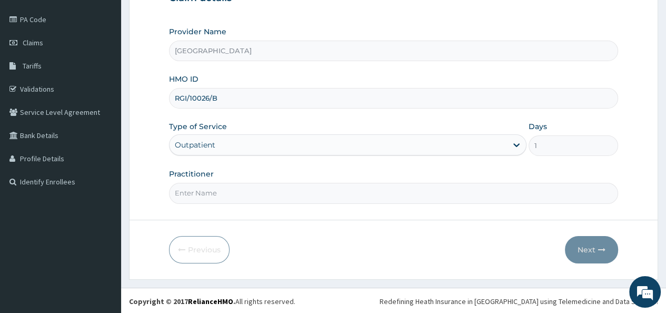
click at [321, 187] on input "Practitioner" at bounding box center [393, 193] width 449 height 21
type input "Dr Meyeyin"
click at [592, 245] on button "Next" at bounding box center [591, 249] width 53 height 27
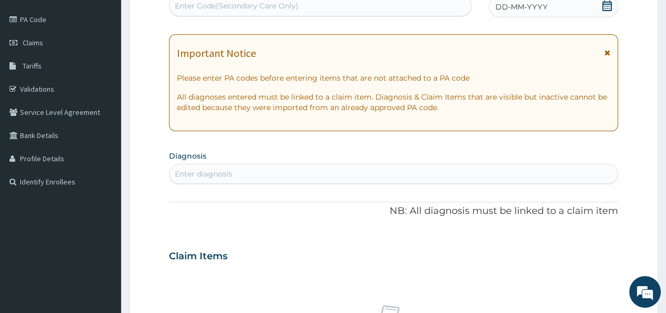
click at [605, 4] on icon at bounding box center [607, 6] width 11 height 11
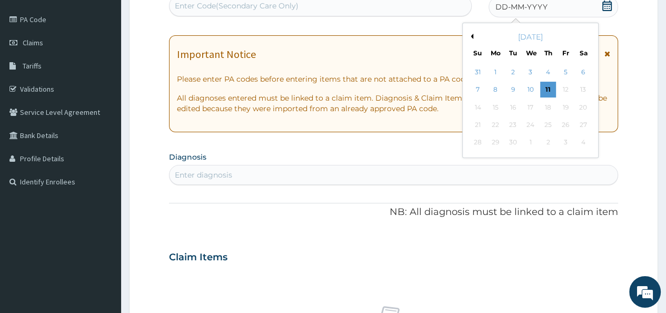
click at [470, 36] on button "Previous Month" at bounding box center [470, 36] width 5 height 5
click at [546, 145] on div "28" at bounding box center [548, 143] width 16 height 16
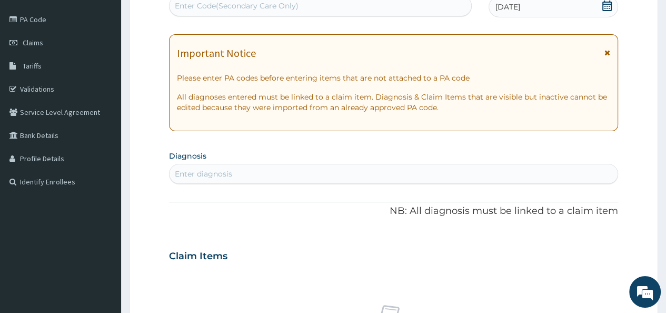
click at [341, 176] on div "Enter diagnosis" at bounding box center [394, 173] width 448 height 17
type input "A"
type input "a"
type input "whee"
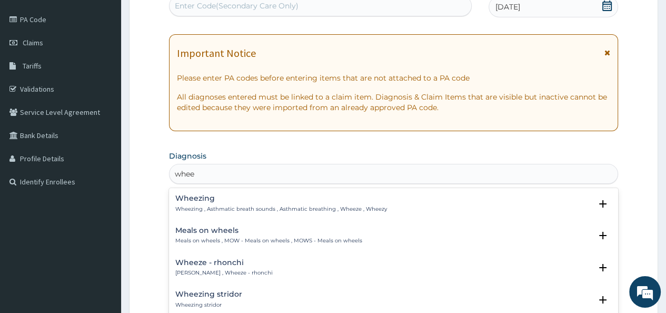
click at [289, 205] on p "Wheezing , Asthmatic breath sounds , Asthmatic breathing , Wheeze , Wheezy" at bounding box center [281, 208] width 212 height 7
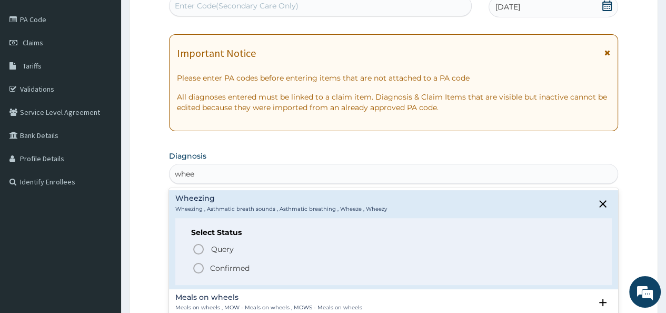
click at [196, 268] on icon "status option filled" at bounding box center [198, 268] width 13 height 13
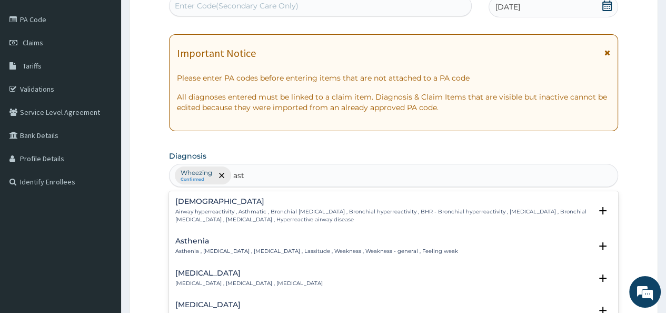
type input "asth"
click at [225, 202] on h4 "Asthma" at bounding box center [383, 202] width 416 height 8
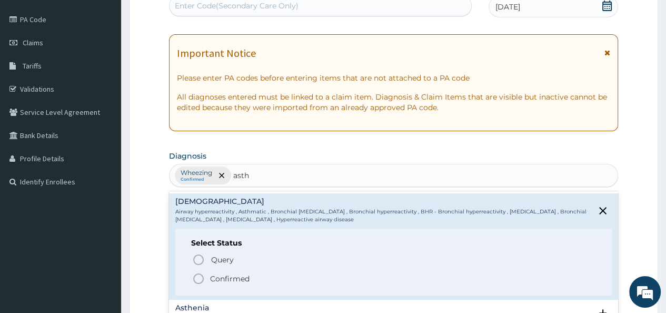
click at [198, 277] on icon "status option filled" at bounding box center [198, 278] width 13 height 13
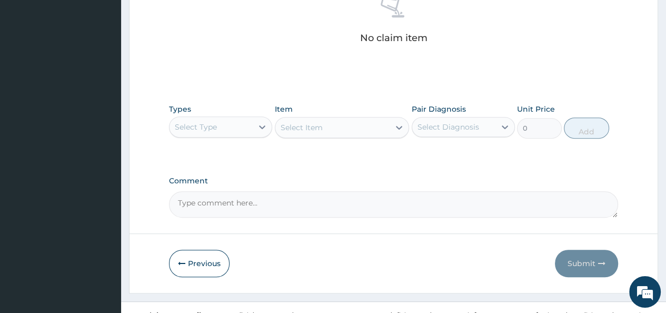
scroll to position [435, 0]
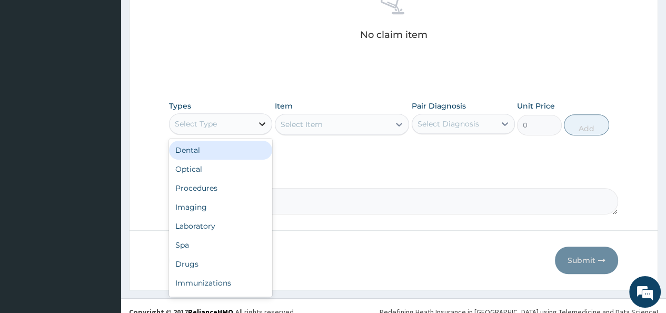
click at [261, 123] on icon at bounding box center [262, 124] width 6 height 4
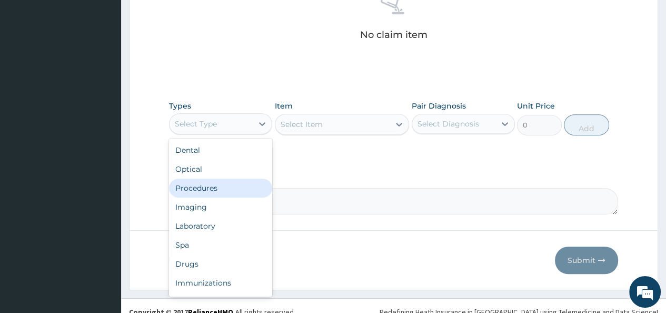
click at [244, 185] on div "Procedures" at bounding box center [220, 188] width 103 height 19
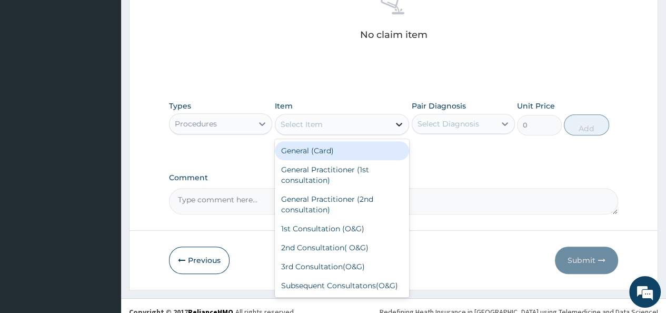
click at [398, 125] on icon at bounding box center [399, 125] width 6 height 4
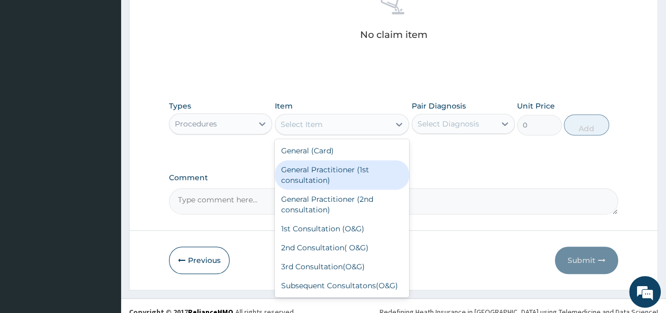
click at [346, 178] on div "General Practitioner (1st consultation)" at bounding box center [342, 174] width 135 height 29
type input "1500"
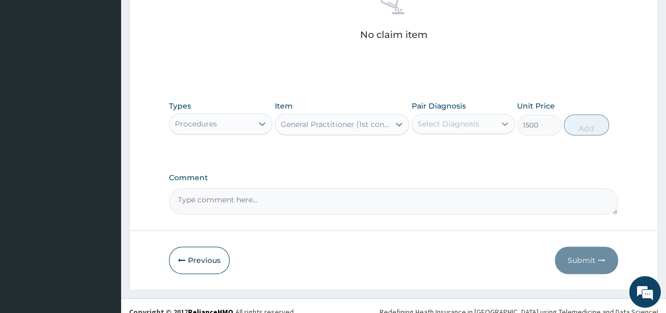
click at [505, 124] on icon at bounding box center [505, 124] width 6 height 4
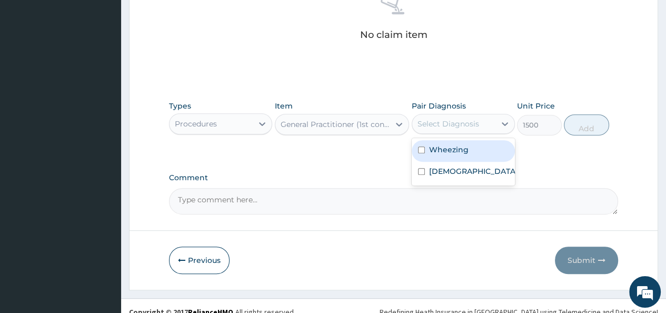
click at [421, 150] on input "checkbox" at bounding box center [421, 149] width 7 height 7
checkbox input "true"
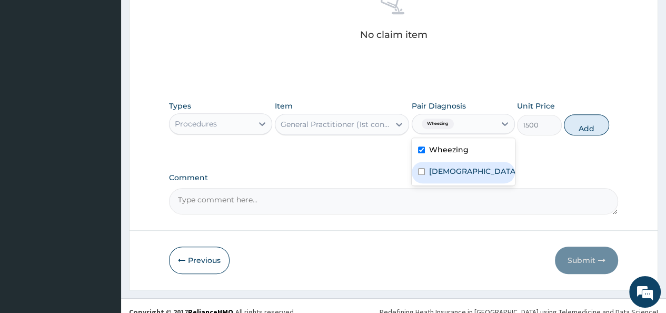
click at [421, 173] on input "checkbox" at bounding box center [421, 171] width 7 height 7
checkbox input "true"
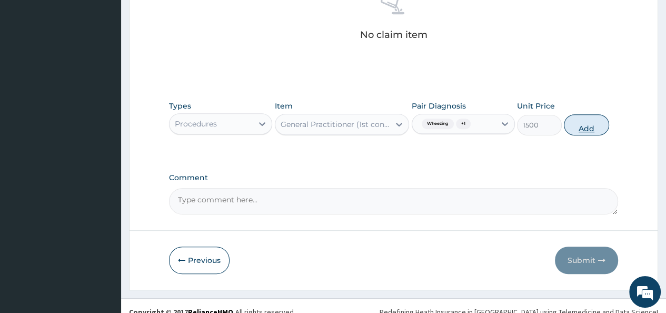
click at [589, 125] on button "Add" at bounding box center [586, 124] width 45 height 21
type input "0"
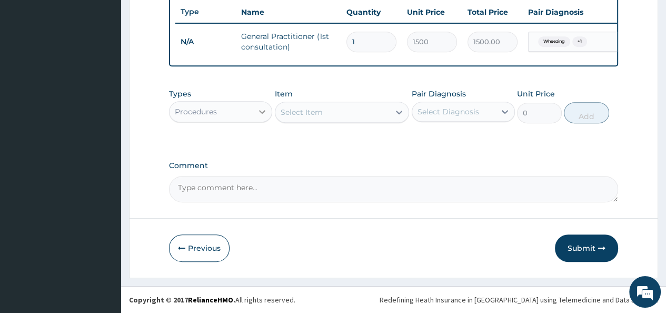
click at [262, 109] on icon at bounding box center [262, 111] width 11 height 11
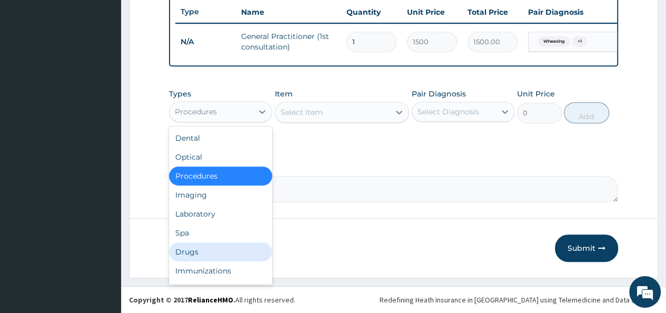
click at [203, 259] on div "Drugs" at bounding box center [220, 251] width 103 height 19
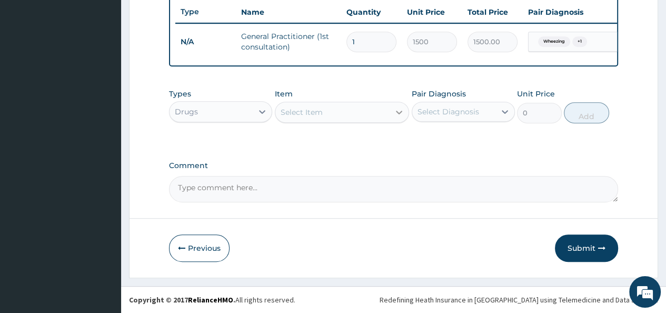
click at [399, 110] on icon at bounding box center [399, 112] width 11 height 11
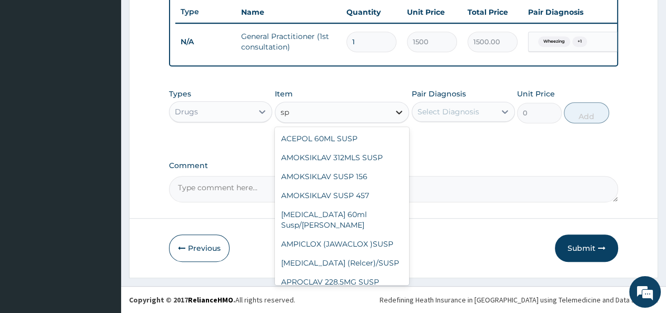
type input "s"
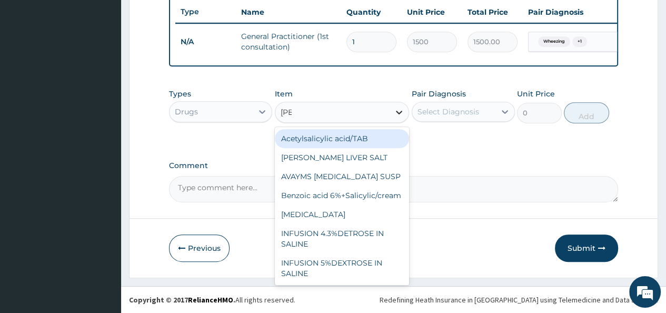
type input "salb"
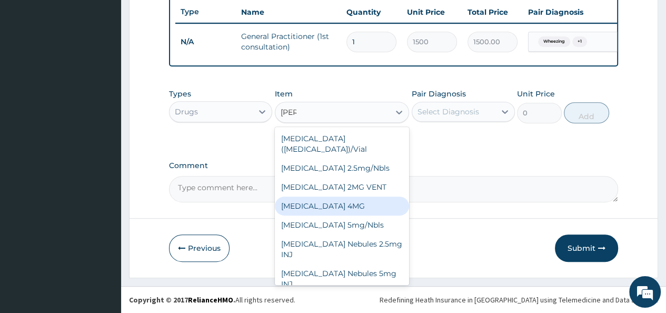
click at [338, 201] on div "SALBUTAMOL 4MG" at bounding box center [342, 205] width 135 height 19
type input "1.57"
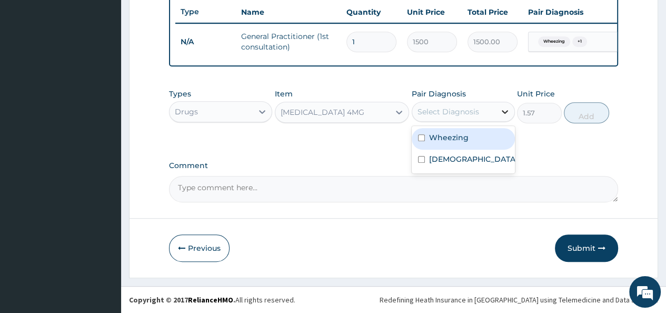
click at [506, 111] on icon at bounding box center [505, 111] width 11 height 11
click at [420, 139] on input "checkbox" at bounding box center [421, 137] width 7 height 7
checkbox input "true"
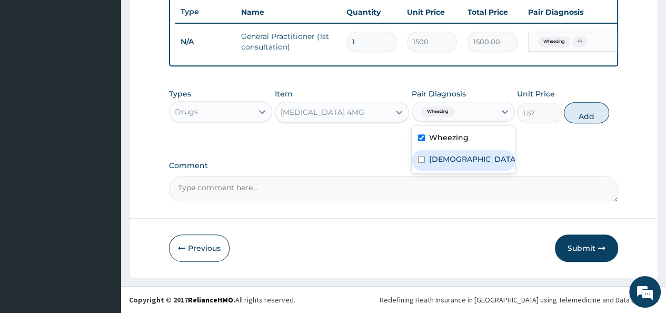
click at [420, 159] on input "checkbox" at bounding box center [421, 159] width 7 height 7
checkbox input "true"
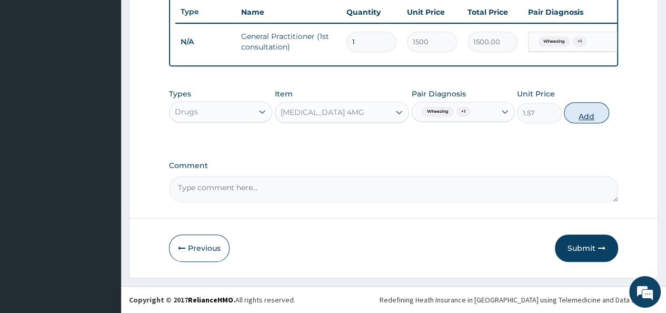
click at [578, 108] on button "Add" at bounding box center [586, 112] width 45 height 21
type input "0"
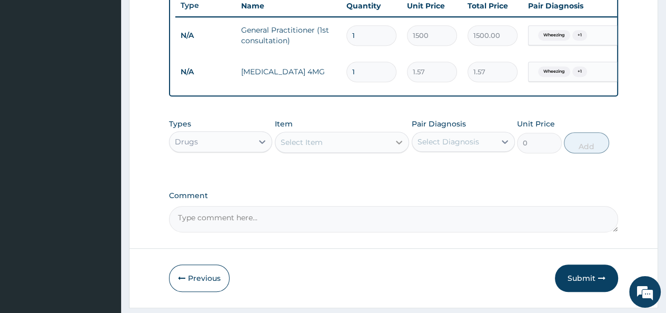
click at [396, 147] on icon at bounding box center [399, 142] width 11 height 11
click at [356, 68] on input "1" at bounding box center [372, 72] width 50 height 21
type input "0.00"
type input "3"
type input "4.71"
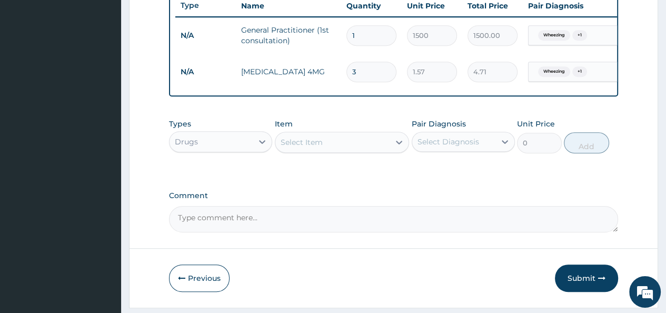
type input "30"
type input "47.10"
type input "30"
click at [400, 147] on icon at bounding box center [399, 142] width 11 height 11
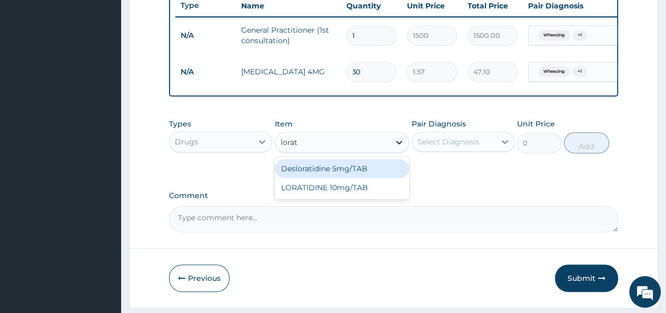
type input "lorati"
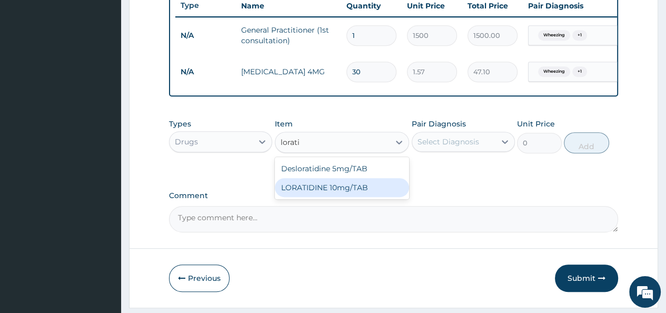
click at [352, 196] on div "LORATIDINE 10mg/TAB" at bounding box center [342, 187] width 135 height 19
type input "11.55"
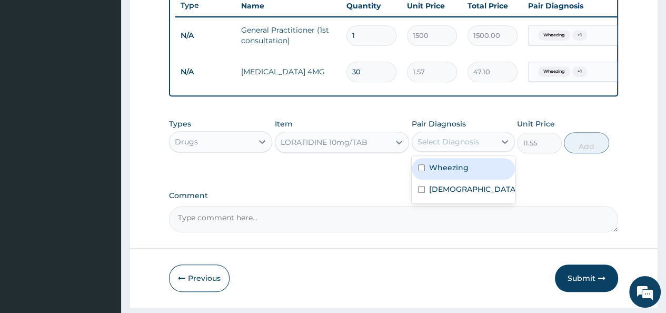
click at [440, 142] on div "Select Diagnosis" at bounding box center [449, 141] width 62 height 11
click at [446, 173] on label "Wheezing" at bounding box center [449, 167] width 40 height 11
checkbox input "true"
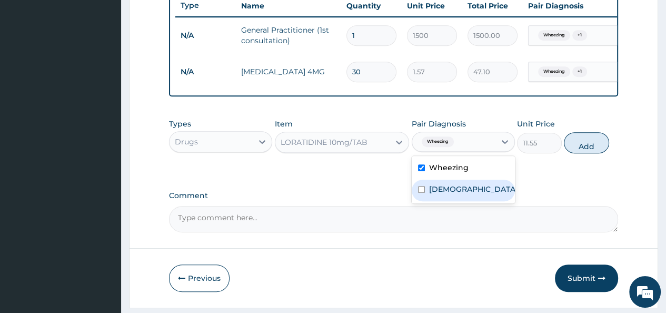
click at [422, 203] on div "Wheezing Asthma" at bounding box center [463, 179] width 103 height 47
click at [422, 190] on div "Asthma" at bounding box center [463, 191] width 103 height 22
checkbox input "true"
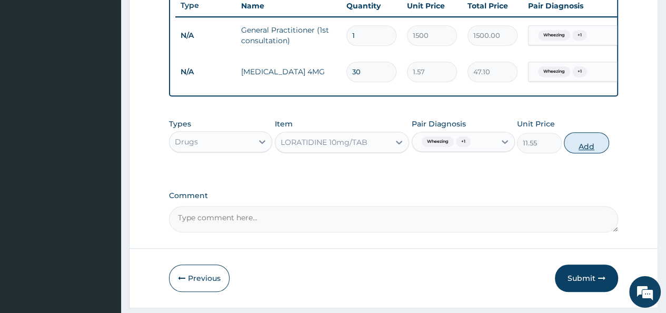
click at [592, 147] on button "Add" at bounding box center [586, 142] width 45 height 21
type input "0"
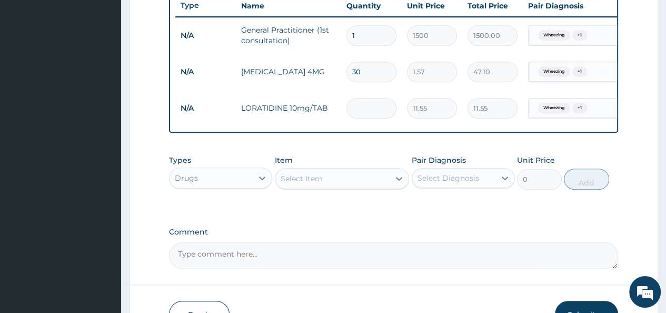
type input "0.00"
type input "5"
type input "57.75"
type input "5"
click at [398, 184] on icon at bounding box center [399, 178] width 11 height 11
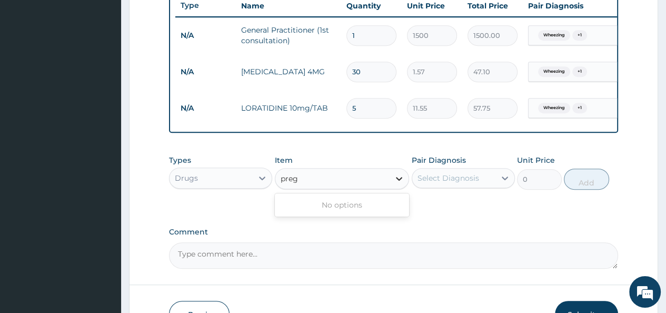
type input "prege"
click at [387, 187] on div "Select Item" at bounding box center [332, 178] width 115 height 17
click at [400, 184] on icon at bounding box center [399, 178] width 11 height 11
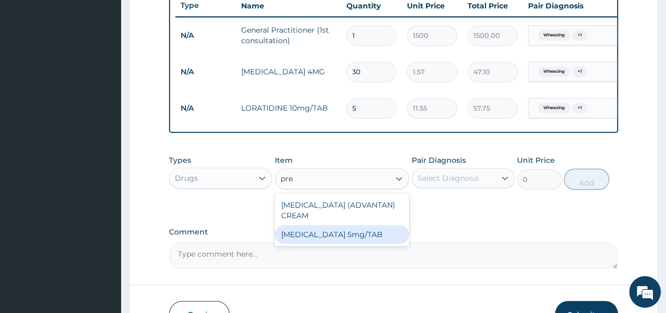
type input "pre"
click at [319, 253] on textarea "Comment" at bounding box center [393, 255] width 449 height 26
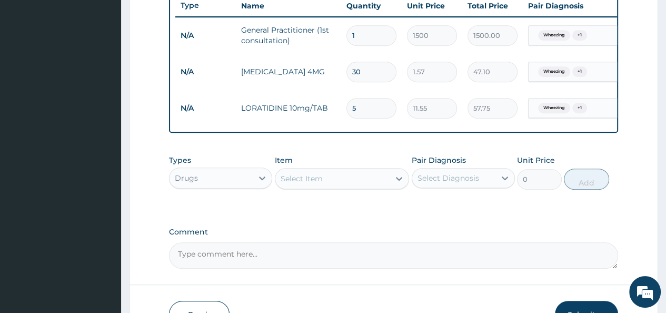
click at [377, 182] on div "Select Item" at bounding box center [332, 178] width 115 height 17
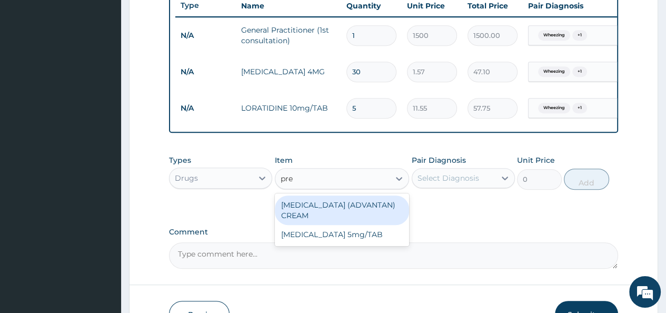
type input "pred"
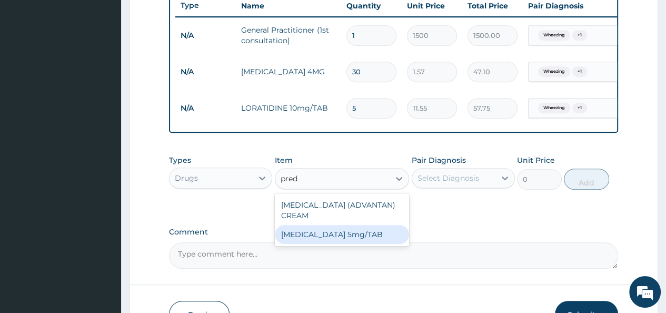
click at [339, 244] on div "PREDNISOLONE 5mg/TAB" at bounding box center [342, 234] width 135 height 19
type input "3.15"
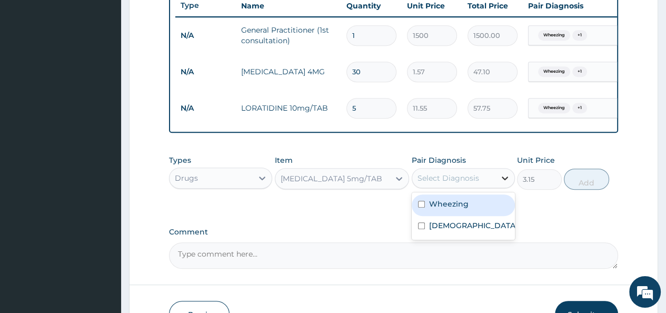
click at [506, 183] on icon at bounding box center [505, 178] width 11 height 11
click at [433, 207] on label "Wheezing" at bounding box center [449, 204] width 40 height 11
checkbox input "true"
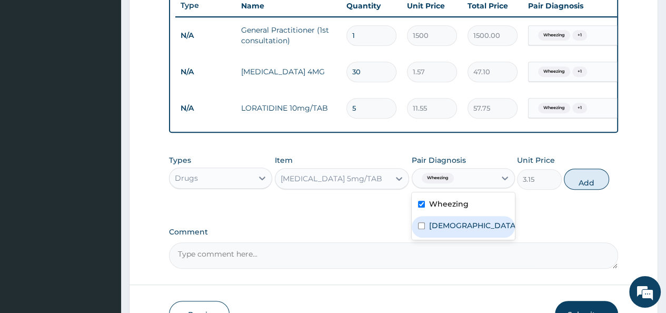
click at [418, 229] on input "checkbox" at bounding box center [421, 225] width 7 height 7
checkbox input "true"
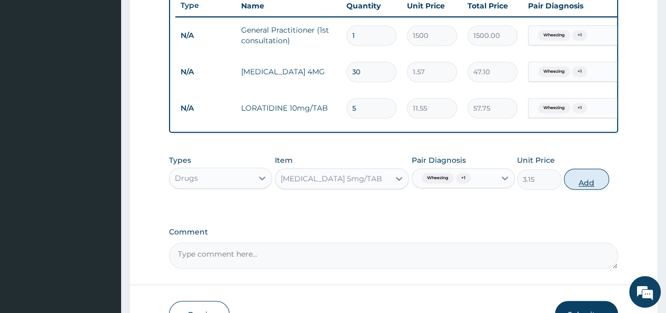
click at [573, 189] on button "Add" at bounding box center [586, 179] width 45 height 21
type input "0"
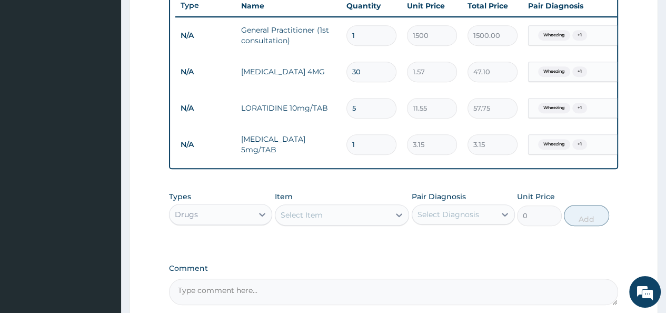
type input "10"
type input "31.50"
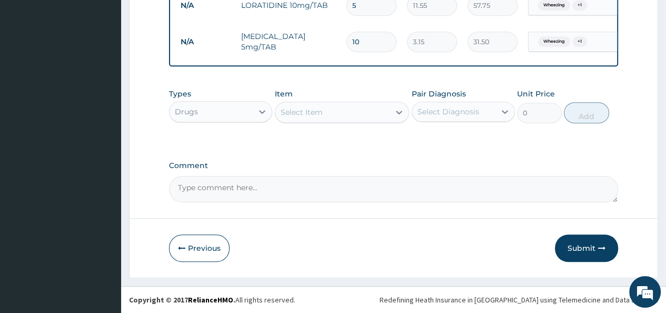
scroll to position [508, 0]
type input "10"
click at [592, 251] on button "Submit" at bounding box center [586, 247] width 63 height 27
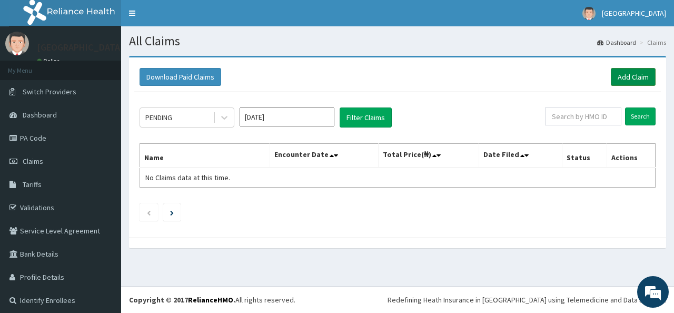
click at [623, 72] on link "Add Claim" at bounding box center [633, 77] width 45 height 18
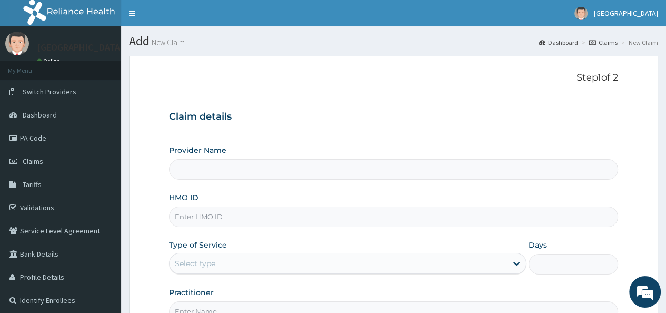
click at [193, 215] on input "HMO ID" at bounding box center [393, 216] width 449 height 21
type input "[GEOGRAPHIC_DATA]"
type input "YGN/10007/B"
click at [289, 259] on div "Select type" at bounding box center [339, 263] width 338 height 17
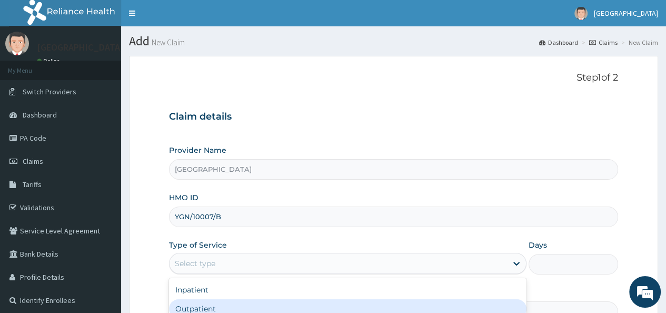
click at [225, 309] on div "Outpatient" at bounding box center [348, 308] width 358 height 19
type input "1"
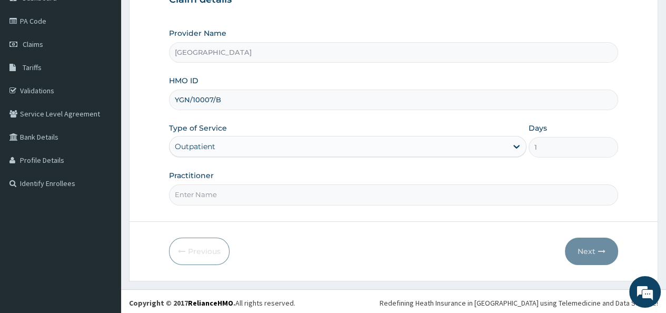
scroll to position [119, 0]
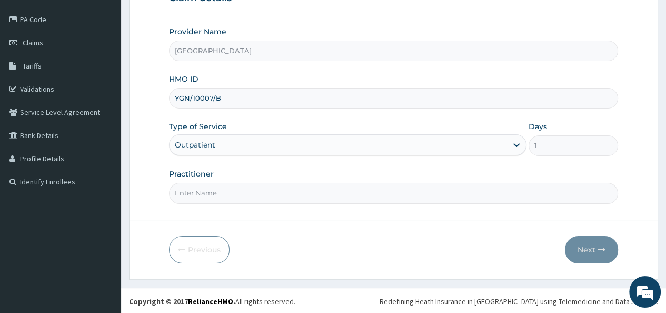
click at [203, 190] on input "Practitioner" at bounding box center [393, 193] width 449 height 21
type input "Dr. Temitope"
click at [597, 251] on button "Next" at bounding box center [591, 249] width 53 height 27
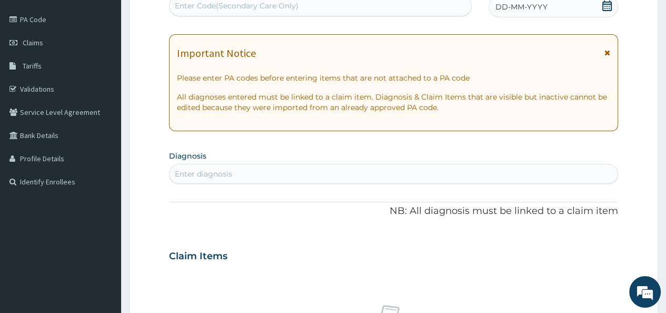
click at [609, 10] on icon at bounding box center [607, 6] width 9 height 11
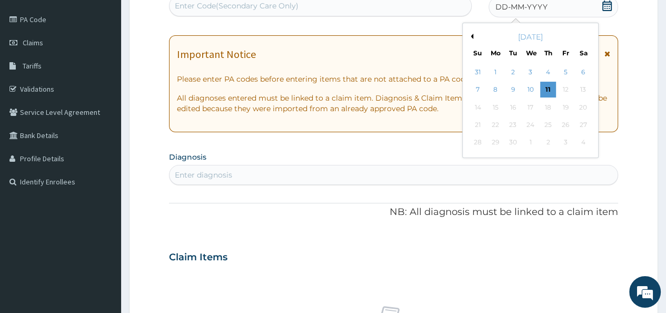
click at [473, 34] on div "September 2025" at bounding box center [530, 37] width 127 height 11
click at [471, 36] on button "Previous Month" at bounding box center [470, 36] width 5 height 5
click at [549, 135] on div "28" at bounding box center [548, 143] width 16 height 16
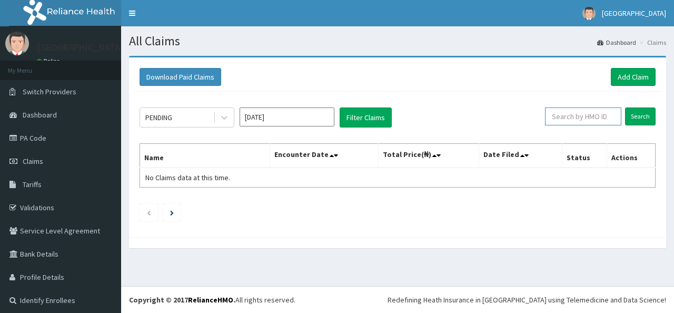
click at [563, 114] on input "text" at bounding box center [583, 116] width 76 height 18
paste input "YGN/10007/B"
type input "YGN/10007/B"
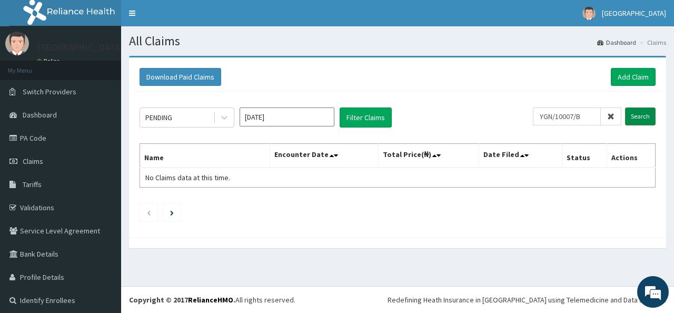
click at [626, 116] on input "Search" at bounding box center [640, 116] width 31 height 18
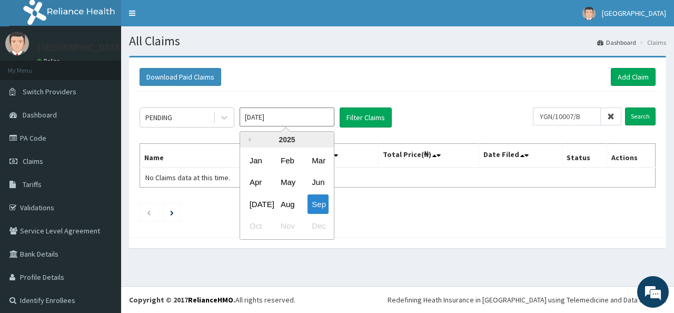
click at [257, 115] on input "Sep 2025" at bounding box center [287, 116] width 95 height 19
click at [292, 204] on div "Aug" at bounding box center [287, 203] width 21 height 19
type input "[DATE]"
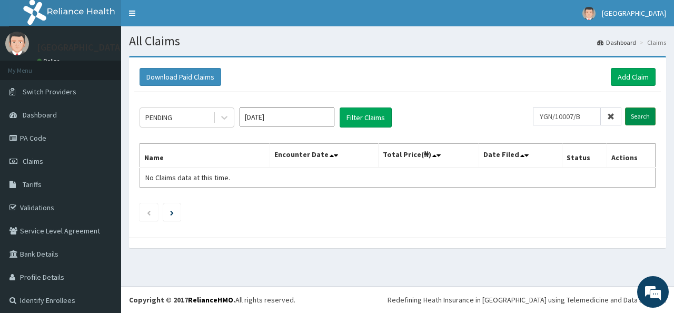
click at [632, 116] on input "Search" at bounding box center [640, 116] width 31 height 18
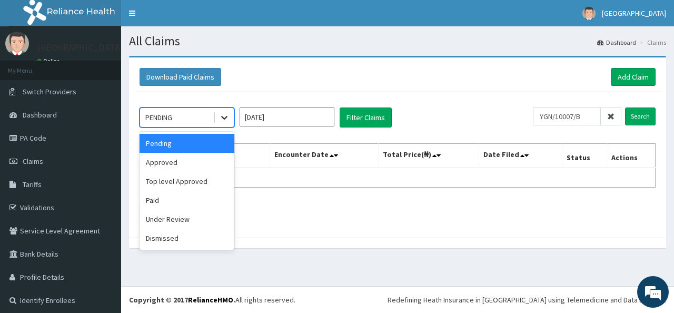
click at [223, 116] on icon at bounding box center [224, 117] width 11 height 11
click at [211, 154] on div "Approved" at bounding box center [187, 162] width 95 height 19
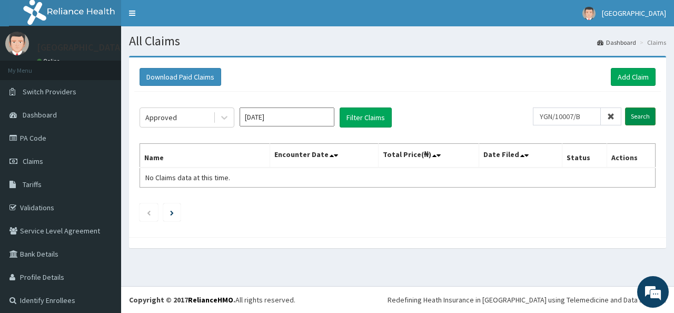
click at [633, 109] on input "Search" at bounding box center [640, 116] width 31 height 18
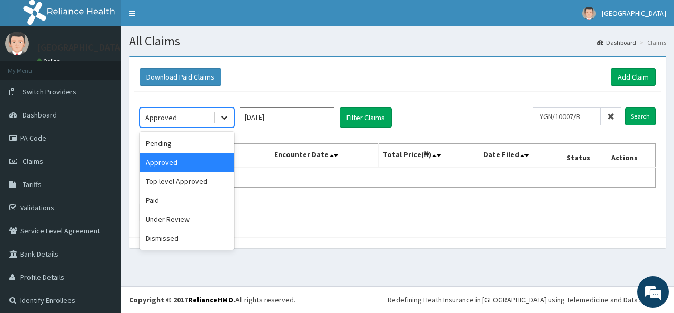
click at [221, 114] on icon at bounding box center [224, 117] width 11 height 11
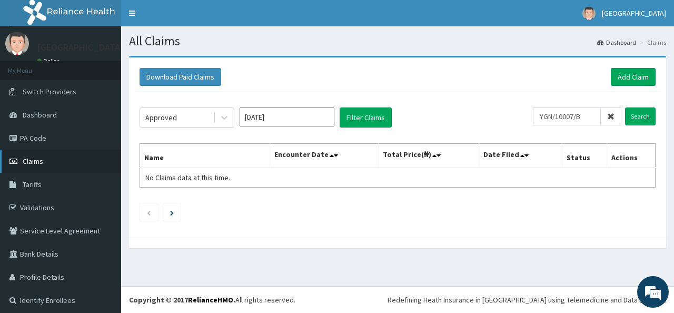
click at [35, 159] on span "Claims" at bounding box center [33, 160] width 21 height 9
click at [558, 113] on input "text" at bounding box center [583, 116] width 76 height 18
paste input "YGN/10007/B"
click at [558, 113] on input "yGN/10007/B" at bounding box center [567, 116] width 68 height 18
type input "yGN/10007/B"
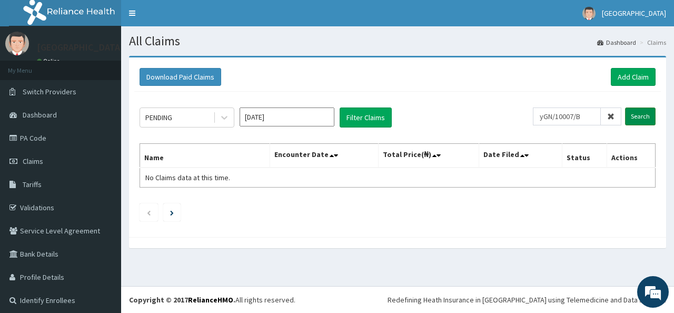
click at [630, 111] on input "Search" at bounding box center [640, 116] width 31 height 18
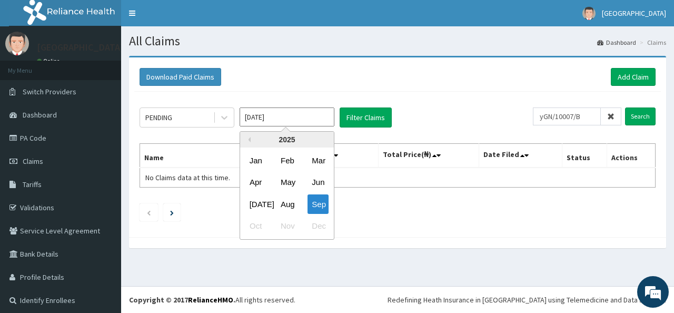
click input "[DATE]"
click div "Aug"
type input "Aug 2025"
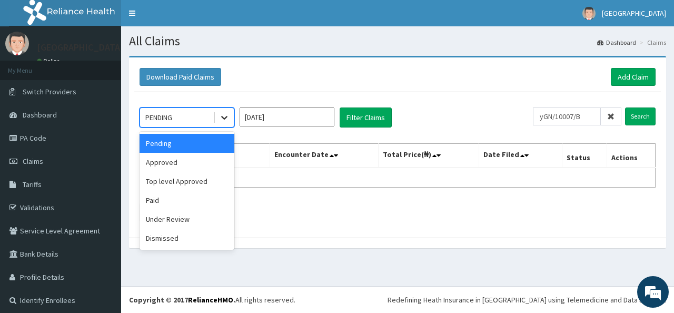
click icon
click div "Approved"
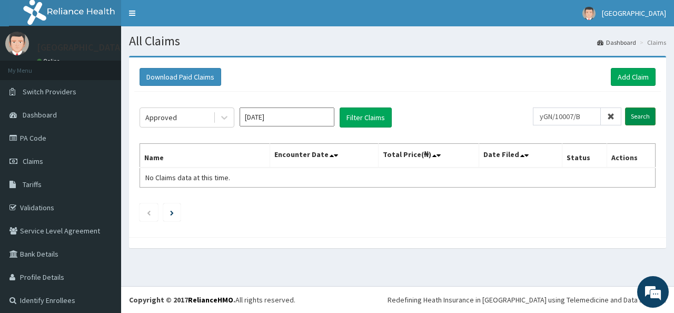
click input "Search"
click link "PA Code"
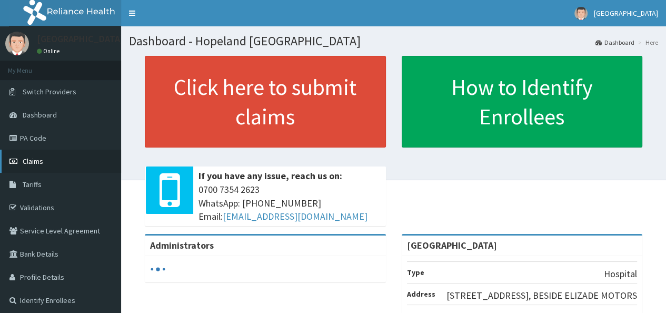
click at [41, 158] on span "Claims" at bounding box center [33, 160] width 21 height 9
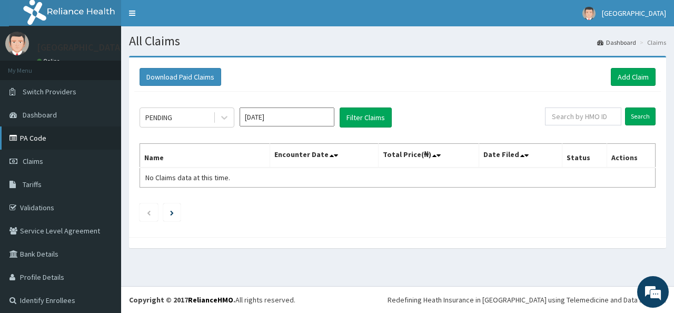
click at [35, 140] on link "PA Code" at bounding box center [60, 137] width 121 height 23
click at [562, 117] on input "text" at bounding box center [583, 116] width 76 height 18
paste input "YGN/10007/B"
type input "YGN/10007/B"
click at [637, 114] on input "Search" at bounding box center [640, 116] width 31 height 18
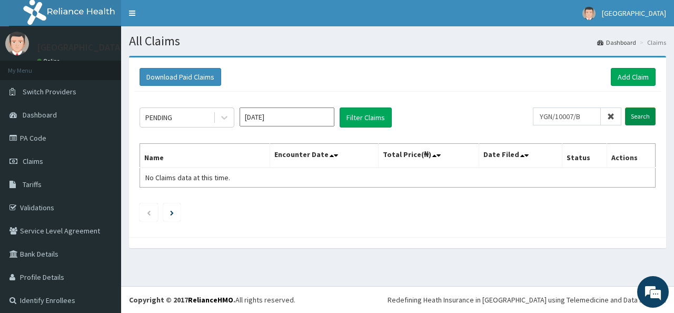
click at [630, 115] on input "Search" at bounding box center [640, 116] width 31 height 18
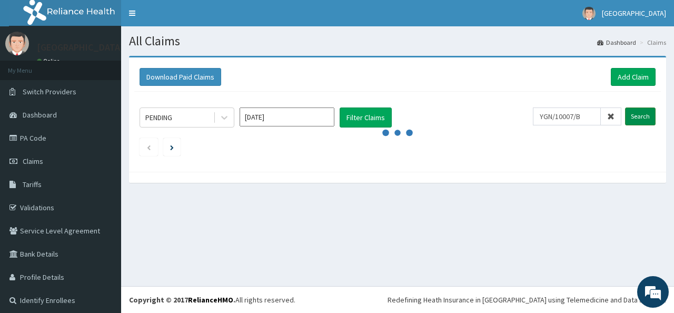
click at [630, 115] on input "Search" at bounding box center [640, 116] width 31 height 18
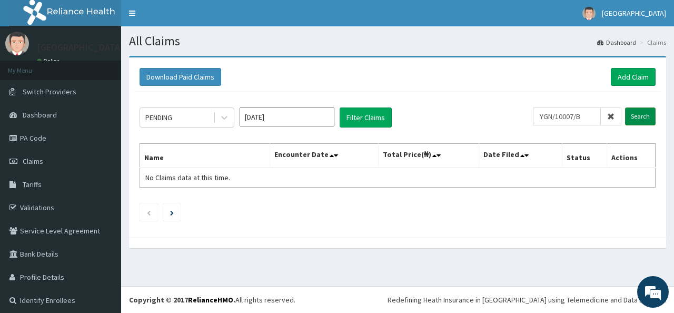
click at [630, 115] on input "Search" at bounding box center [640, 116] width 31 height 18
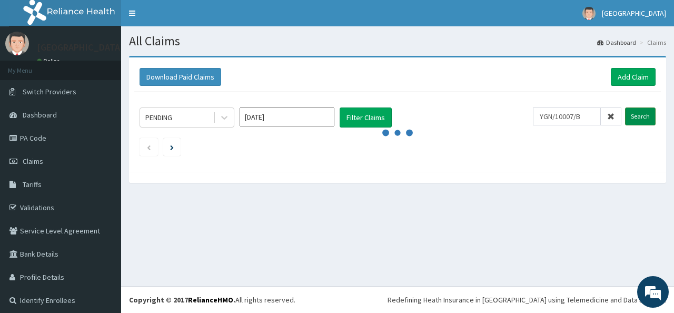
click at [630, 115] on input "Search" at bounding box center [640, 116] width 31 height 18
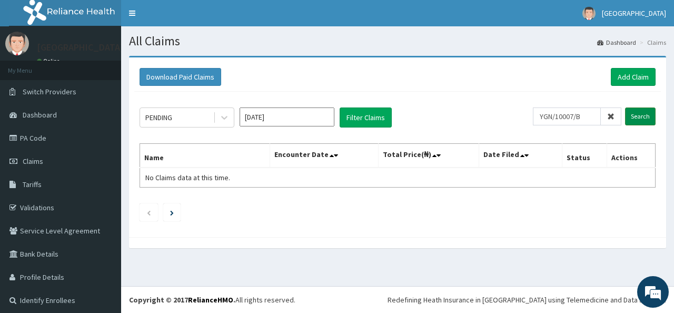
click at [630, 115] on input "Search" at bounding box center [640, 116] width 31 height 18
click at [212, 116] on div "PENDING" at bounding box center [176, 117] width 73 height 17
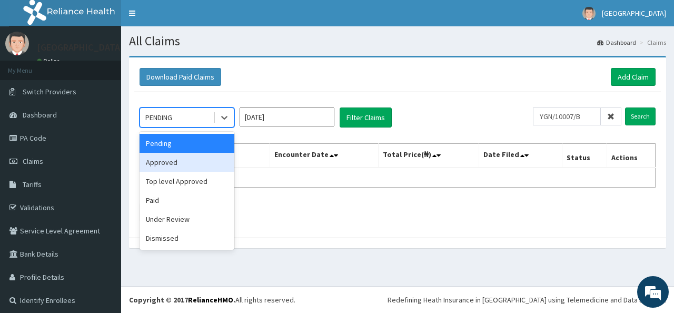
click at [175, 166] on div "Approved" at bounding box center [187, 162] width 95 height 19
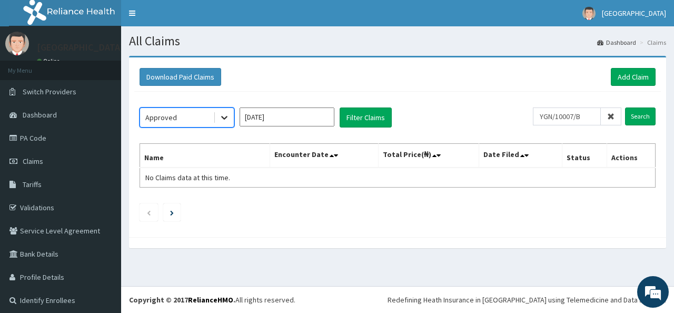
click at [228, 115] on icon at bounding box center [224, 117] width 11 height 11
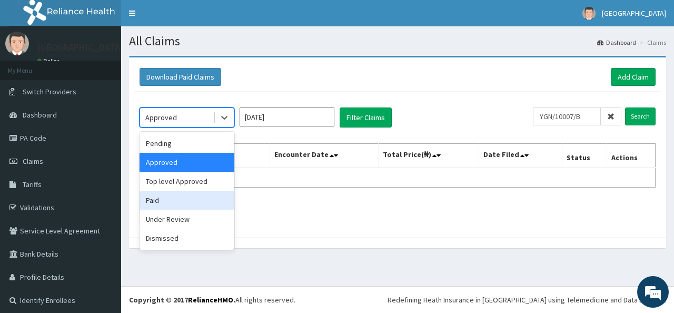
click at [166, 205] on div "Paid" at bounding box center [187, 200] width 95 height 19
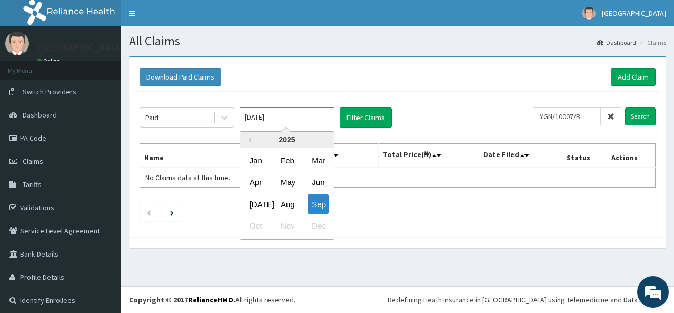
click at [314, 115] on input "[DATE]" at bounding box center [287, 116] width 95 height 19
click at [290, 203] on div "Aug" at bounding box center [287, 203] width 21 height 19
type input "[DATE]"
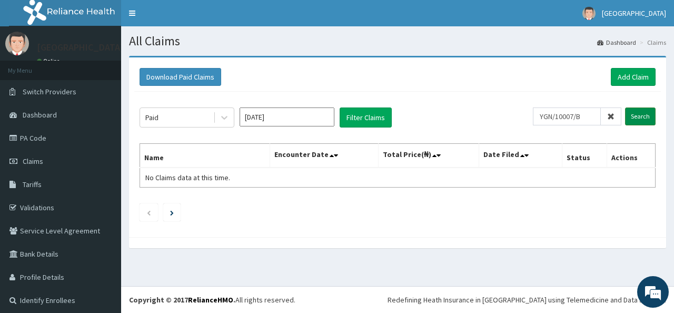
click at [632, 119] on input "Search" at bounding box center [640, 116] width 31 height 18
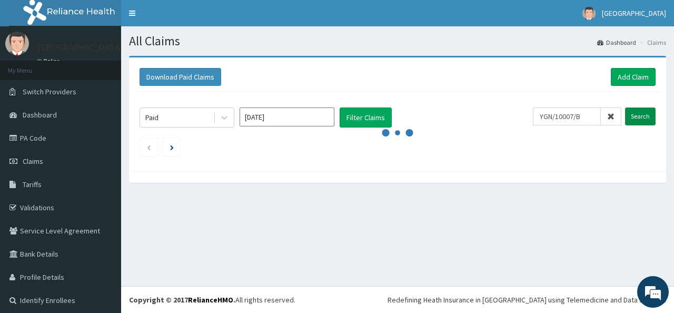
click at [632, 119] on input "Search" at bounding box center [640, 116] width 31 height 18
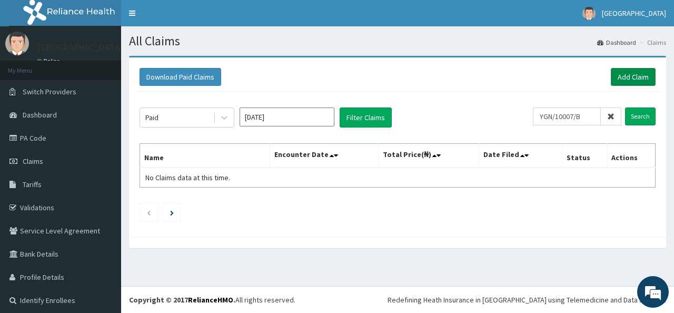
click at [611, 76] on link "Add Claim" at bounding box center [633, 77] width 45 height 18
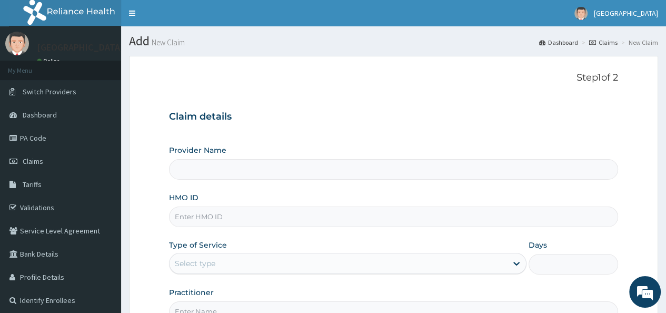
type input "[GEOGRAPHIC_DATA]"
click at [186, 215] on input "HMO ID" at bounding box center [393, 216] width 449 height 21
paste input "YGN/10007/B"
type input "YGN/10007/B"
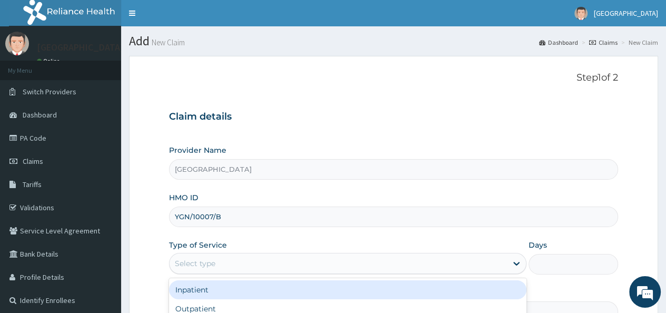
click at [253, 258] on div "Select type" at bounding box center [339, 263] width 338 height 17
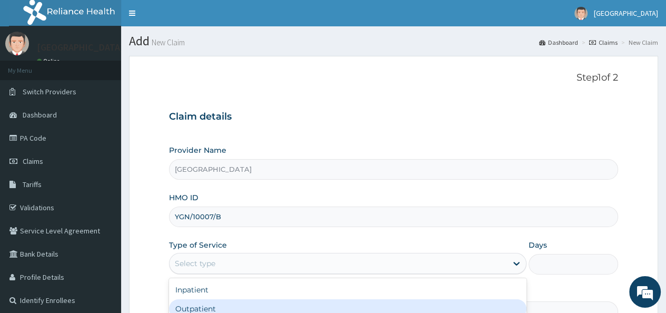
click at [204, 307] on div "Outpatient" at bounding box center [348, 308] width 358 height 19
type input "1"
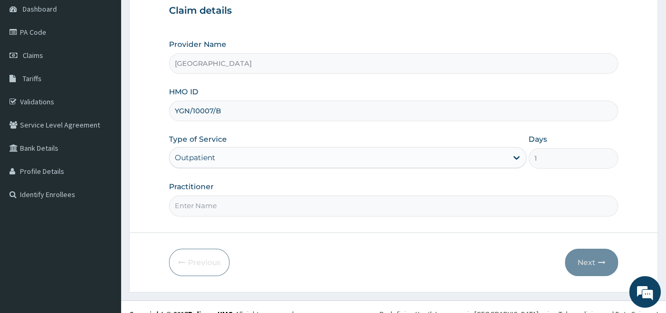
click at [205, 211] on input "Practitioner" at bounding box center [393, 205] width 449 height 21
type input "Dr Temitope"
click at [586, 269] on button "Next" at bounding box center [591, 262] width 53 height 27
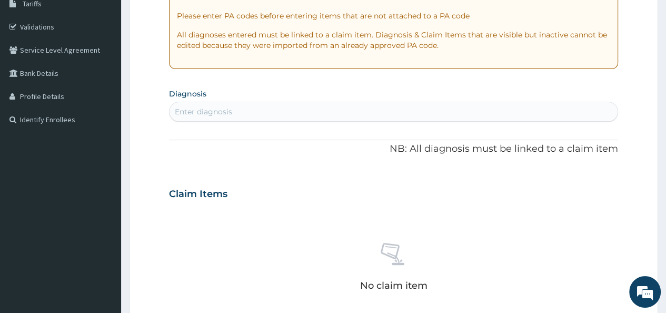
scroll to position [196, 0]
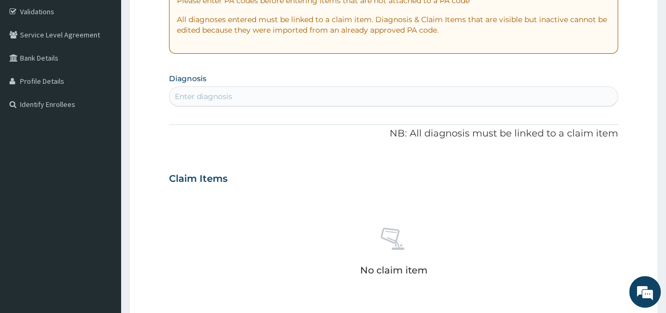
click at [215, 97] on div "Enter diagnosis" at bounding box center [203, 96] width 57 height 11
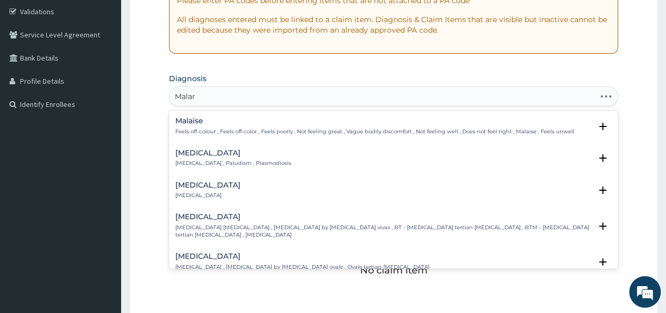
type input "Malari"
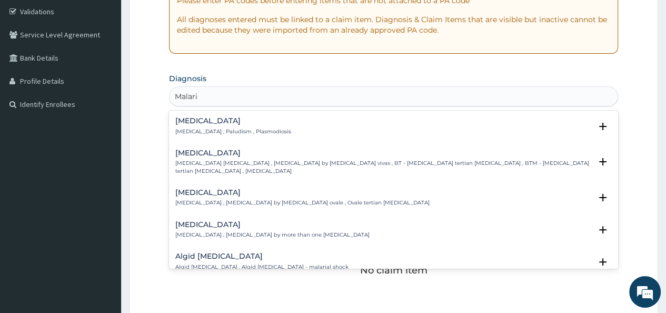
click at [212, 124] on h4 "Malaria" at bounding box center [233, 121] width 116 height 8
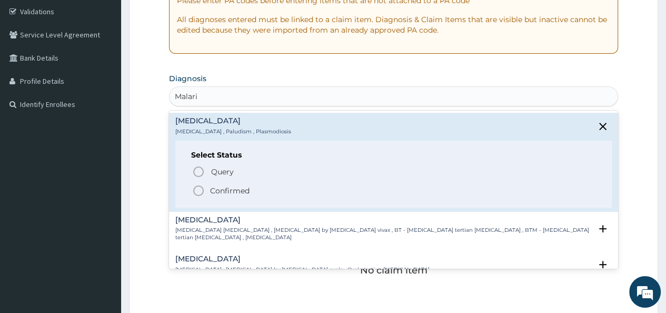
click at [195, 192] on icon "status option filled" at bounding box center [198, 190] width 13 height 13
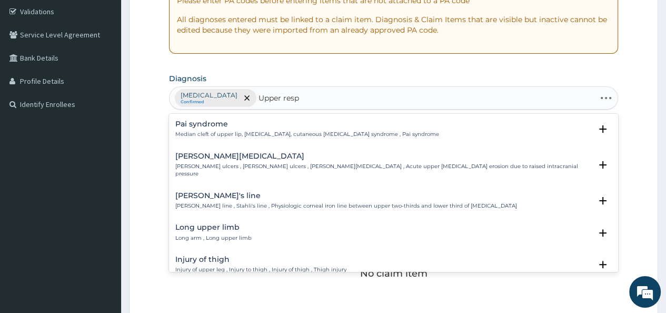
type input "Upper respi"
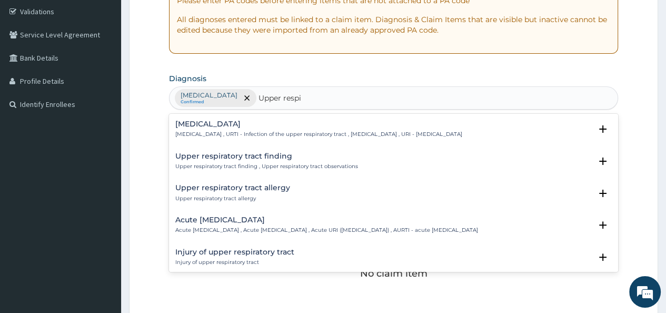
click at [252, 126] on h4 "[MEDICAL_DATA]" at bounding box center [318, 124] width 287 height 8
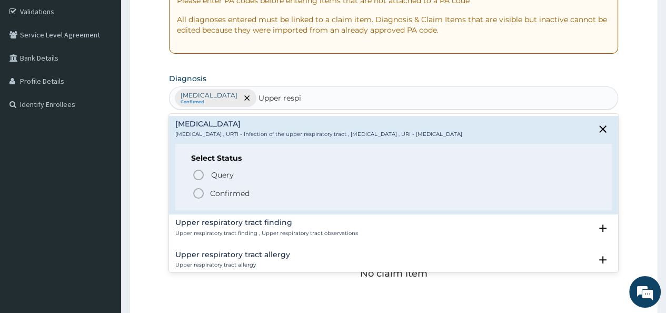
click at [194, 193] on icon "status option filled" at bounding box center [198, 193] width 13 height 13
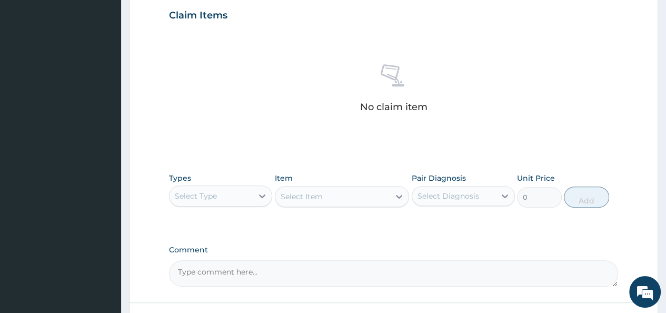
scroll to position [363, 0]
click at [258, 194] on icon at bounding box center [262, 195] width 11 height 11
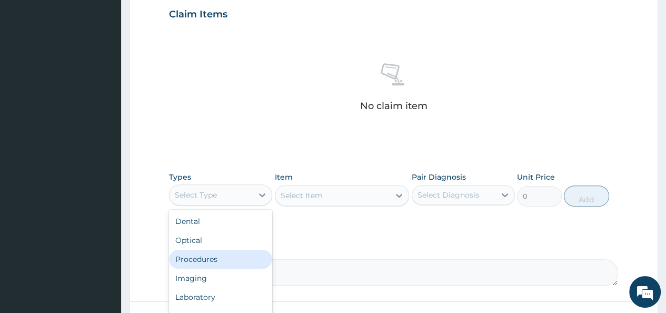
click at [194, 258] on div "Procedures" at bounding box center [220, 259] width 103 height 19
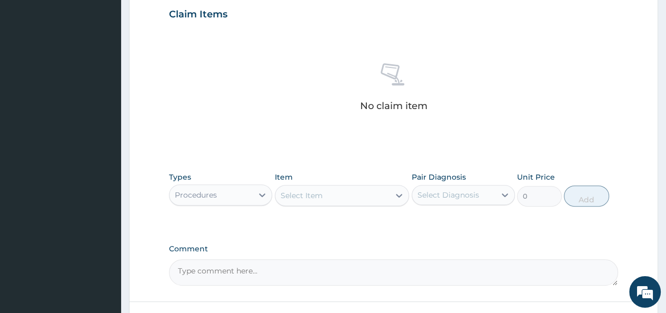
click at [399, 195] on icon at bounding box center [399, 196] width 6 height 4
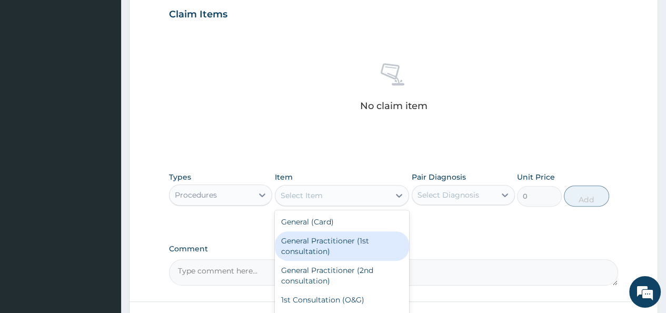
click at [331, 253] on div "General Practitioner (1st consultation)" at bounding box center [342, 245] width 135 height 29
type input "1500"
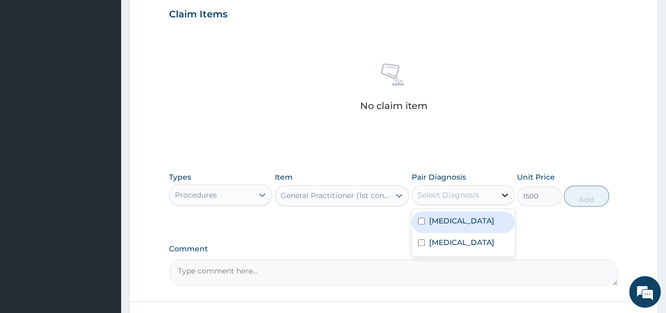
click at [502, 196] on icon at bounding box center [505, 195] width 11 height 11
click at [419, 220] on input "checkbox" at bounding box center [421, 221] width 7 height 7
checkbox input "true"
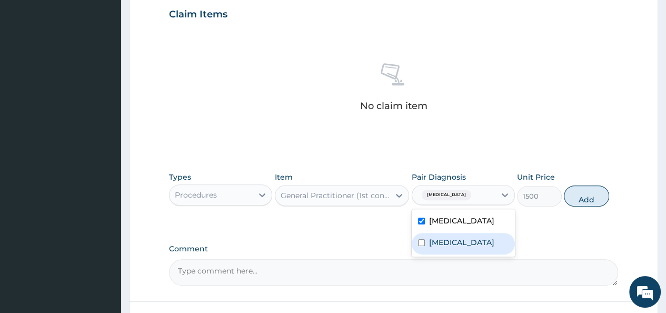
click at [420, 245] on input "checkbox" at bounding box center [421, 242] width 7 height 7
checkbox input "true"
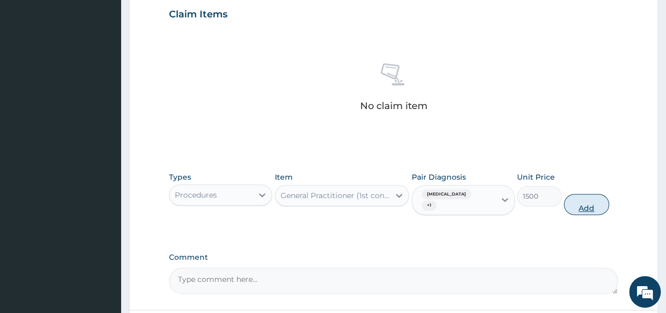
click at [586, 194] on button "Add" at bounding box center [586, 204] width 45 height 21
type input "0"
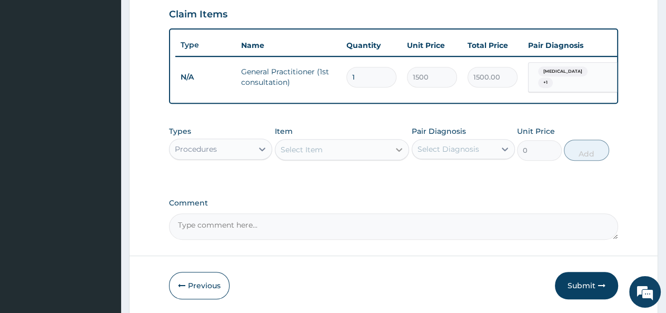
click at [401, 149] on icon at bounding box center [399, 149] width 11 height 11
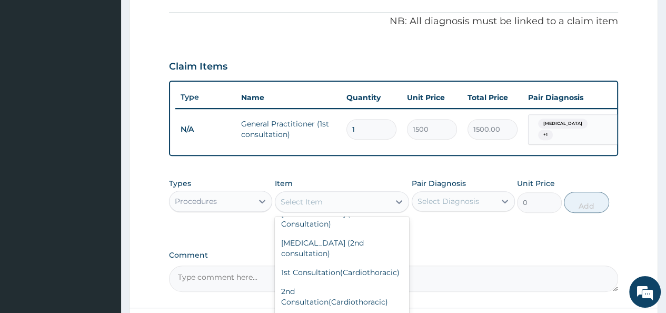
scroll to position [348, 0]
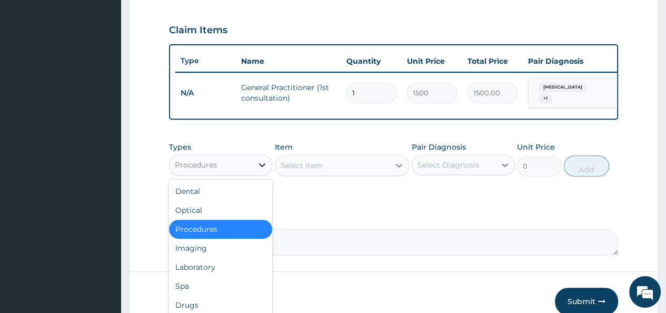
click at [256, 166] on div at bounding box center [262, 164] width 19 height 19
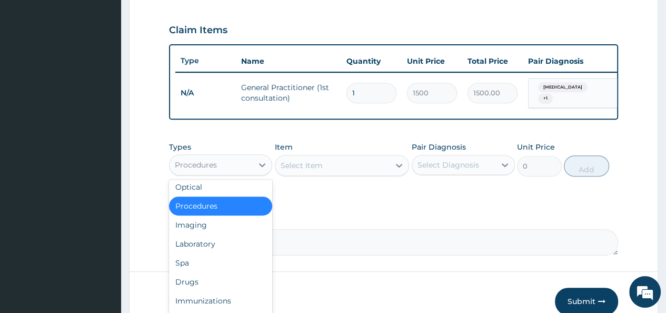
scroll to position [36, 0]
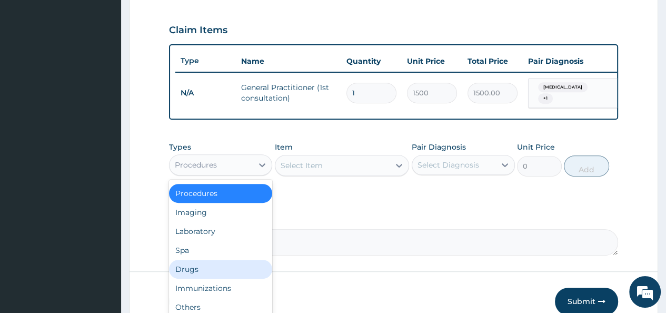
click at [213, 278] on div "Drugs" at bounding box center [220, 269] width 103 height 19
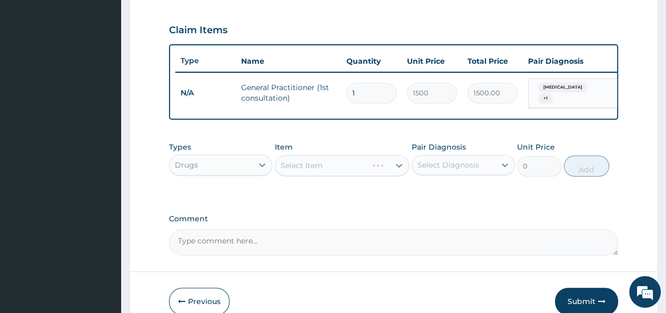
click at [317, 173] on div "Select Item" at bounding box center [342, 165] width 135 height 21
click at [311, 166] on div "Select Item" at bounding box center [302, 165] width 42 height 11
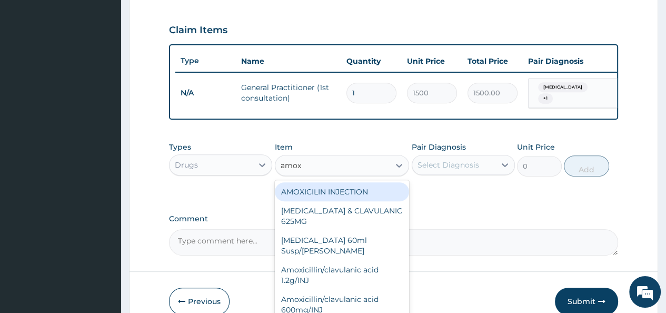
type input "amoxy"
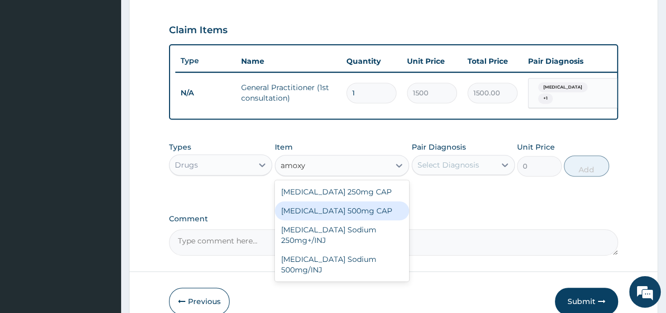
click at [333, 209] on div "[MEDICAL_DATA] 500mg CAP" at bounding box center [342, 210] width 135 height 19
type input "21"
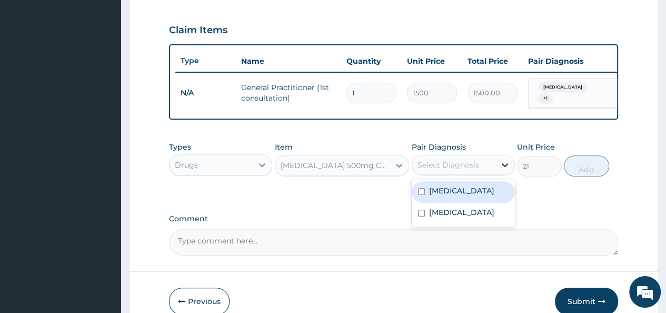
click at [506, 163] on icon at bounding box center [505, 165] width 11 height 11
click at [420, 194] on input "checkbox" at bounding box center [421, 191] width 7 height 7
checkbox input "true"
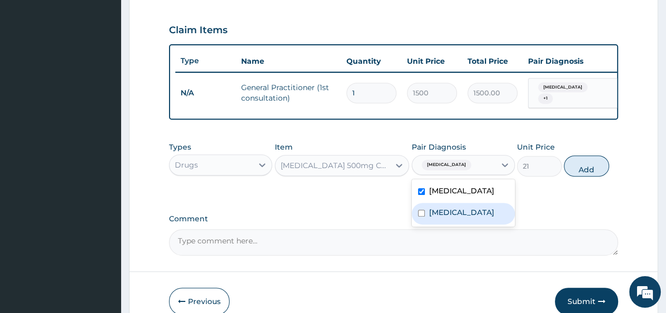
click at [421, 216] on input "checkbox" at bounding box center [421, 213] width 7 height 7
checkbox input "true"
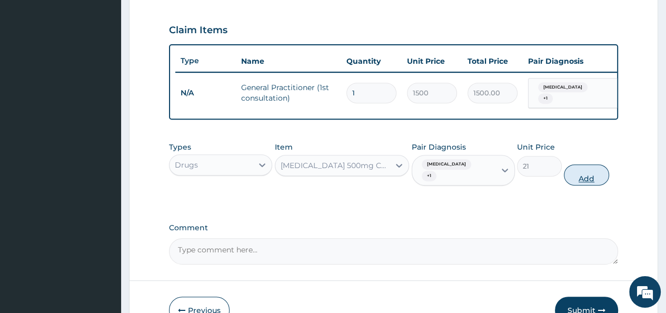
click at [577, 171] on button "Add" at bounding box center [586, 174] width 45 height 21
type input "0"
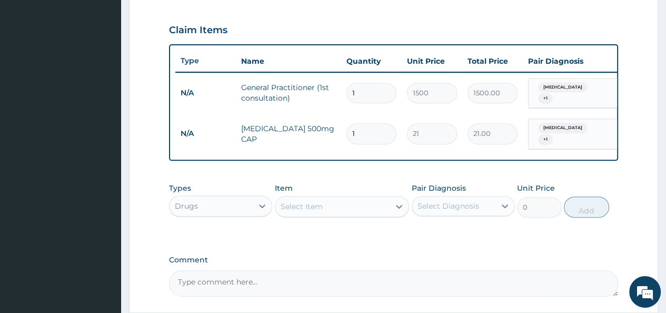
click at [322, 209] on div "Select Item" at bounding box center [332, 206] width 115 height 17
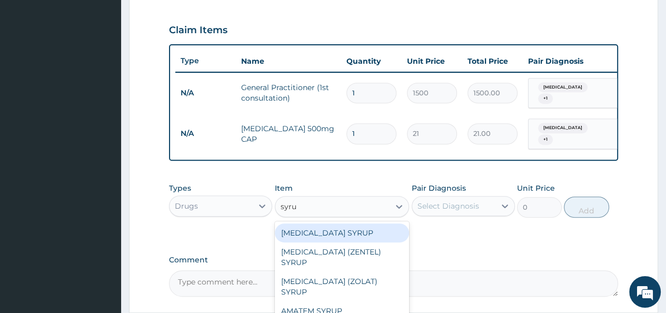
type input "syrup"
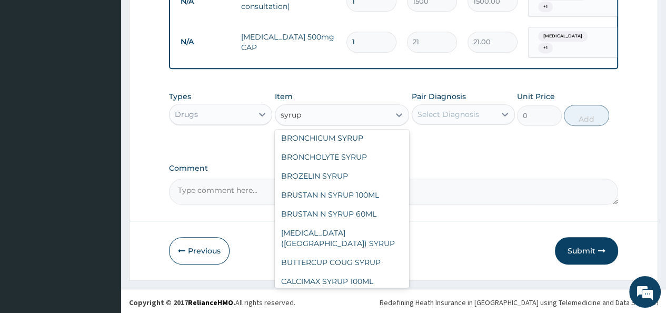
scroll to position [602, 0]
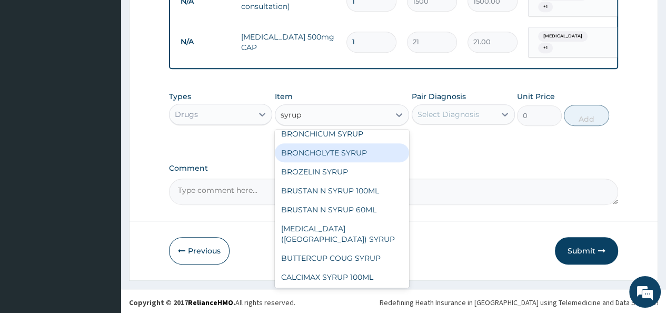
click at [335, 143] on div "BRONCHOLYTE SYRUP" at bounding box center [342, 152] width 135 height 19
type input "141.75"
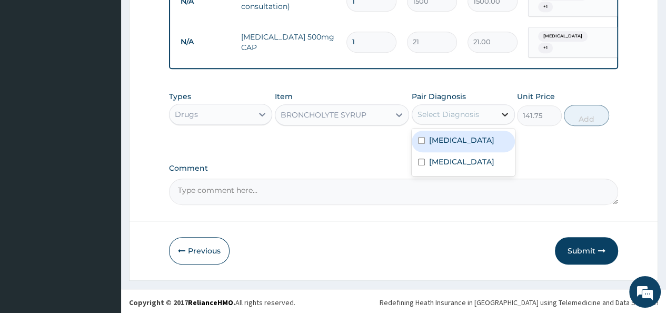
click at [497, 110] on div at bounding box center [505, 114] width 19 height 19
click at [419, 139] on input "checkbox" at bounding box center [421, 140] width 7 height 7
checkbox input "true"
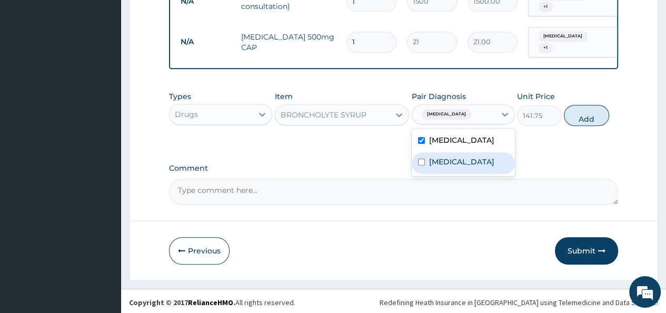
click at [422, 165] on input "checkbox" at bounding box center [421, 162] width 7 height 7
checkbox input "true"
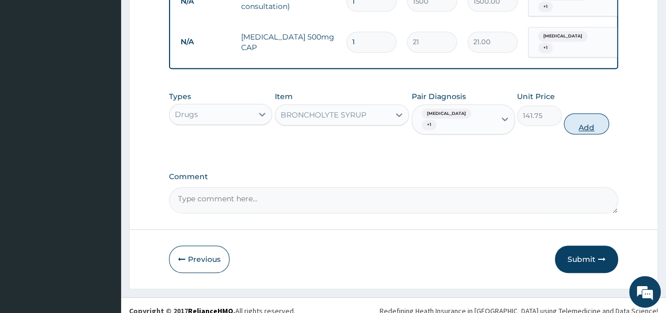
click at [580, 114] on button "Add" at bounding box center [586, 123] width 45 height 21
type input "0"
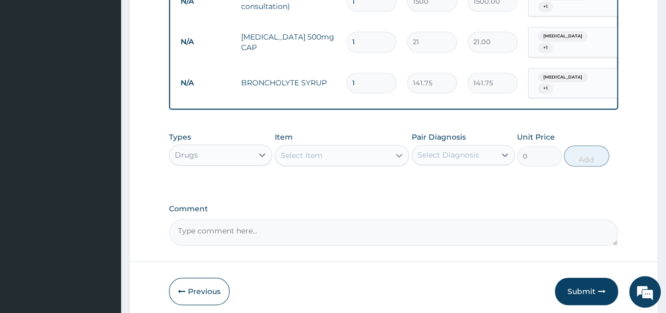
click at [395, 150] on icon at bounding box center [399, 155] width 11 height 11
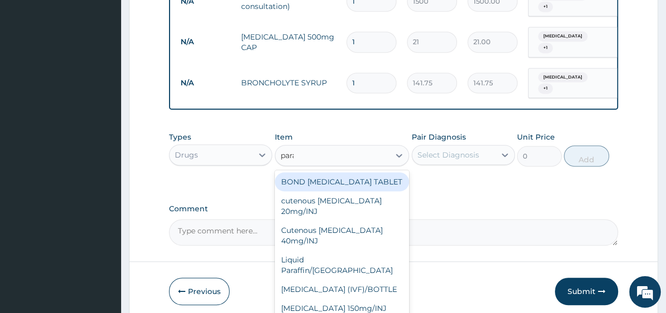
type input "parac"
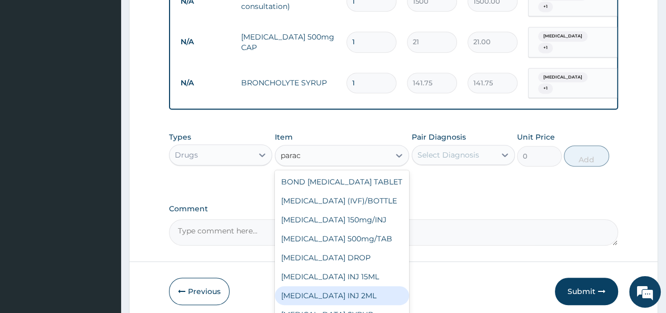
click at [346, 289] on div "PARACETAMOL INJ 2ML" at bounding box center [342, 295] width 135 height 19
type input "210"
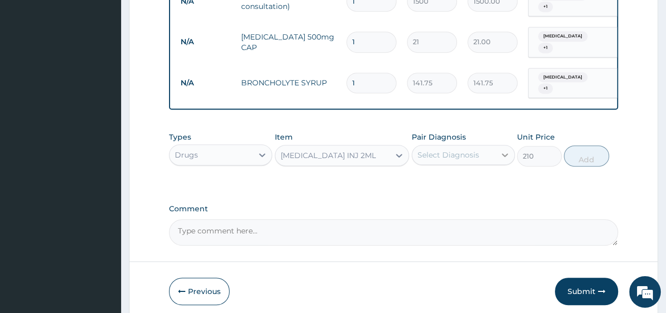
click at [500, 150] on icon at bounding box center [505, 155] width 11 height 11
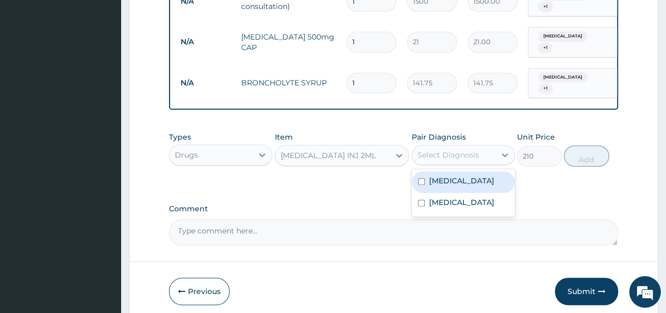
click at [422, 178] on input "checkbox" at bounding box center [421, 181] width 7 height 7
checkbox input "true"
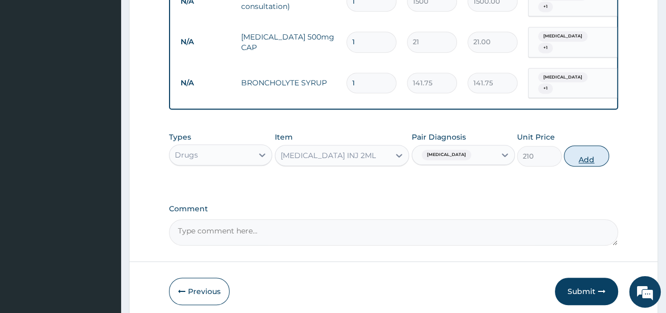
click at [587, 149] on button "Add" at bounding box center [586, 155] width 45 height 21
type input "0"
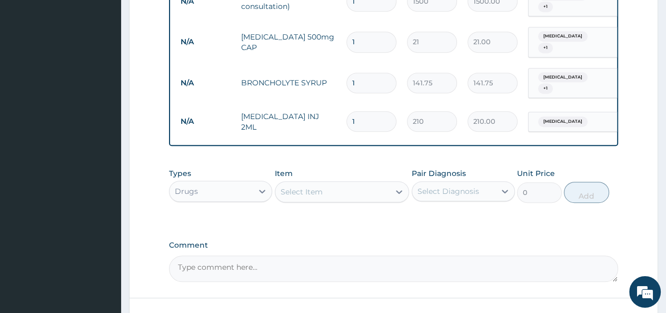
type input "10"
type input "2100.00"
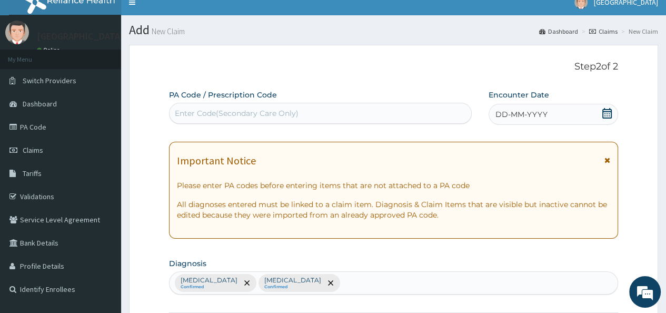
scroll to position [512, 0]
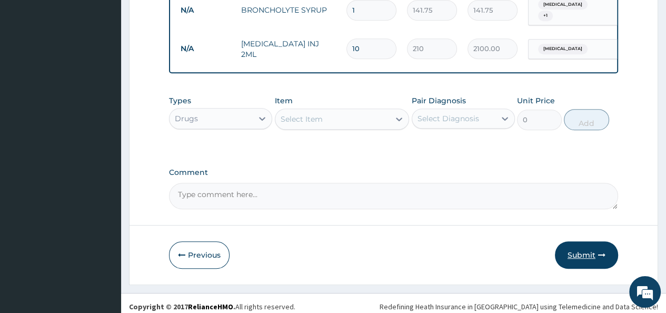
type input "10"
click at [586, 245] on button "Submit" at bounding box center [586, 254] width 63 height 27
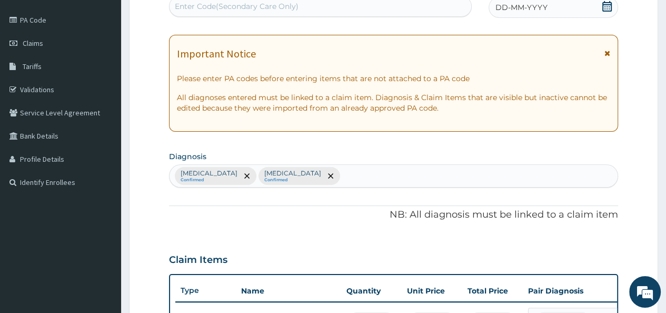
scroll to position [0, 0]
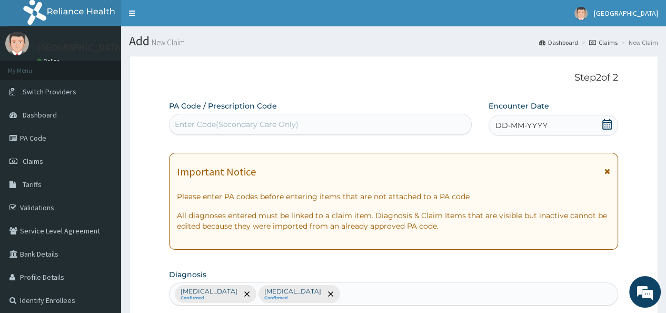
click at [608, 125] on icon at bounding box center [607, 124] width 11 height 11
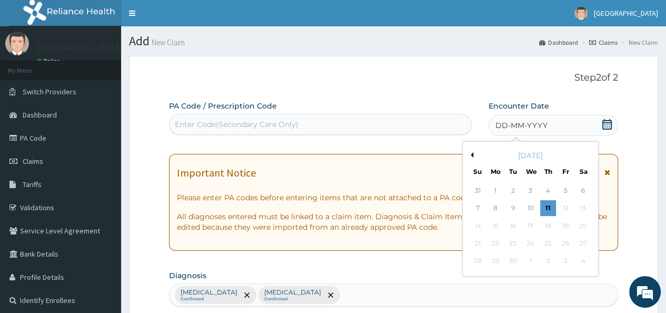
click at [472, 155] on button "Previous Month" at bounding box center [470, 154] width 5 height 5
click at [547, 258] on div "28" at bounding box center [548, 261] width 16 height 16
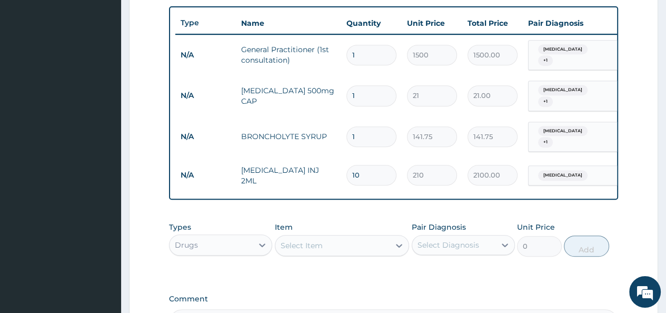
scroll to position [358, 0]
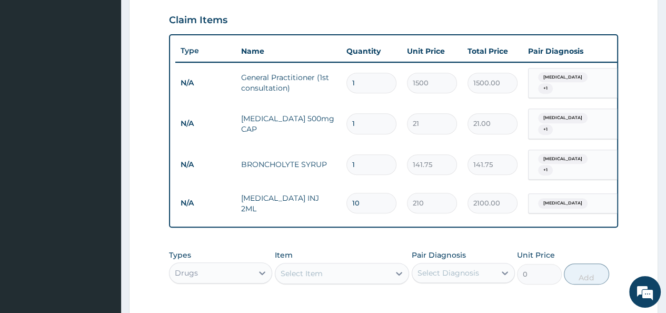
click at [367, 116] on input "1" at bounding box center [372, 123] width 50 height 21
type input "15"
type input "315.00"
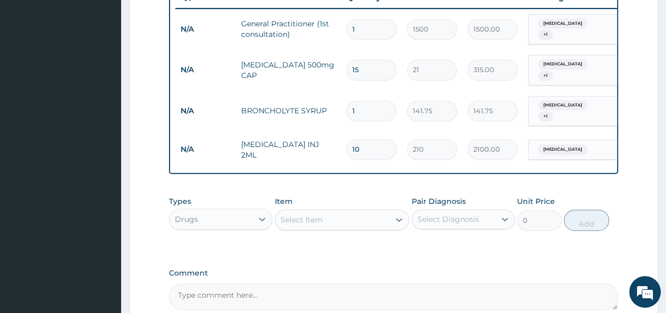
scroll to position [512, 0]
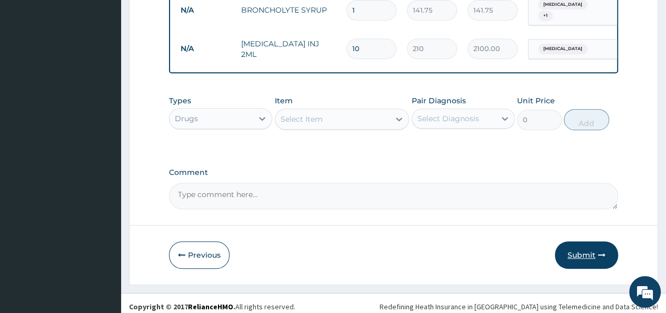
type input "15"
click at [590, 241] on button "Submit" at bounding box center [586, 254] width 63 height 27
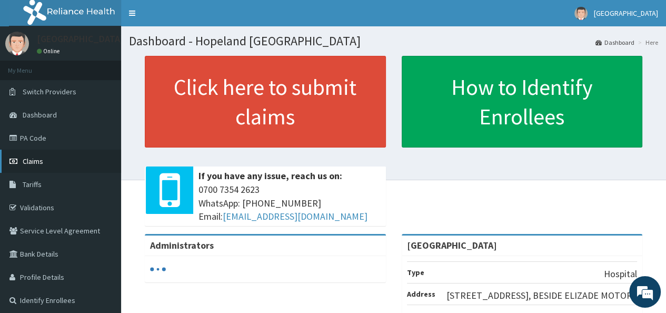
click at [34, 161] on span "Claims" at bounding box center [33, 160] width 21 height 9
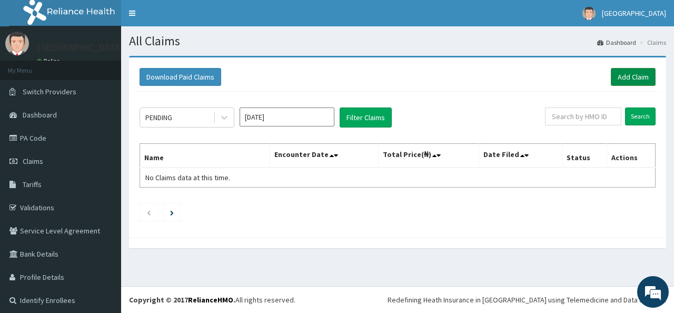
click at [616, 74] on link "Add Claim" at bounding box center [633, 77] width 45 height 18
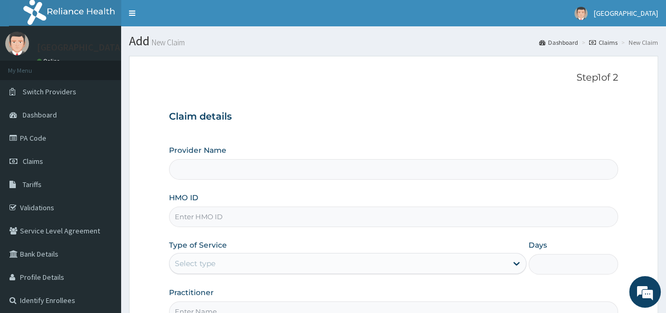
type input "[GEOGRAPHIC_DATA]"
click at [196, 220] on input "HMO ID" at bounding box center [393, 216] width 449 height 21
type input "YGN/10007/B"
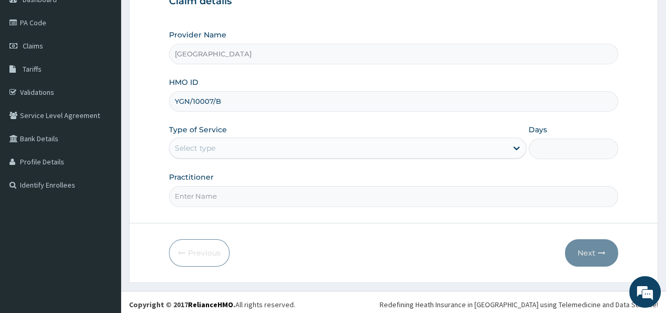
scroll to position [119, 0]
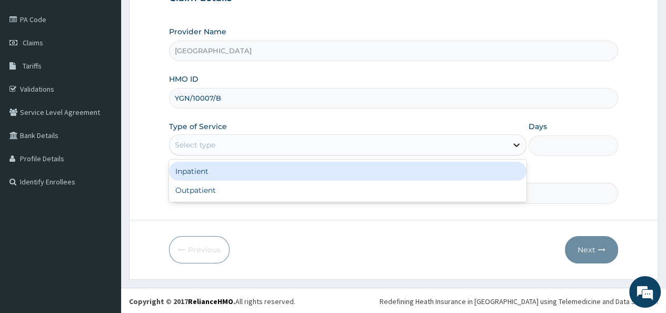
click at [507, 142] on div at bounding box center [516, 144] width 19 height 19
click at [221, 173] on div "Inpatient" at bounding box center [348, 171] width 358 height 19
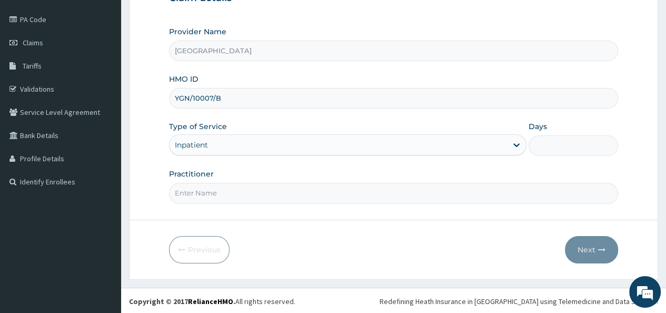
click at [556, 151] on input "Days" at bounding box center [574, 145] width 90 height 21
type input "2"
click at [242, 186] on input "Practitioner" at bounding box center [393, 193] width 449 height 21
type input "d"
type input "Dr [PERSON_NAME]"
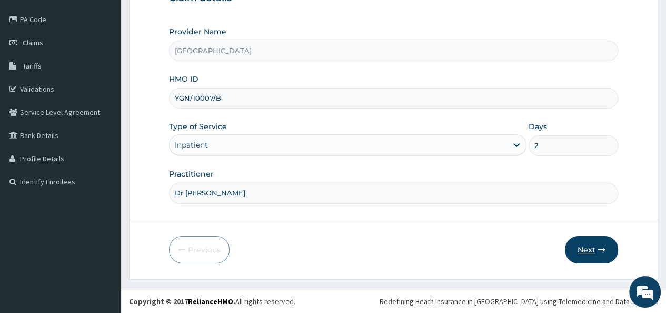
click at [582, 247] on button "Next" at bounding box center [591, 249] width 53 height 27
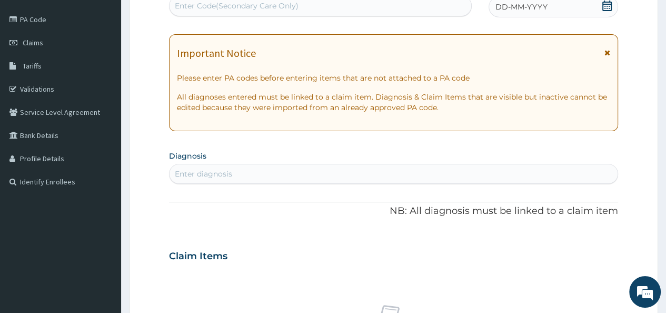
click at [186, 175] on div "Enter diagnosis" at bounding box center [203, 174] width 57 height 11
type input "Mala"
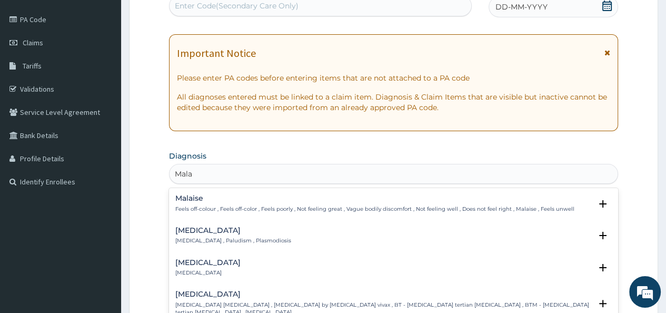
click at [196, 240] on p "[MEDICAL_DATA] , Paludism , Plasmodiosis" at bounding box center [233, 240] width 116 height 7
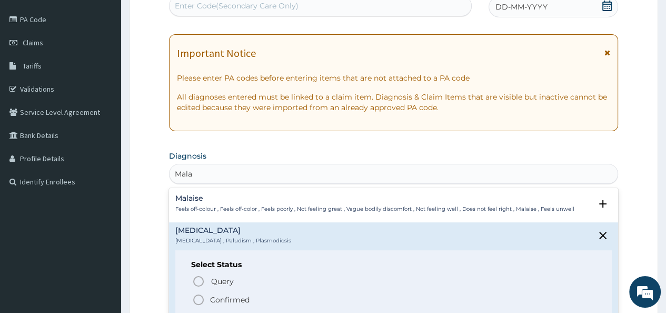
click at [198, 301] on icon "status option filled" at bounding box center [198, 299] width 13 height 13
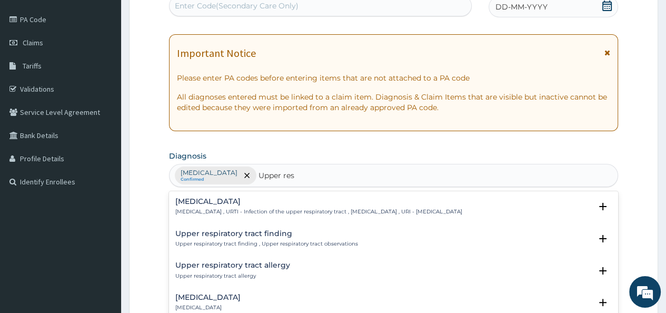
click at [247, 208] on p "[MEDICAL_DATA] , URTI - Infection of the upper respiratory tract , [MEDICAL_DAT…" at bounding box center [318, 211] width 287 height 7
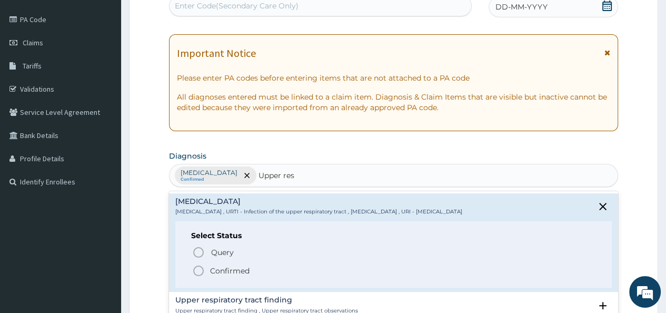
click at [196, 263] on div "Query Query covers suspected (?), Keep in view (kiv), Ruled out (r/o) Confirmed" at bounding box center [393, 261] width 405 height 32
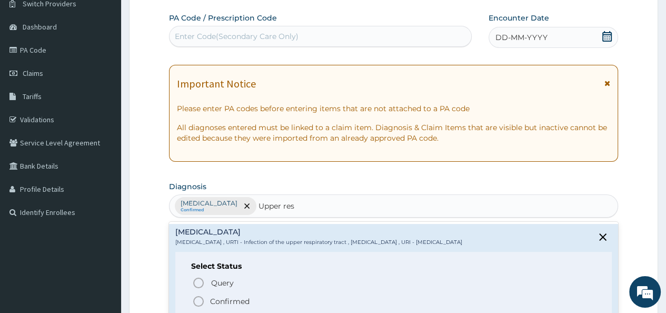
scroll to position [0, 0]
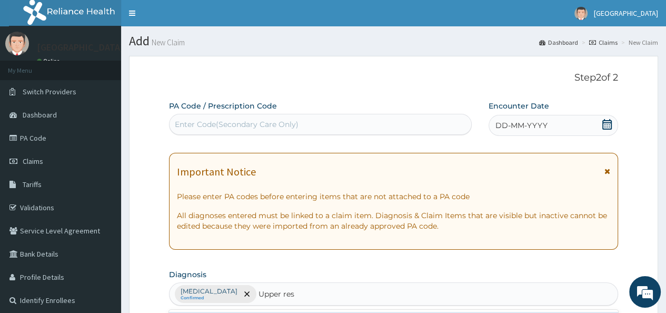
type input "Upper res"
click at [603, 126] on icon at bounding box center [607, 124] width 9 height 11
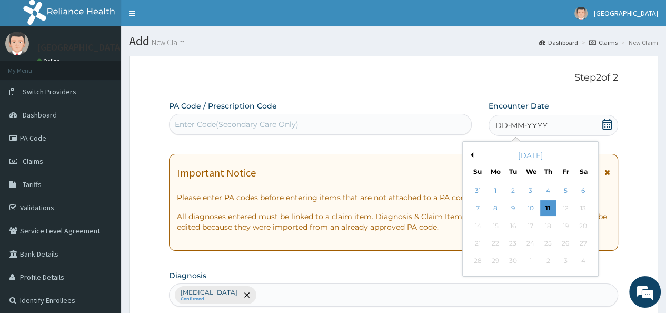
click at [469, 150] on div "[DATE]" at bounding box center [530, 155] width 127 height 11
click at [472, 159] on div "[DATE]" at bounding box center [530, 155] width 127 height 11
click at [472, 152] on button "Previous Month" at bounding box center [470, 154] width 5 height 5
click at [510, 262] on div "26" at bounding box center [513, 261] width 16 height 16
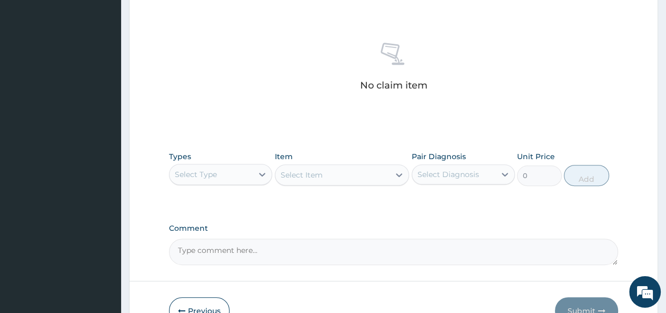
scroll to position [387, 0]
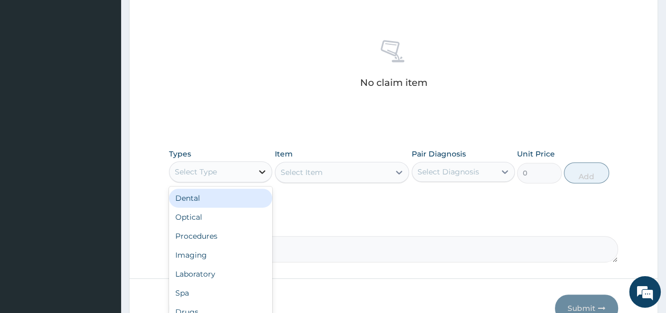
click at [263, 163] on div at bounding box center [262, 171] width 19 height 19
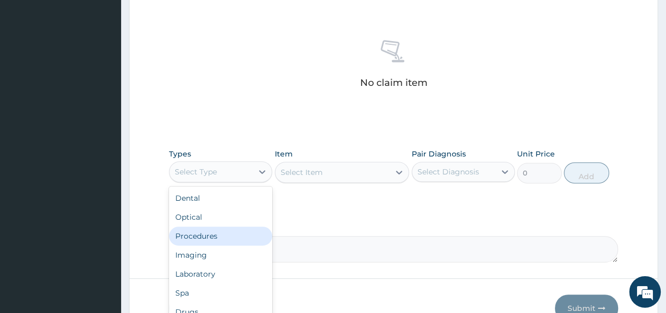
click at [201, 238] on div "Procedures" at bounding box center [220, 235] width 103 height 19
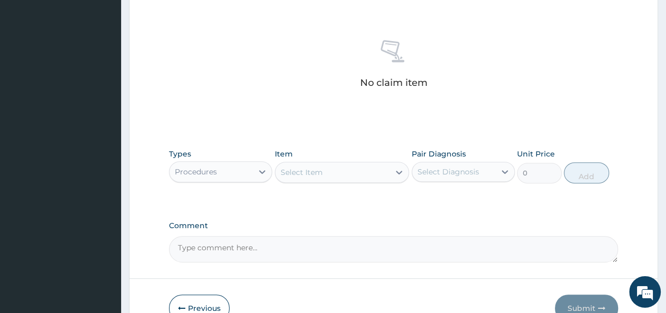
click at [397, 171] on icon at bounding box center [399, 173] width 6 height 4
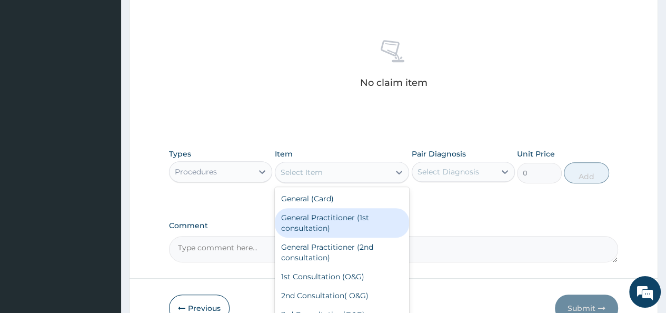
click at [344, 216] on div "General Practitioner (1st consultation)" at bounding box center [342, 222] width 135 height 29
type input "1500"
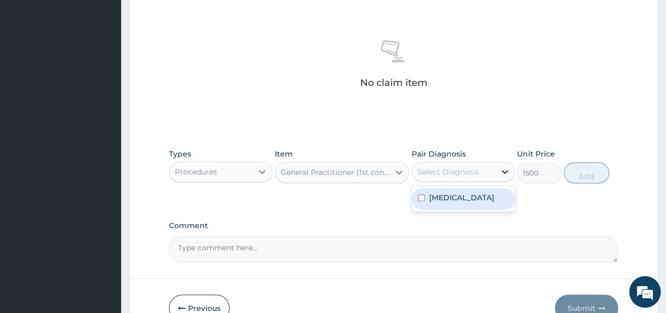
click at [496, 167] on div at bounding box center [505, 171] width 19 height 19
click at [421, 198] on input "checkbox" at bounding box center [421, 197] width 7 height 7
checkbox input "true"
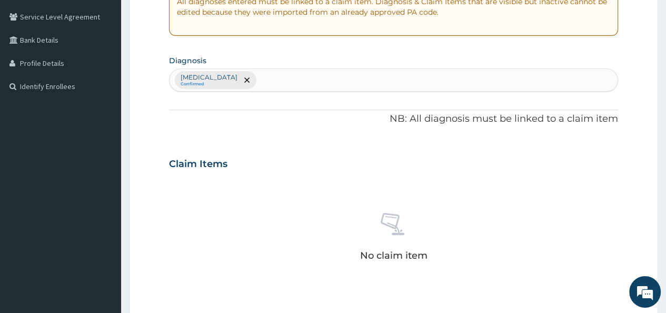
scroll to position [205, 0]
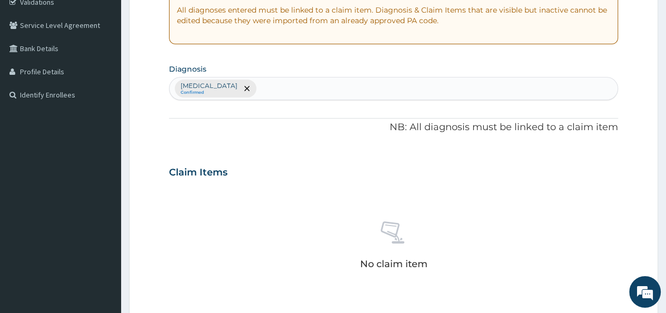
click at [260, 92] on div "Malaria Confirmed" at bounding box center [394, 88] width 448 height 22
type input "i"
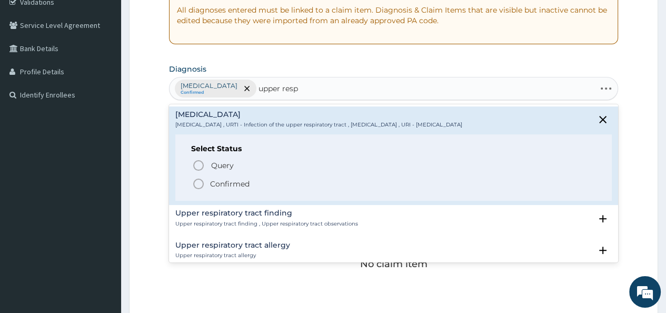
type input "upper respi"
click at [198, 183] on icon "status option filled" at bounding box center [198, 184] width 13 height 13
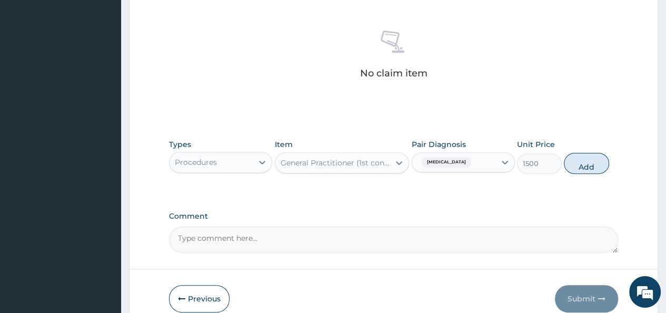
scroll to position [446, 0]
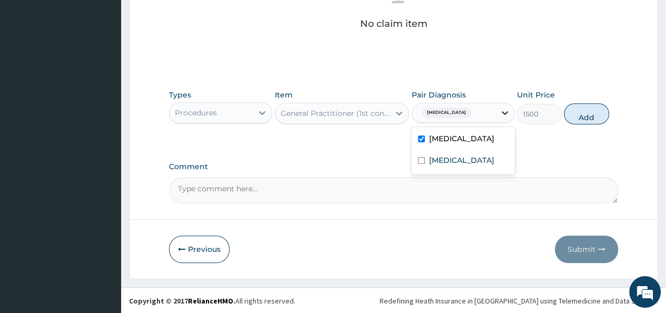
click at [501, 114] on icon at bounding box center [505, 112] width 11 height 11
click at [422, 164] on input "checkbox" at bounding box center [421, 160] width 7 height 7
checkbox input "true"
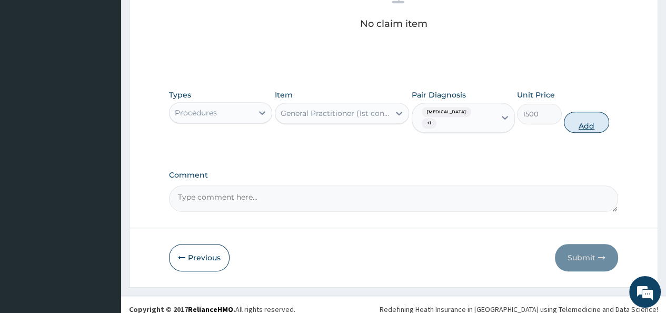
click at [587, 116] on button "Add" at bounding box center [586, 122] width 45 height 21
type input "0"
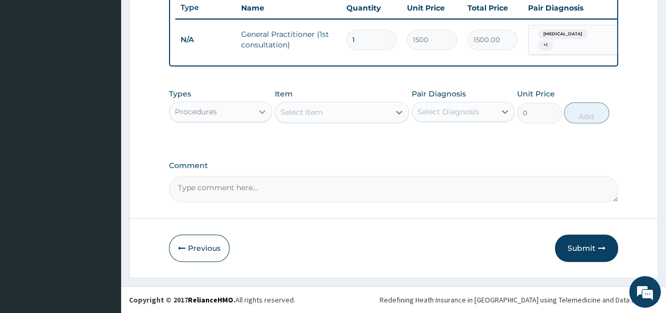
click at [257, 113] on icon at bounding box center [262, 111] width 11 height 11
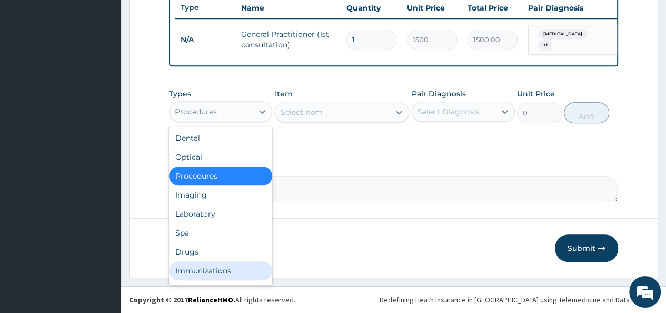
click at [183, 262] on div "Immunizations" at bounding box center [220, 270] width 103 height 19
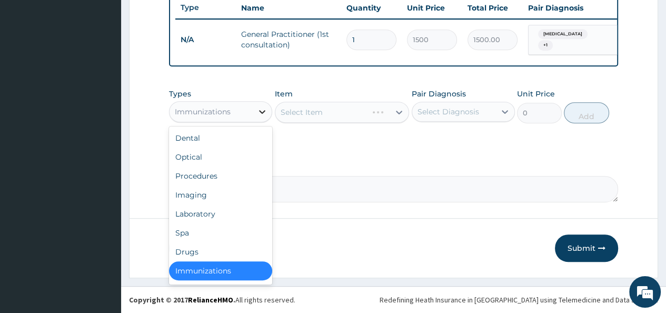
click at [254, 112] on div at bounding box center [262, 111] width 19 height 19
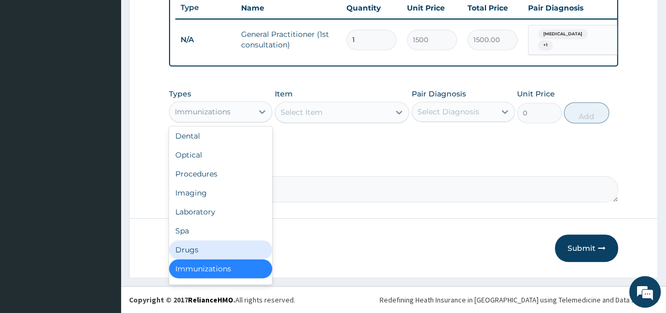
click at [192, 247] on div "Drugs" at bounding box center [220, 249] width 103 height 19
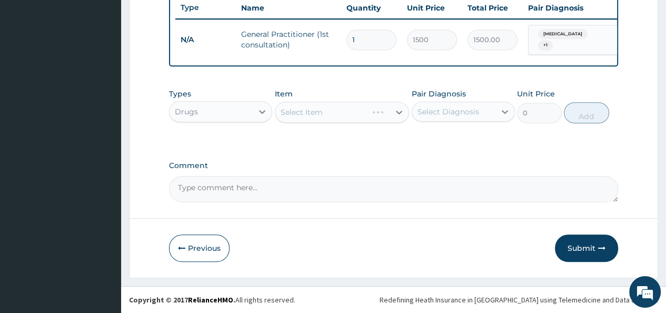
click at [330, 118] on div "Select Item" at bounding box center [342, 112] width 135 height 21
click at [331, 113] on div "Select Item" at bounding box center [321, 112] width 93 height 17
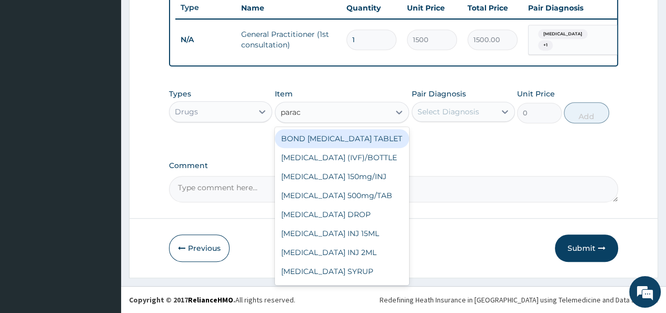
type input "parace"
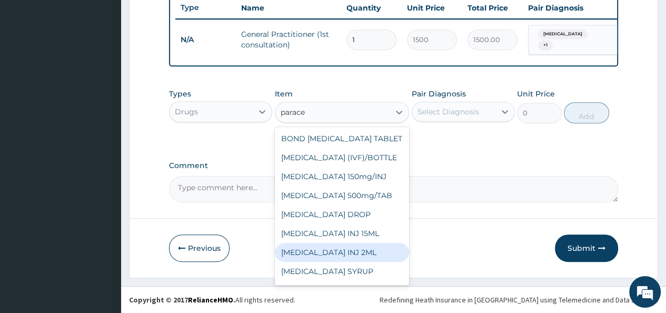
click at [346, 247] on div "PARACETAMOL INJ 2ML" at bounding box center [342, 252] width 135 height 19
type input "210"
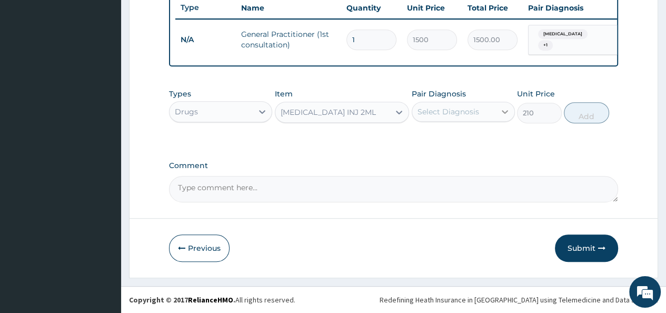
click at [504, 114] on icon at bounding box center [505, 111] width 11 height 11
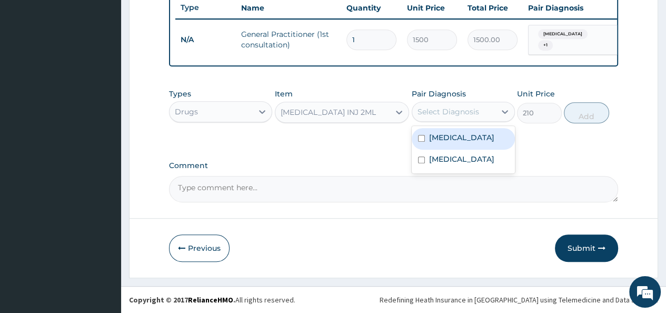
click at [424, 137] on input "checkbox" at bounding box center [421, 138] width 7 height 7
checkbox input "true"
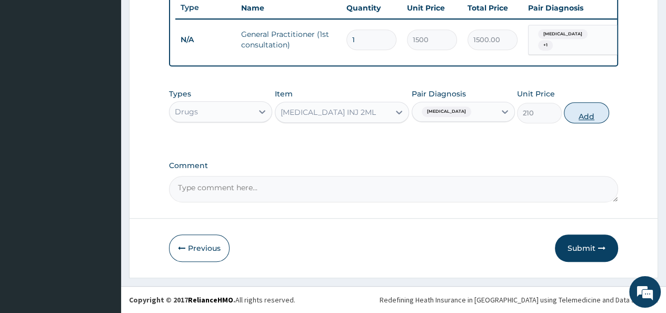
click at [589, 114] on button "Add" at bounding box center [586, 112] width 45 height 21
type input "0"
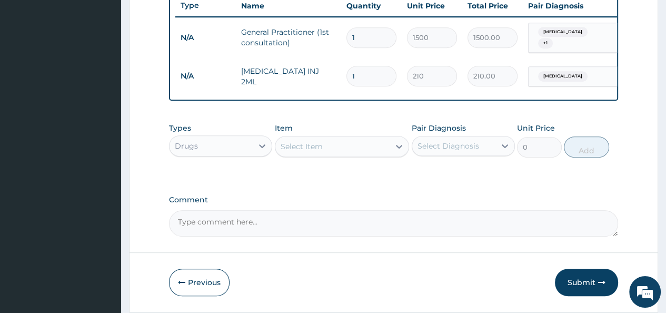
type input "10"
type input "2100.00"
type input "10"
click at [363, 147] on div "Select Item" at bounding box center [332, 146] width 115 height 17
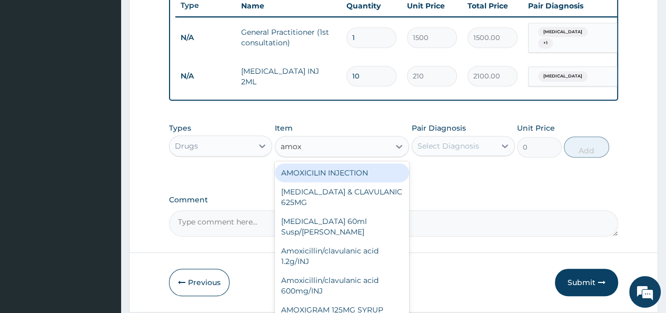
type input "amoxy"
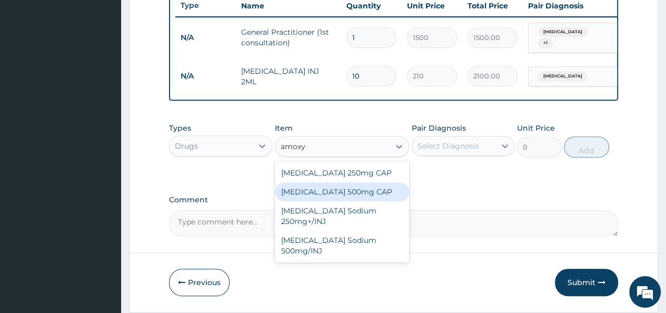
click at [342, 200] on div "Amoxycillin 500mg CAP" at bounding box center [342, 191] width 135 height 19
type input "21"
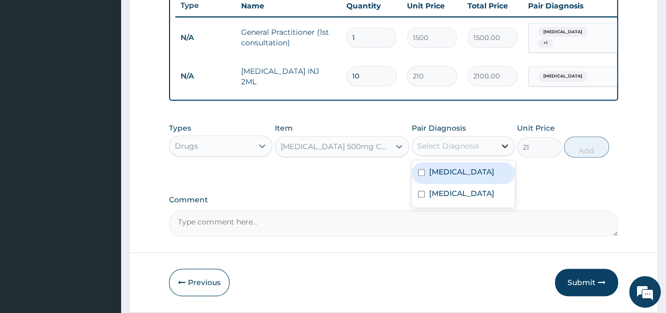
click at [499, 146] on div at bounding box center [505, 145] width 19 height 19
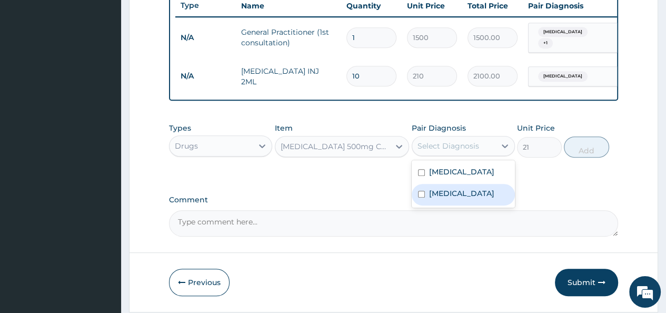
click at [420, 198] on input "checkbox" at bounding box center [421, 194] width 7 height 7
checkbox input "true"
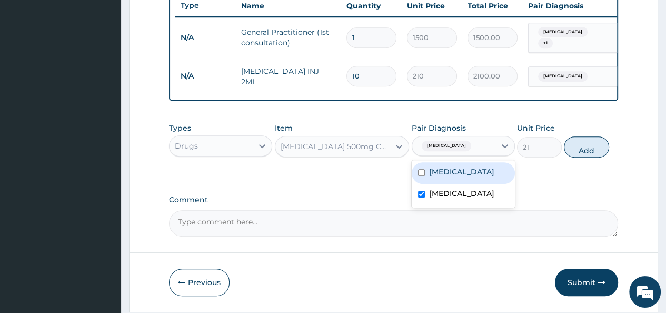
click at [418, 176] on input "checkbox" at bounding box center [421, 172] width 7 height 7
checkbox input "true"
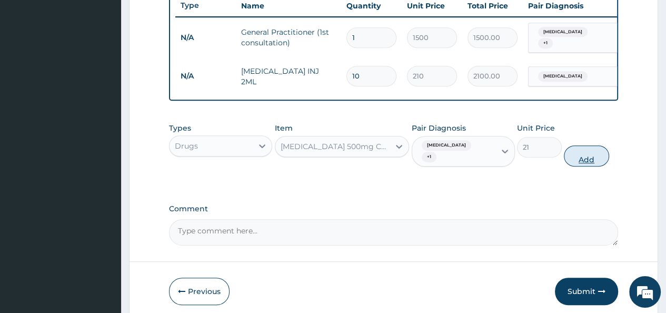
click at [587, 157] on button "Add" at bounding box center [586, 155] width 45 height 21
type input "0"
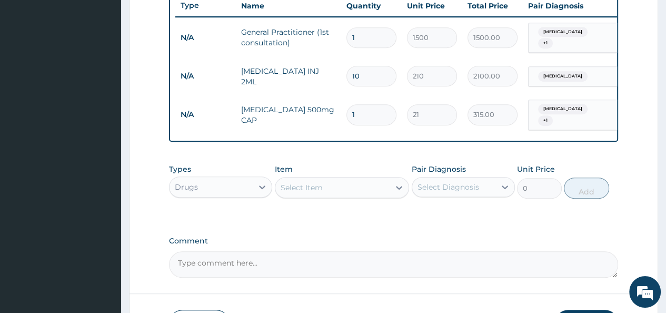
type input "15"
type input "315.00"
type input "15"
click at [397, 190] on icon at bounding box center [399, 187] width 11 height 11
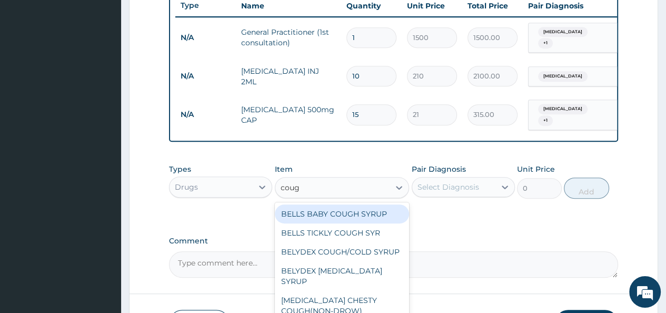
type input "cough"
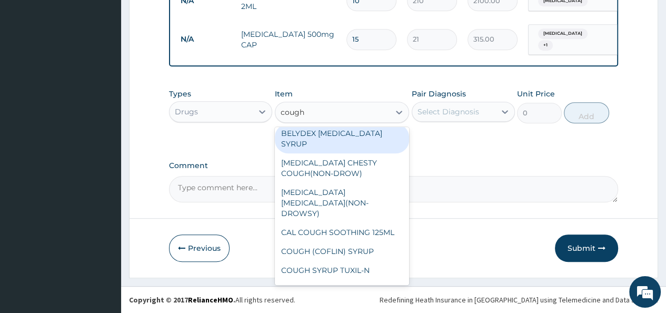
scroll to position [67, 0]
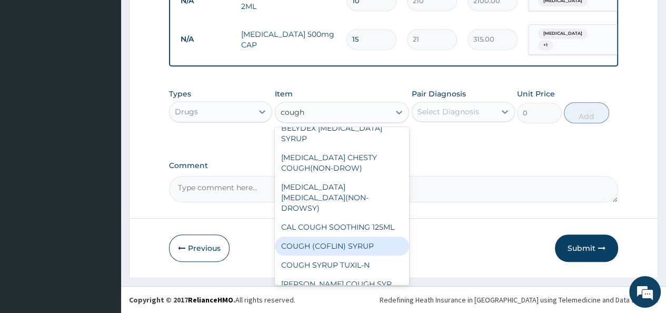
click at [350, 236] on div "COUGH (COFLIN) SYRUP" at bounding box center [342, 245] width 135 height 19
type input "157.5"
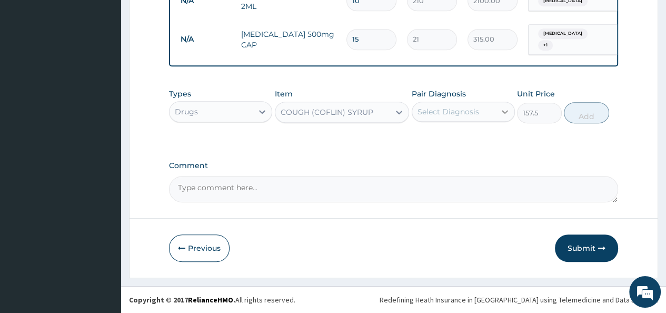
click at [499, 111] on div at bounding box center [505, 111] width 19 height 19
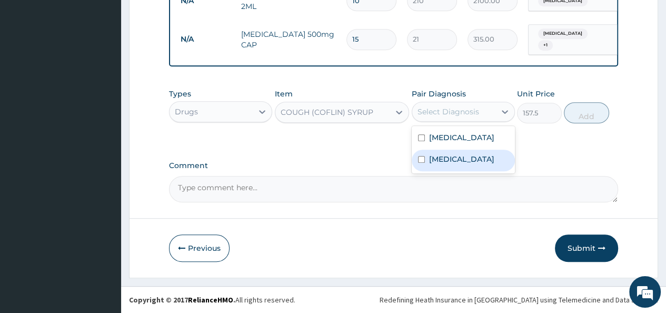
click at [422, 163] on input "checkbox" at bounding box center [421, 159] width 7 height 7
checkbox input "true"
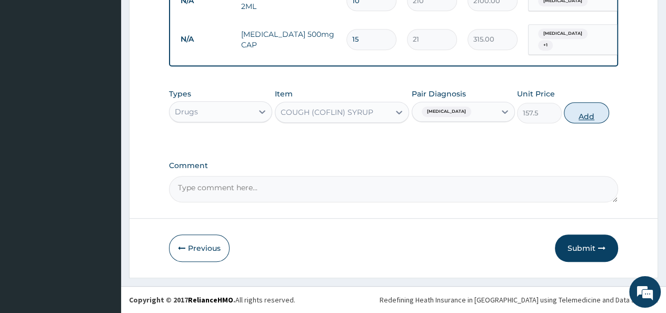
click at [580, 109] on button "Add" at bounding box center [586, 112] width 45 height 21
type input "0"
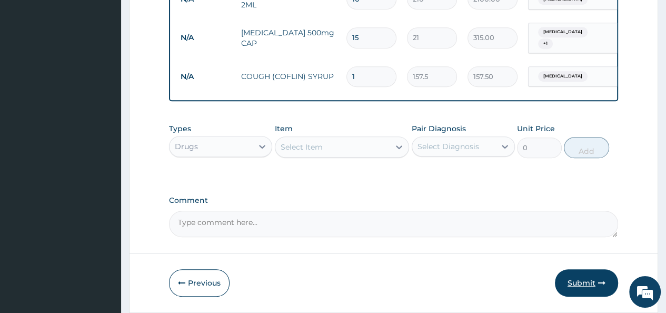
click at [579, 285] on button "Submit" at bounding box center [586, 282] width 63 height 27
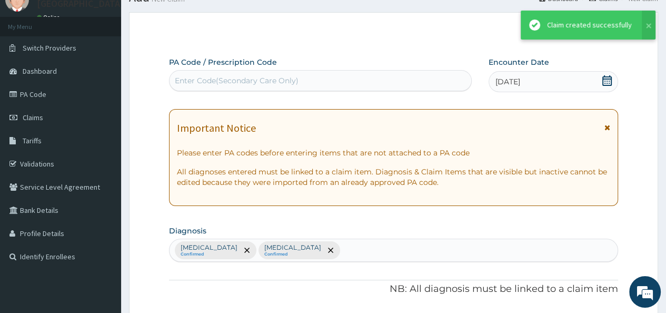
scroll to position [480, 0]
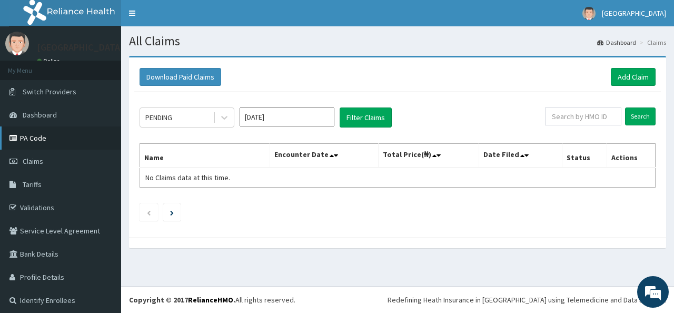
click at [0, 146] on link "PA Code" at bounding box center [60, 137] width 121 height 23
